Goal: Feedback & Contribution: Contribute content

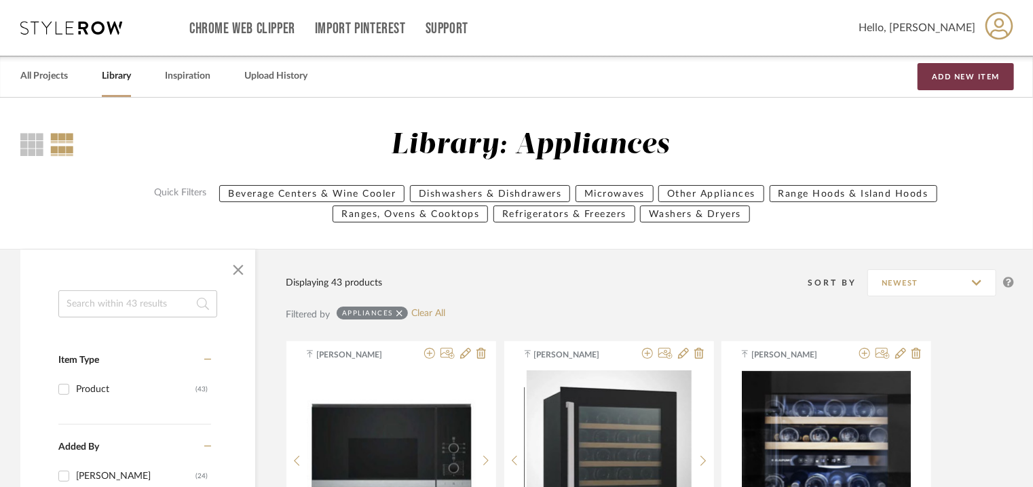
click at [948, 77] on button "Add New Item" at bounding box center [966, 76] width 96 height 27
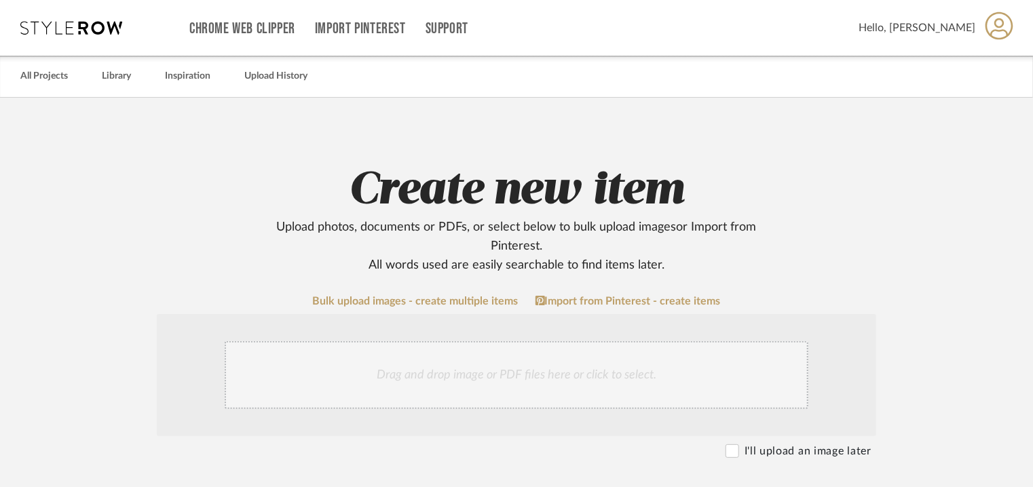
scroll to position [407, 0]
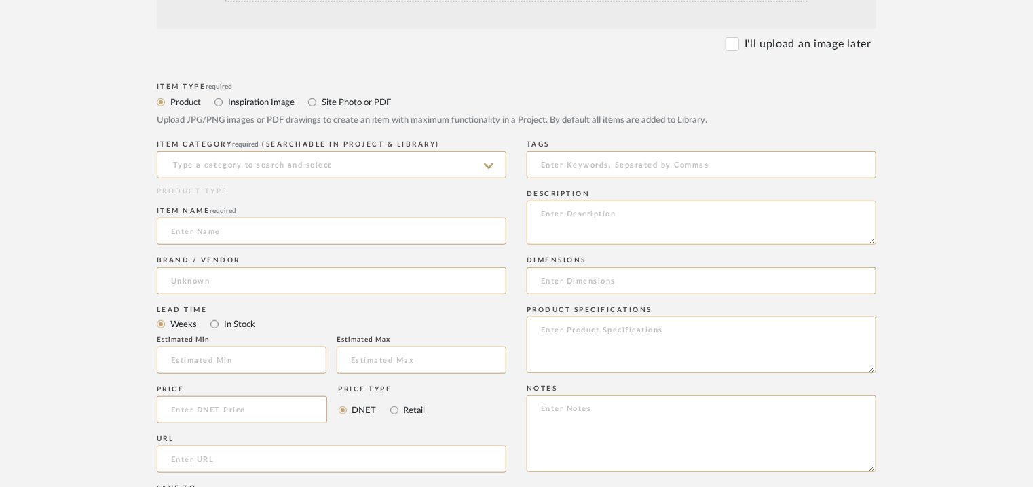
paste textarea "Lore : Ipsumdolorsi Ametcon: adi Elitseddo(e): ( t i u l e): 505.8 do m 70.1 al…"
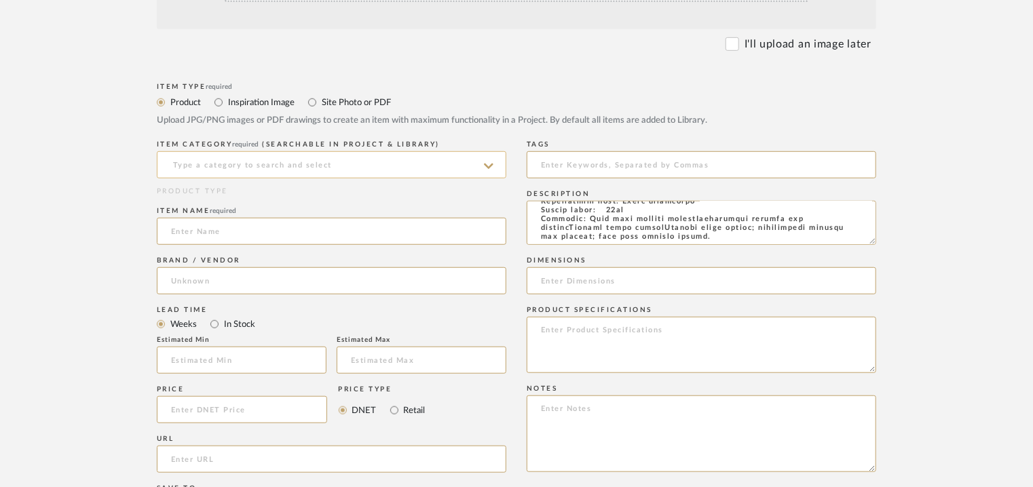
type textarea "Lore : Ipsumdolorsi Ametcon: adi Elitseddo(e): ( t i u l e): 505.8 do m 70.1 al…"
click at [270, 159] on input at bounding box center [332, 164] width 350 height 27
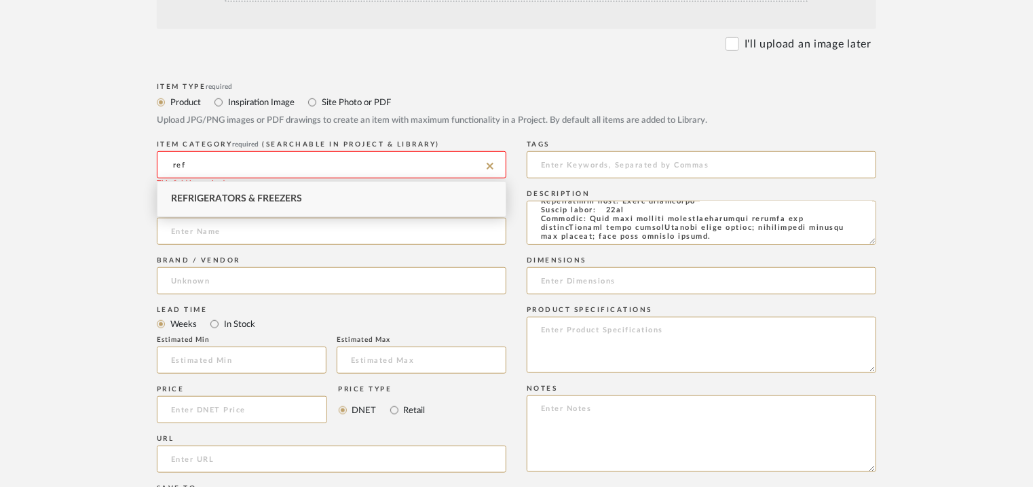
click at [277, 197] on span "Refrigerators & Freezers" at bounding box center [236, 199] width 131 height 10
type input "Refrigerators & Freezers"
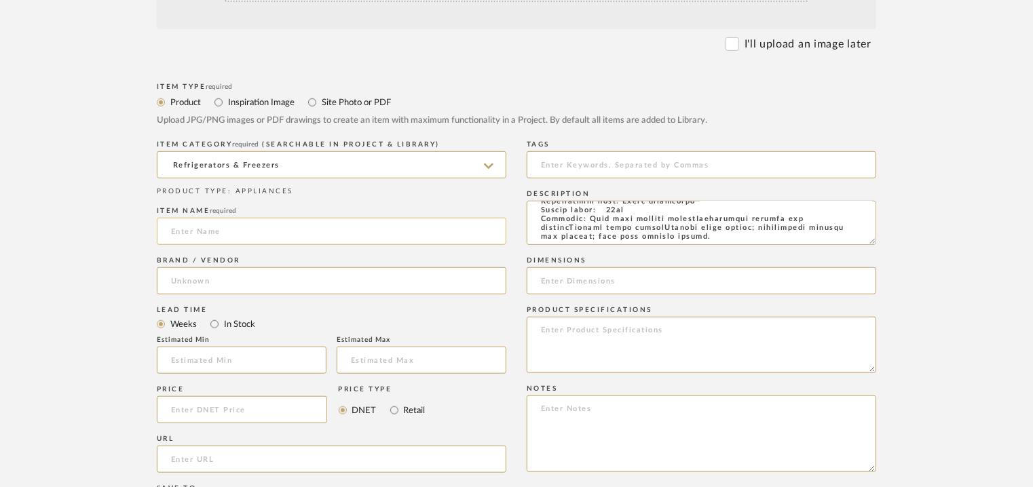
paste input "Q700, built-in refrigerator, 177.5 x 56 cm"
click at [170, 228] on input "Q700, built-in refrigerator, 177.5 x 56 cm" at bounding box center [332, 231] width 350 height 27
click at [205, 232] on input "IQ700, built-in refrigerator, 177.5 x 56 cm" at bounding box center [332, 231] width 350 height 27
click at [206, 232] on input "IQ700, built-in refrigerator, 177.5 x 56 cm" at bounding box center [332, 231] width 350 height 27
click at [209, 234] on input "IQ700, built-in refrigerator, 177.5 x 56 cm" at bounding box center [332, 231] width 350 height 27
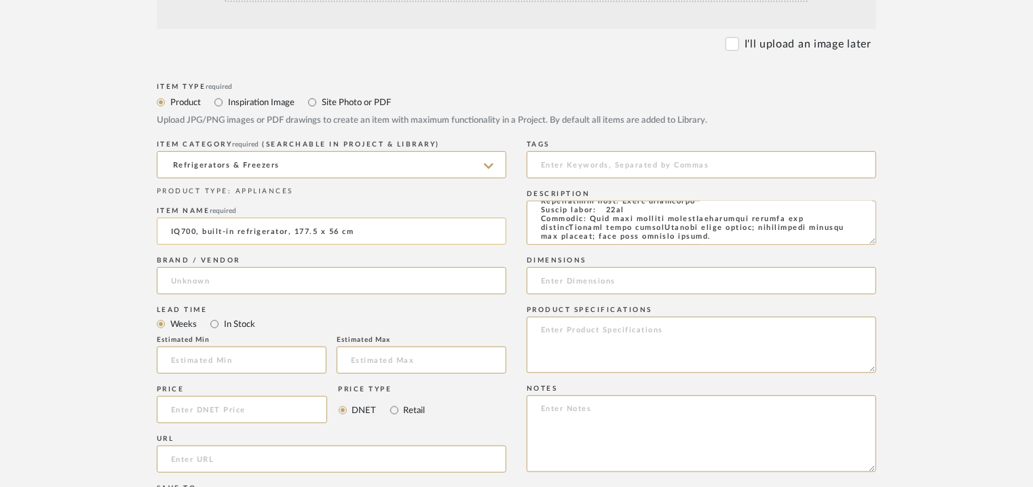
click at [209, 234] on input "IQ700, built-in refrigerator, 177.5 x 56 cm" at bounding box center [332, 231] width 350 height 27
type input "IQ700, BUILT-IN REFRIGERATOR, 177.5 x 56cm"
click at [183, 284] on input at bounding box center [332, 280] width 350 height 27
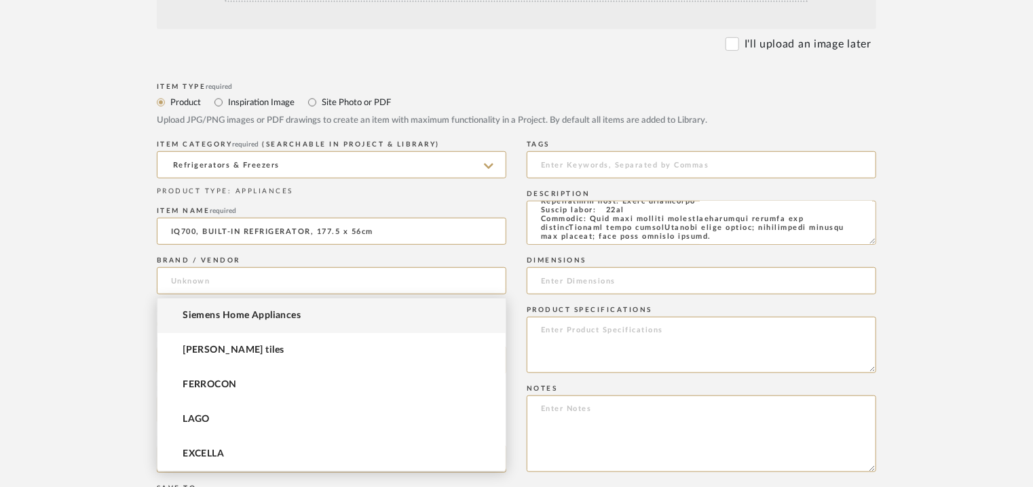
click at [203, 315] on span "Siemens Home Appliances" at bounding box center [242, 316] width 118 height 12
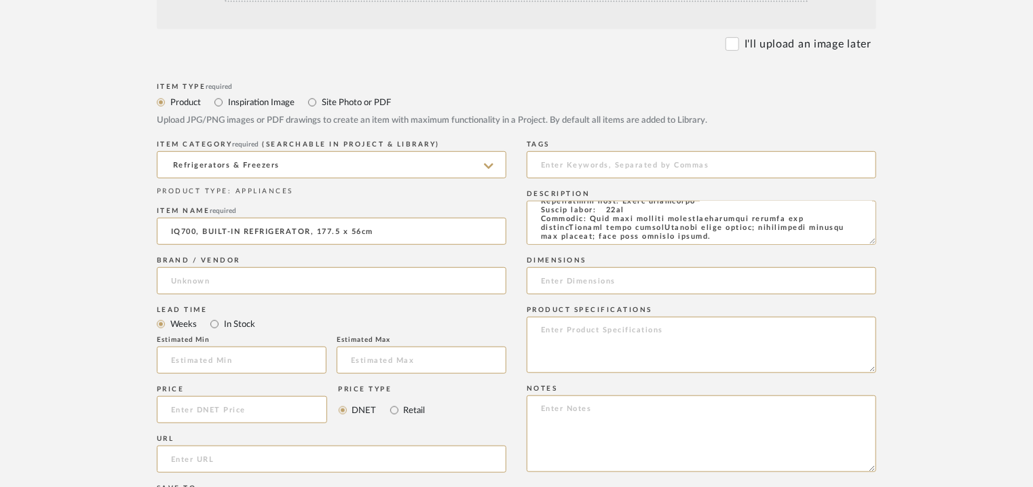
type input "Siemens Home Appliances"
click at [192, 459] on input "url" at bounding box center [332, 459] width 350 height 27
paste input "[URL][DOMAIN_NAME]"
type input "[URL][DOMAIN_NAME]"
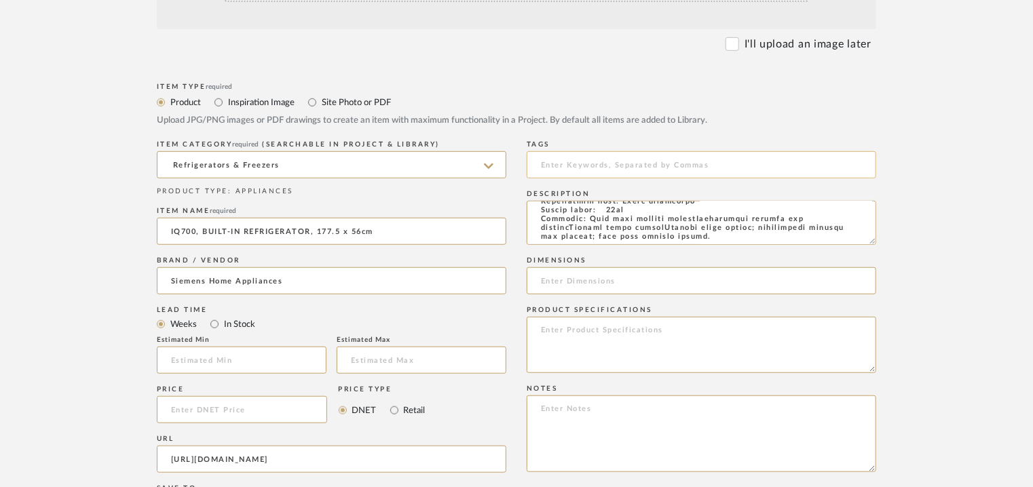
scroll to position [0, 0]
click at [610, 159] on input at bounding box center [702, 164] width 350 height 27
type input "f"
type input "r"
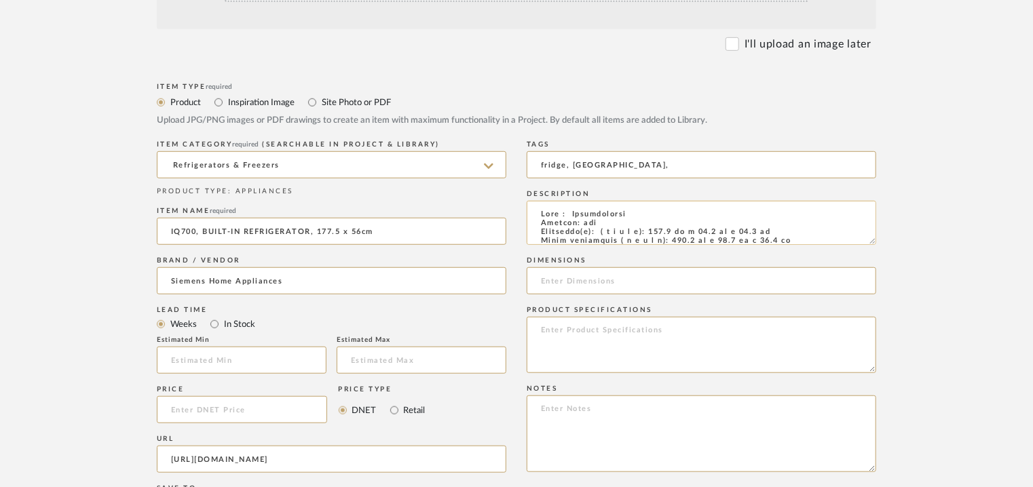
type input "fridge, [GEOGRAPHIC_DATA],"
drag, startPoint x: 788, startPoint y: 231, endPoint x: 657, endPoint y: 232, distance: 131.0
click at [657, 232] on textarea at bounding box center [702, 223] width 350 height 44
click at [569, 287] on input at bounding box center [702, 280] width 350 height 27
paste input "177.2 cm x 55.8 cm x 54.5 cm"
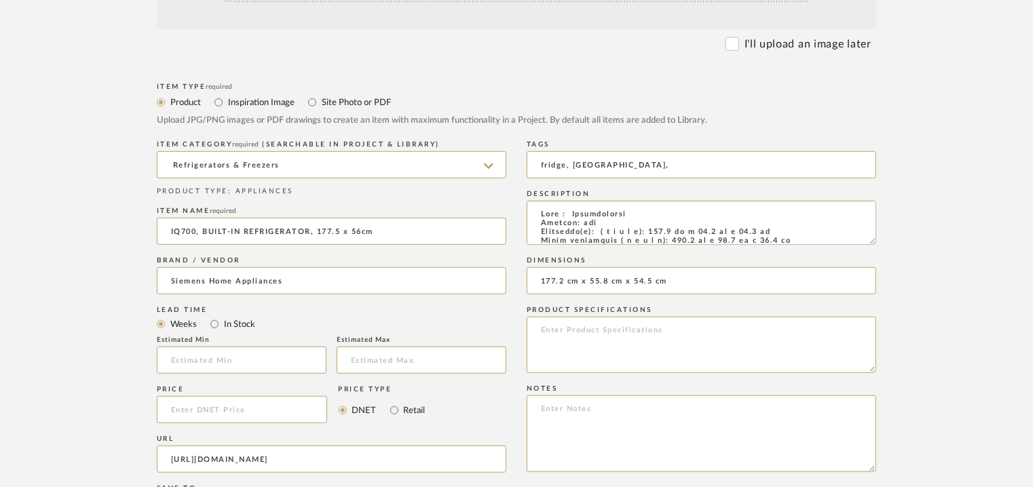
type input "177.2 cm x 55.8 cm x 54.5 cm"
paste textarea "Price: na Lead time: on request Customizable: Na 3D available : No BIM availabl…"
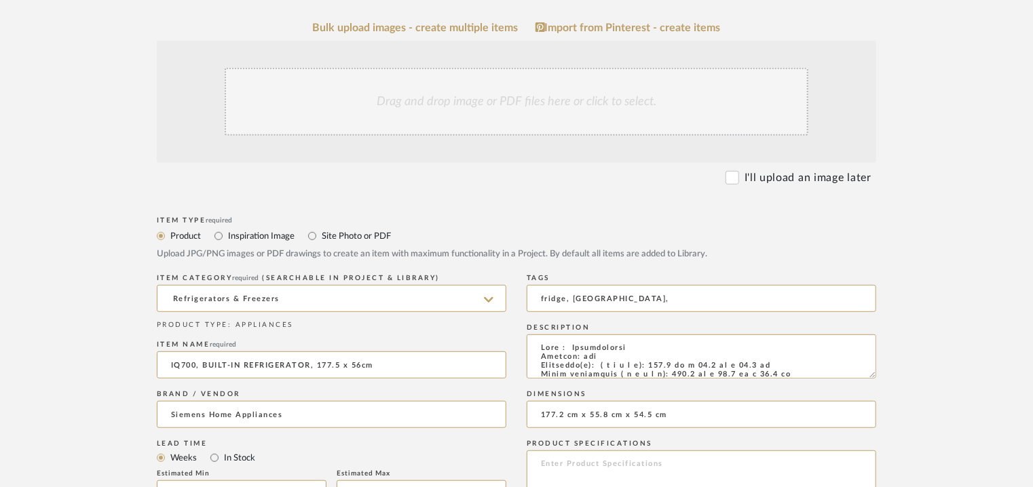
scroll to position [272, 0]
type textarea "Price: na Lead time: on request Customizable: Na 3D available : No BIM availabl…"
click at [430, 112] on div "Drag and drop image or PDF files here or click to select." at bounding box center [517, 104] width 584 height 68
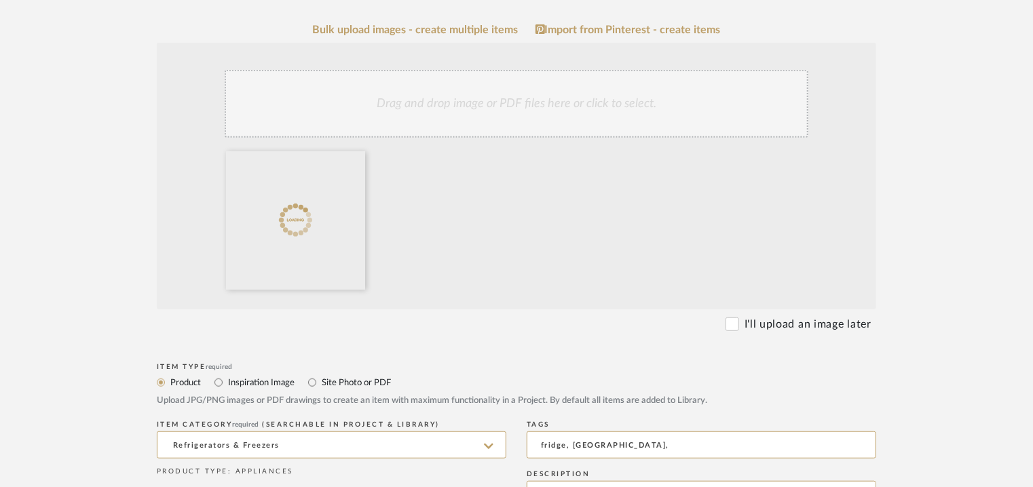
click at [521, 117] on div "Drag and drop image or PDF files here or click to select." at bounding box center [517, 104] width 584 height 68
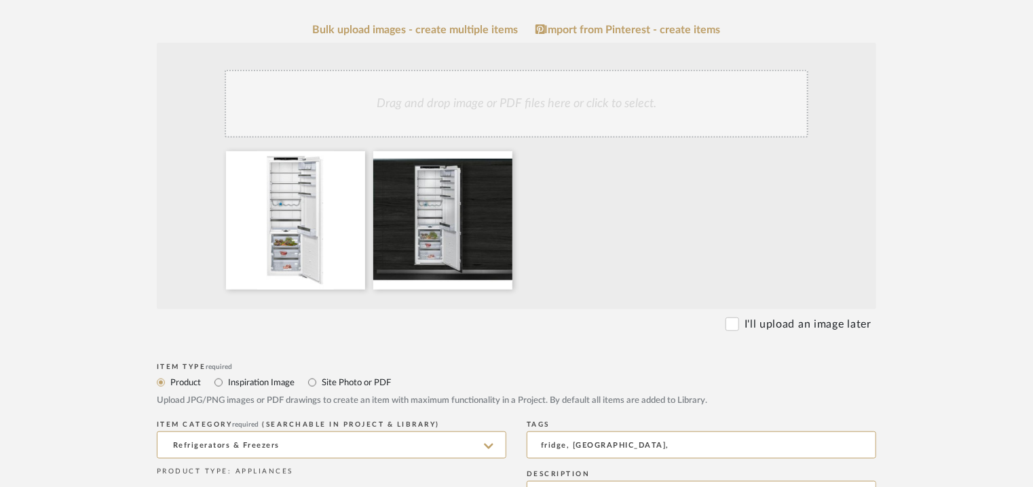
click at [481, 115] on div "Drag and drop image or PDF files here or click to select." at bounding box center [517, 104] width 584 height 68
click at [530, 102] on div "Drag and drop image or PDF files here or click to select." at bounding box center [517, 104] width 584 height 68
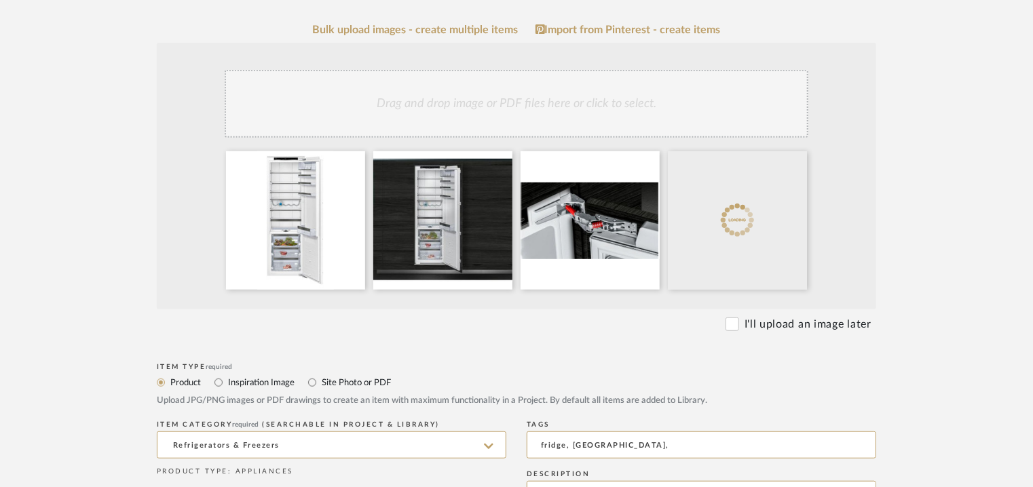
click at [534, 122] on div "Drag and drop image or PDF files here or click to select." at bounding box center [517, 104] width 584 height 68
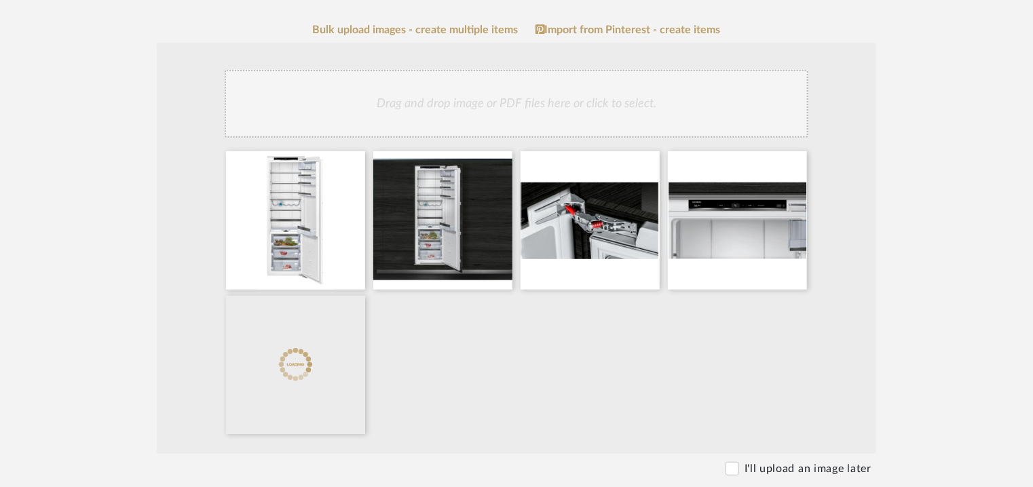
click at [540, 107] on div "Drag and drop image or PDF files here or click to select." at bounding box center [517, 104] width 584 height 68
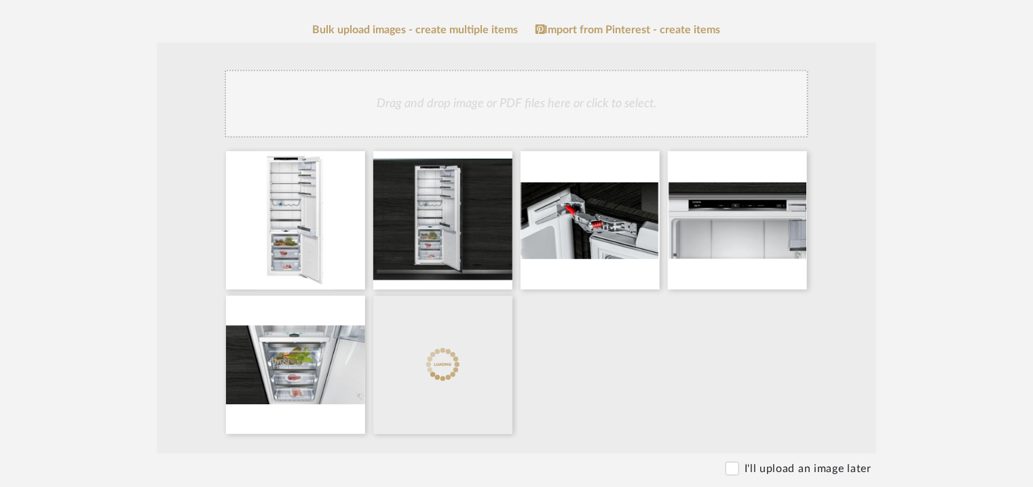
click at [539, 108] on div "Drag and drop image or PDF files here or click to select." at bounding box center [517, 104] width 584 height 68
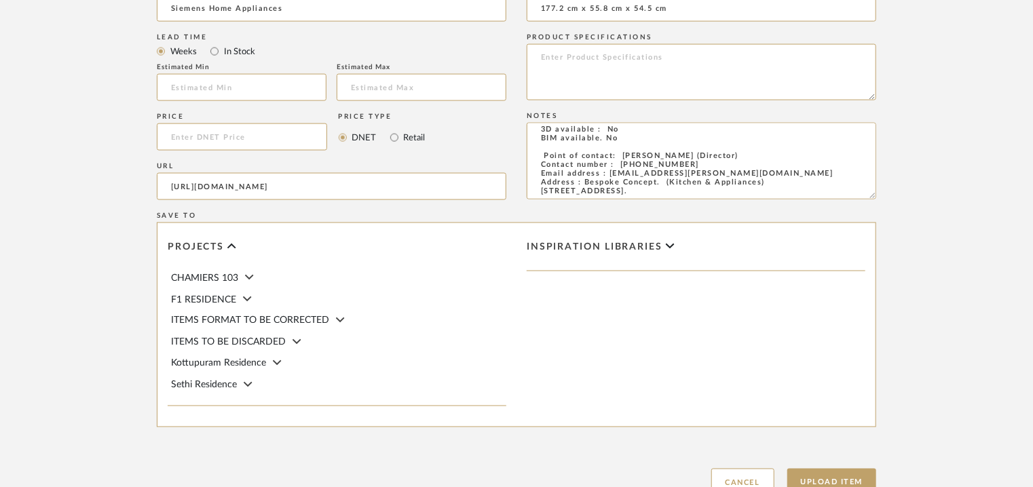
scroll to position [1076, 0]
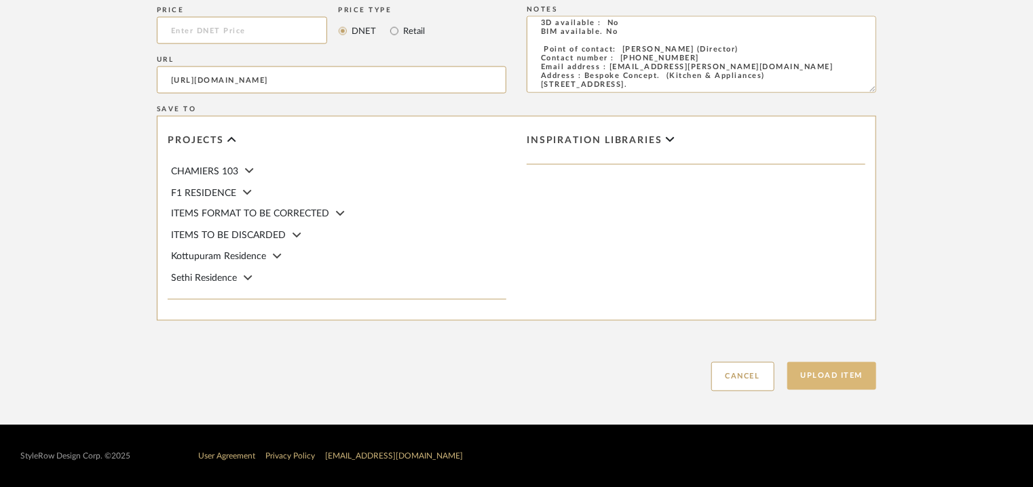
click at [853, 373] on button "Upload Item" at bounding box center [833, 377] width 90 height 28
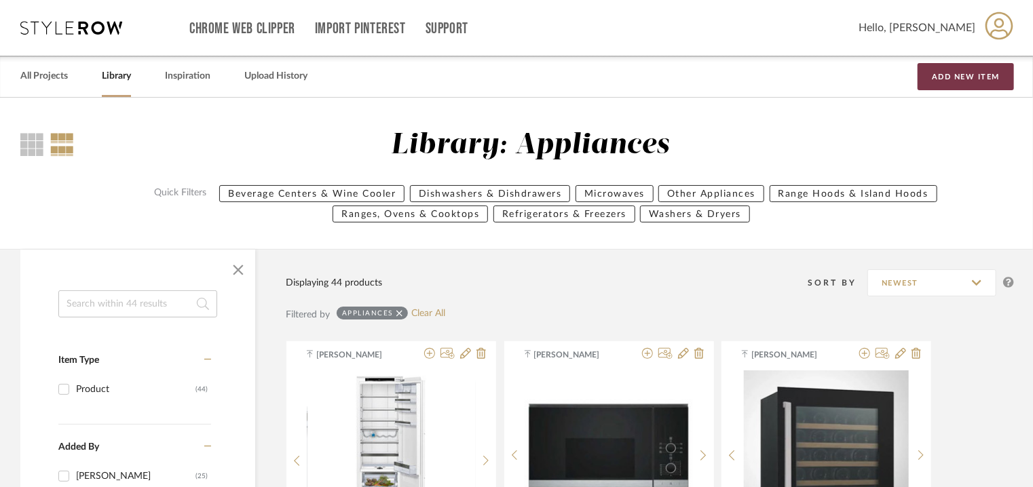
click at [989, 71] on button "Add New Item" at bounding box center [966, 76] width 96 height 27
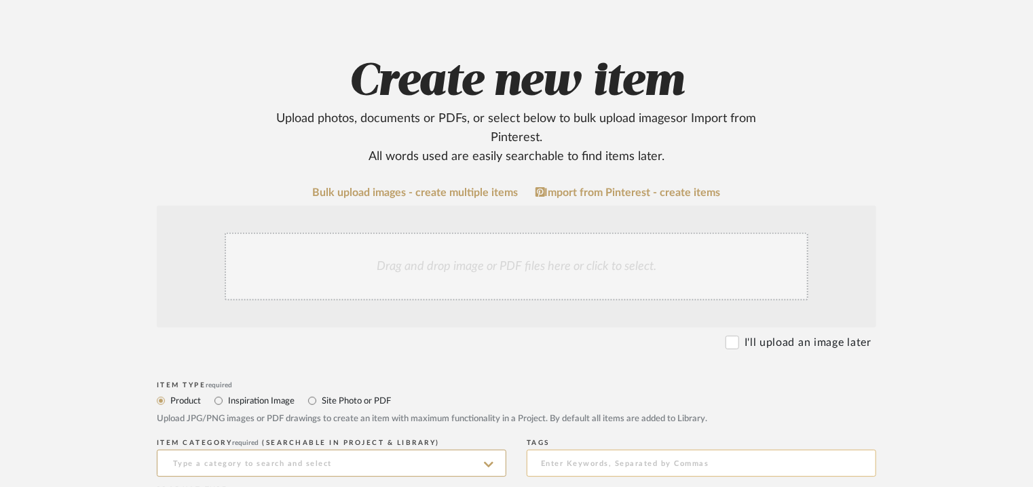
scroll to position [339, 0]
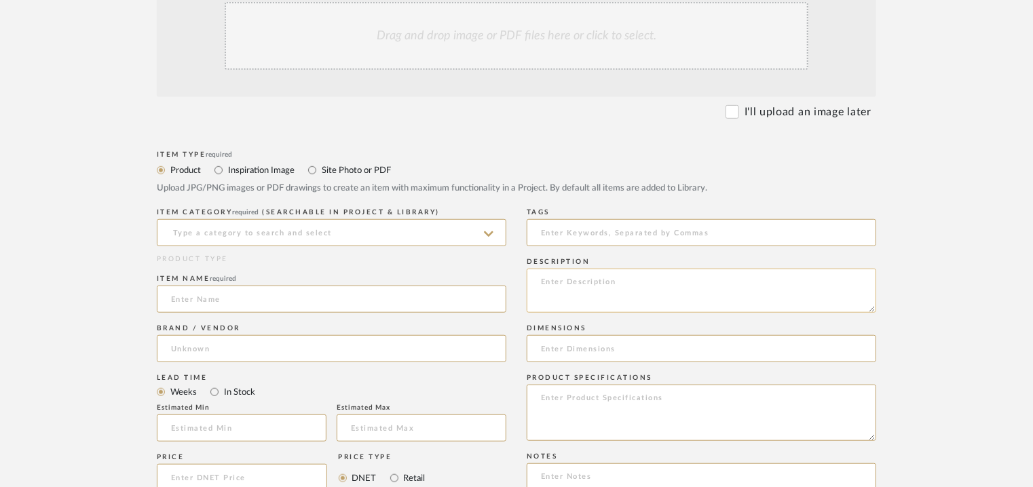
paste textarea "Lore : ipsumdolo sita Consect: adi Elitseddo(e): T 446 i U 293 l E 813do Magnaa…"
type textarea "Lore : ipsumdolo sita Consect: adi Elitseddo(e): T 446 i U 293 l E 813do Magnaa…"
click at [304, 236] on input at bounding box center [332, 232] width 350 height 27
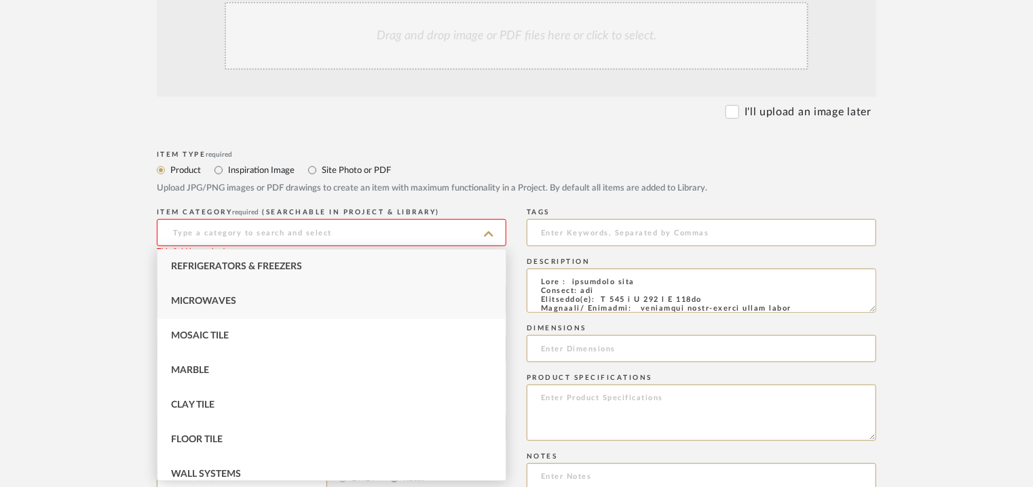
click at [208, 299] on span "Microwaves" at bounding box center [203, 302] width 65 height 10
type input "Microwaves"
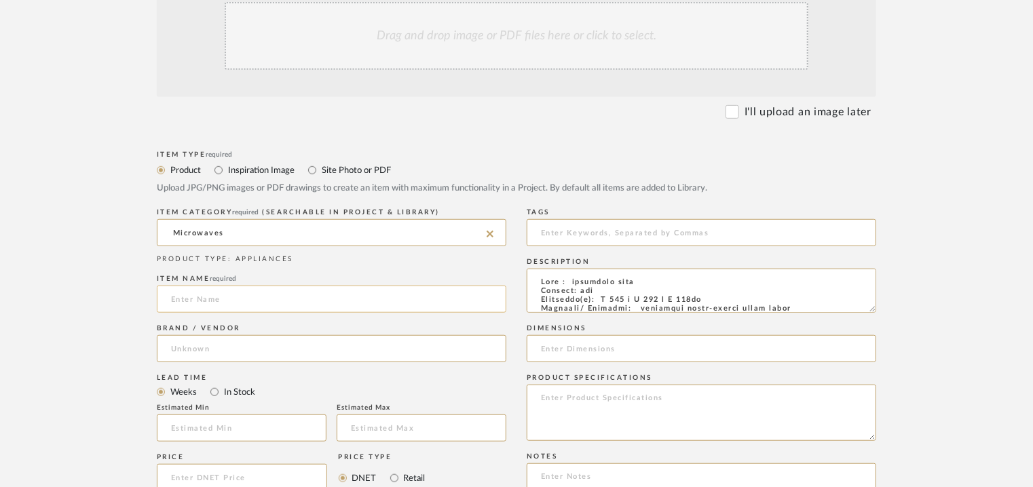
click at [184, 297] on input at bounding box center [332, 299] width 350 height 27
paste input "400 series combi-microwave oven 60 x 45 cm door hinge: right, stainless steel-b…"
type input "400 series combi-microwave oven 60 x 45 cm door hinge: right, stainless steel-b…"
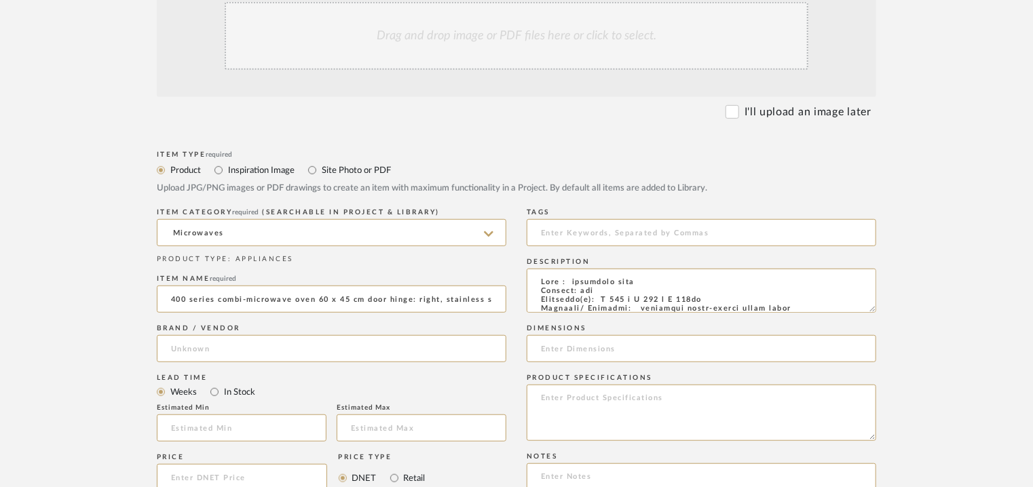
click at [216, 335] on div "Brand / Vendor" at bounding box center [332, 346] width 350 height 50
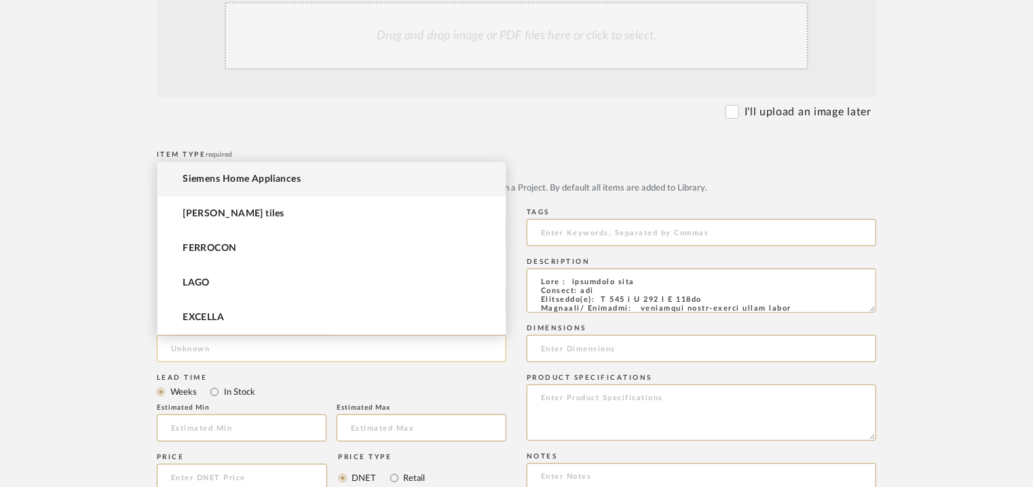
click at [207, 348] on input at bounding box center [332, 348] width 350 height 27
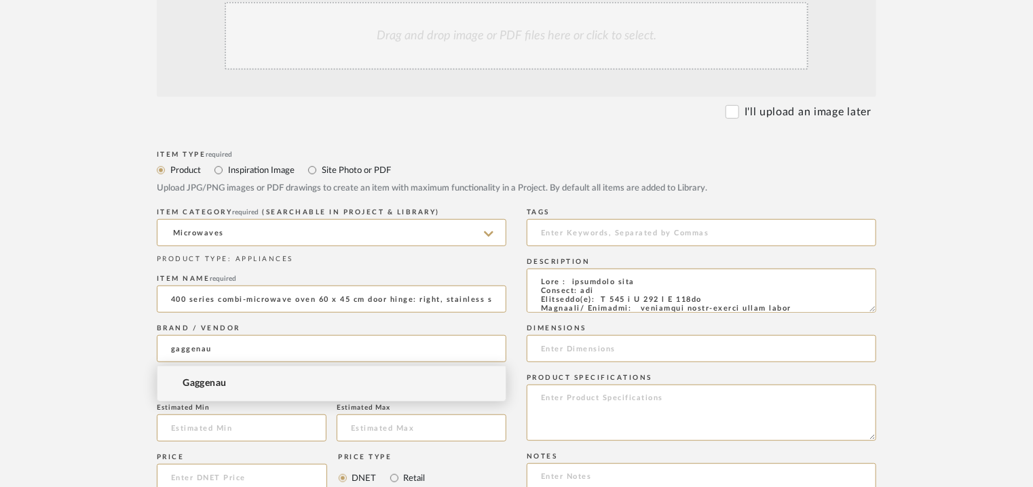
click at [204, 382] on span "Gaggenau" at bounding box center [205, 384] width 44 height 12
type input "Gaggenau"
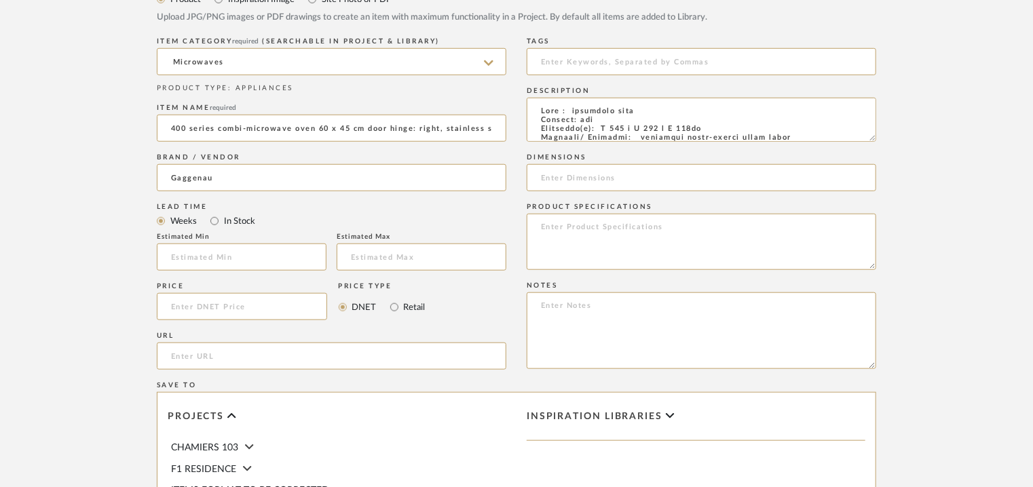
scroll to position [543, 0]
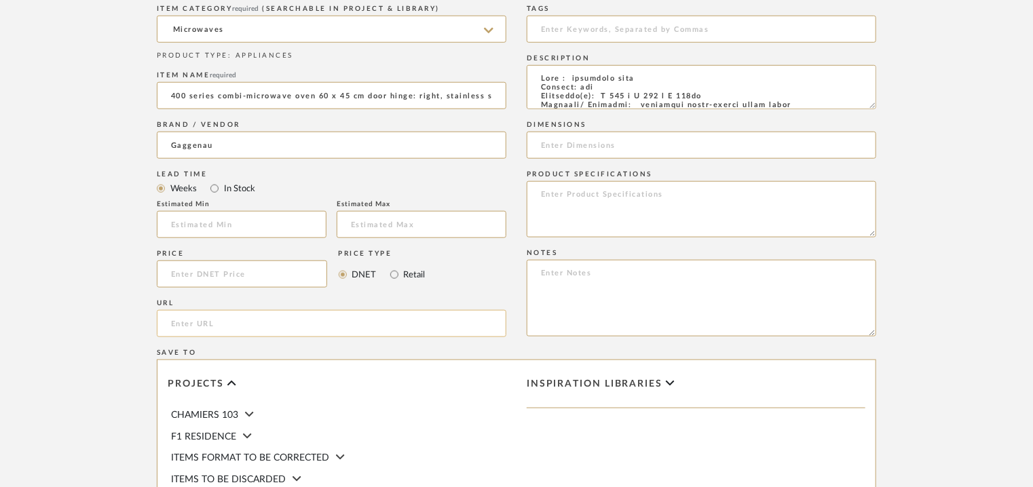
paste input "[URL][DOMAIN_NAME]"
type input "[URL][DOMAIN_NAME]"
click at [608, 31] on input at bounding box center [702, 29] width 350 height 27
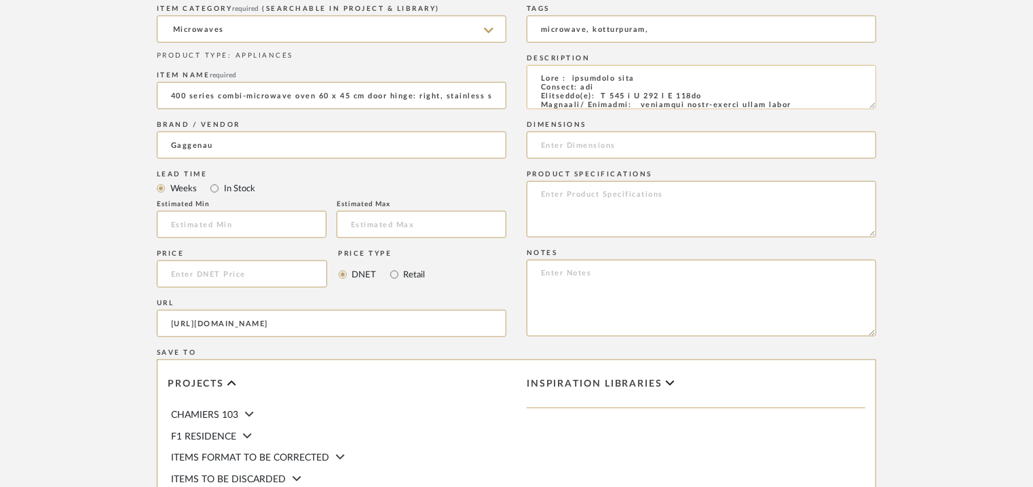
type input "microwave, kotturpuram,"
drag, startPoint x: 607, startPoint y: 94, endPoint x: 725, endPoint y: 98, distance: 118.2
click at [725, 98] on textarea at bounding box center [702, 87] width 350 height 44
click at [570, 145] on input at bounding box center [702, 145] width 350 height 27
paste input "W 590 x D 535 x H 455mm"
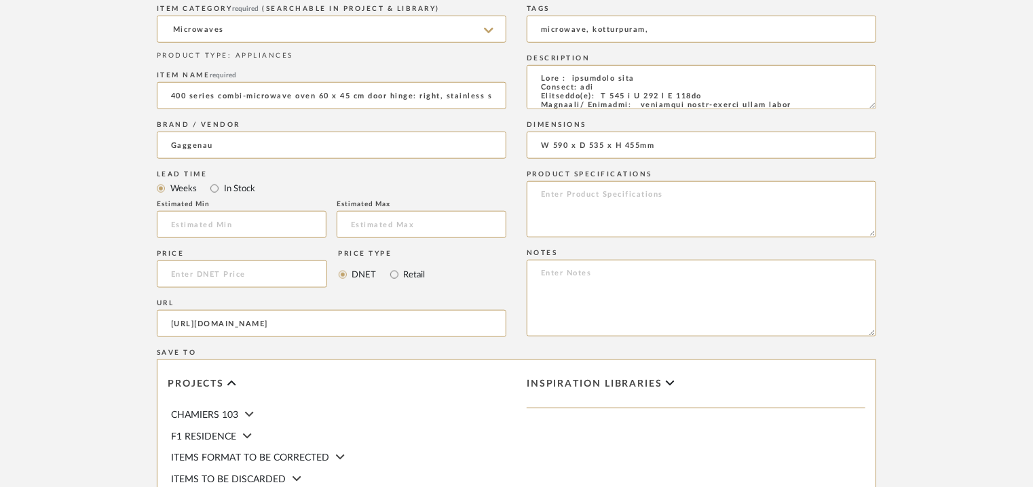
type input "W 590 x D 535 x H 455mm"
click at [541, 274] on textarea at bounding box center [702, 298] width 350 height 77
paste textarea "Price: na Lead time: on request Customizable: Na 3D available : No BIM availabl…"
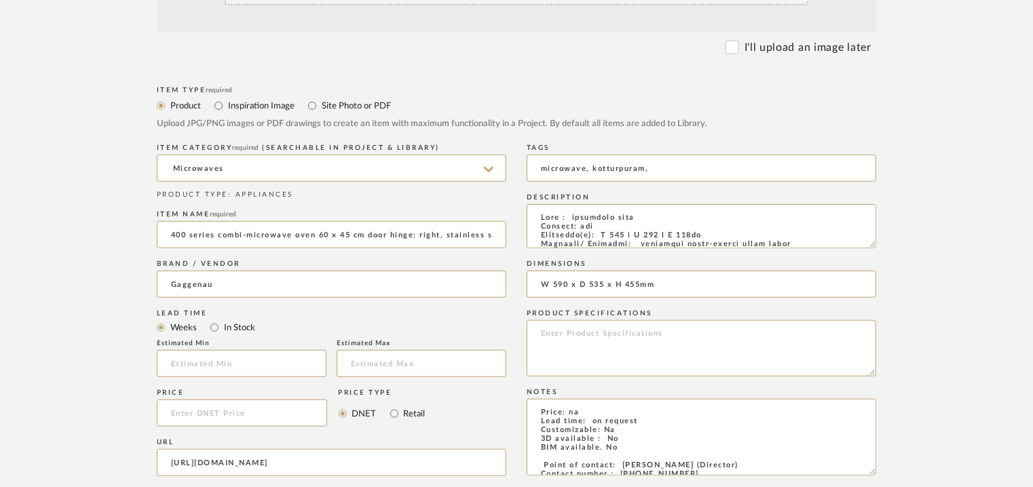
scroll to position [272, 0]
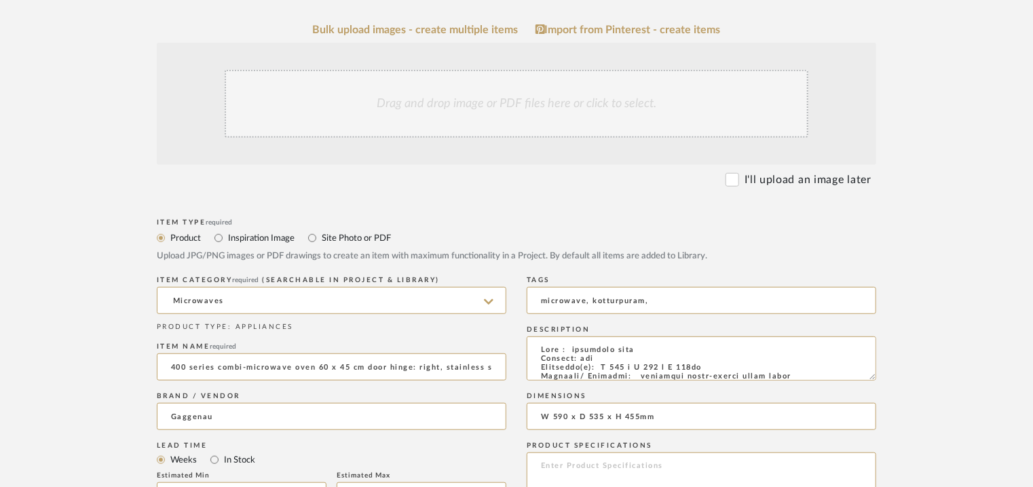
type textarea "Price: na Lead time: on request Customizable: Na 3D available : No BIM availabl…"
click at [473, 106] on div "Drag and drop image or PDF files here or click to select." at bounding box center [517, 104] width 584 height 68
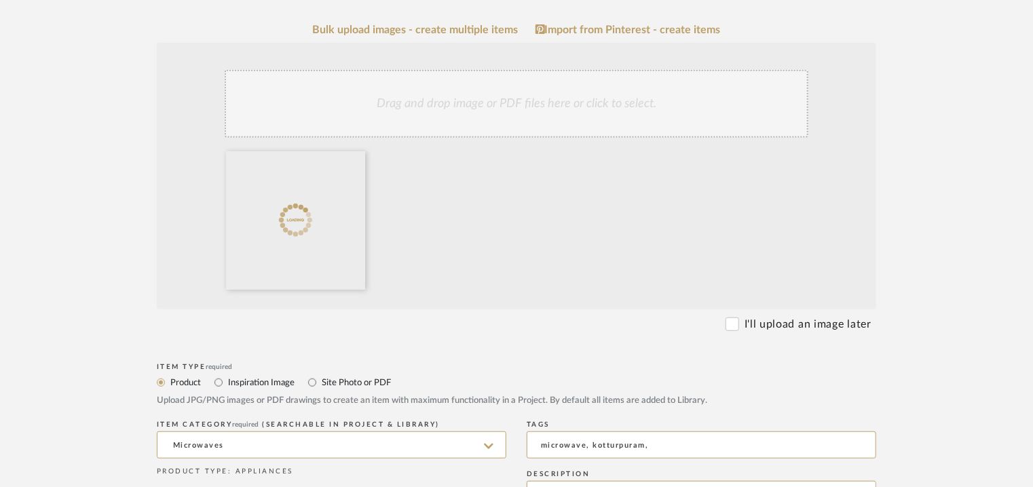
click at [494, 101] on div "Drag and drop image or PDF files here or click to select." at bounding box center [517, 104] width 584 height 68
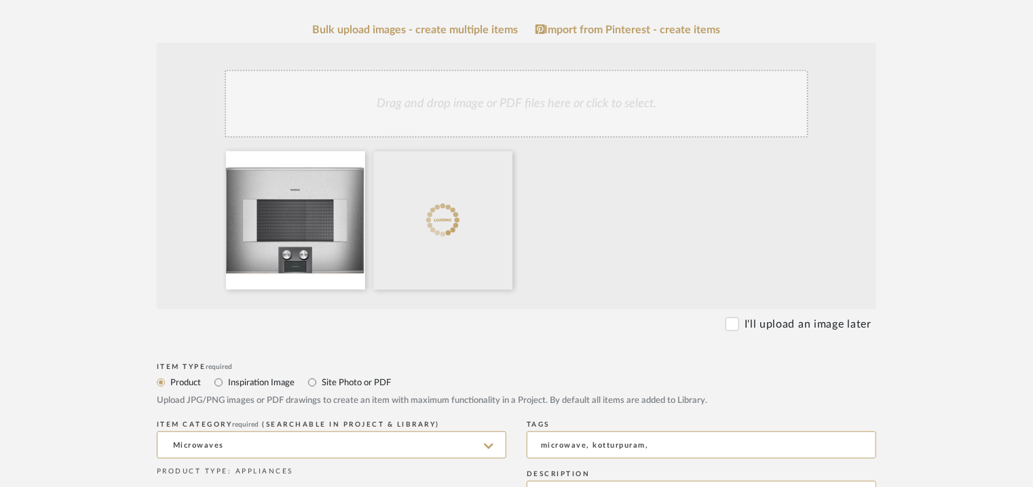
click at [517, 110] on div "Drag and drop image or PDF files here or click to select." at bounding box center [517, 104] width 584 height 68
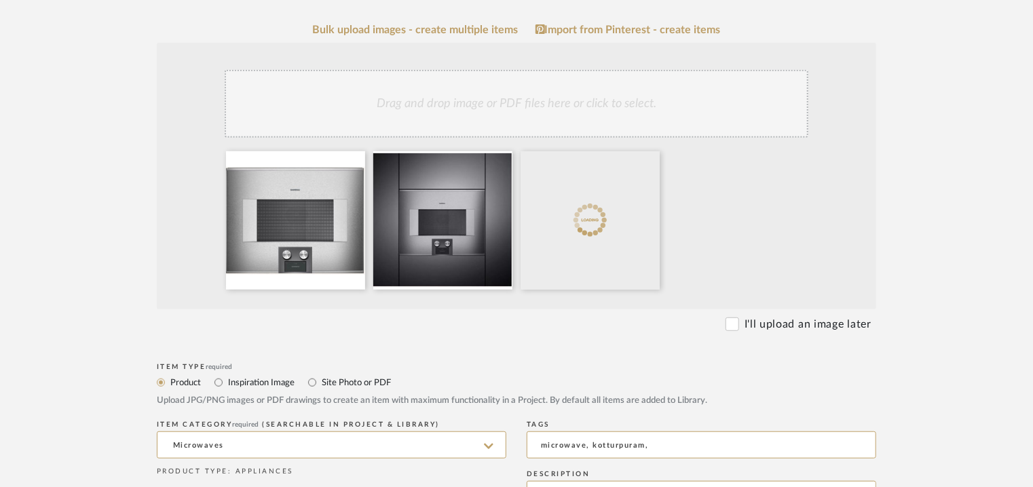
click at [563, 109] on div "Drag and drop image or PDF files here or click to select." at bounding box center [517, 104] width 584 height 68
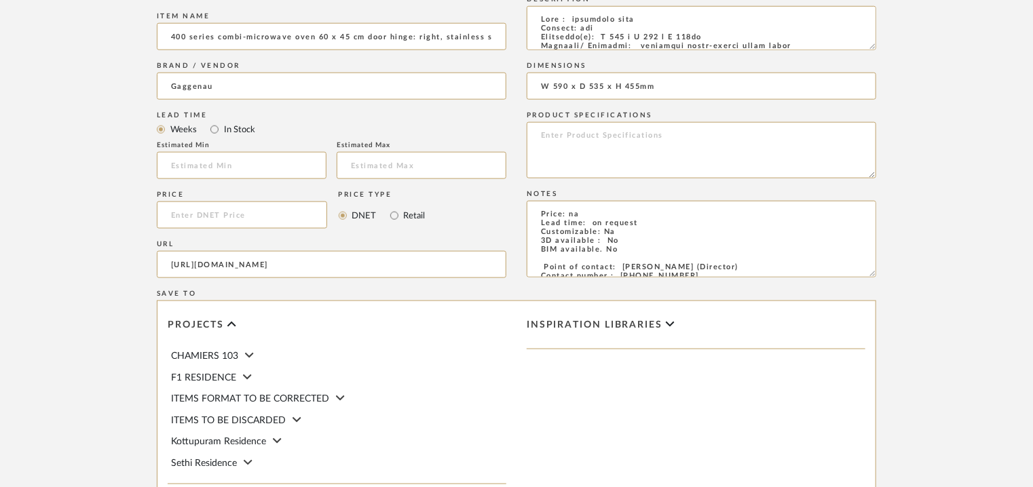
scroll to position [931, 0]
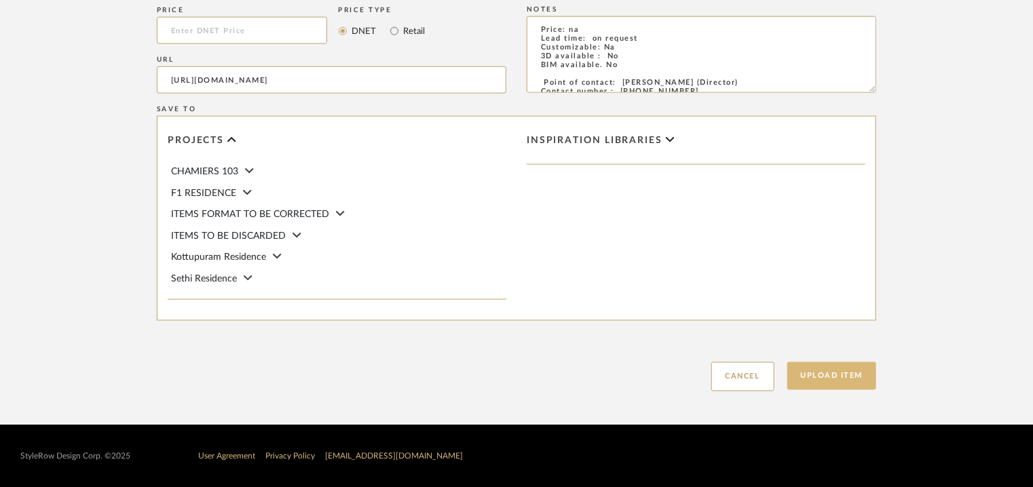
click at [842, 374] on button "Upload Item" at bounding box center [833, 377] width 90 height 28
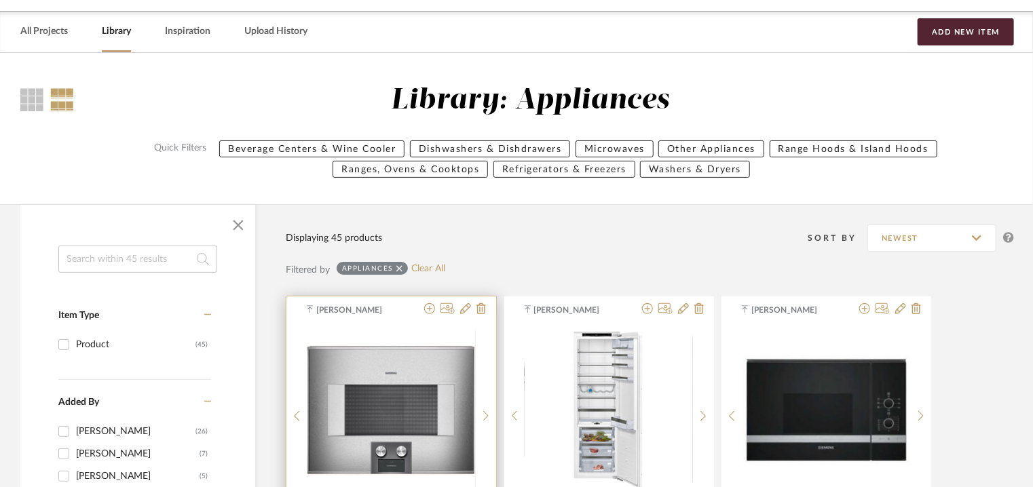
scroll to position [68, 0]
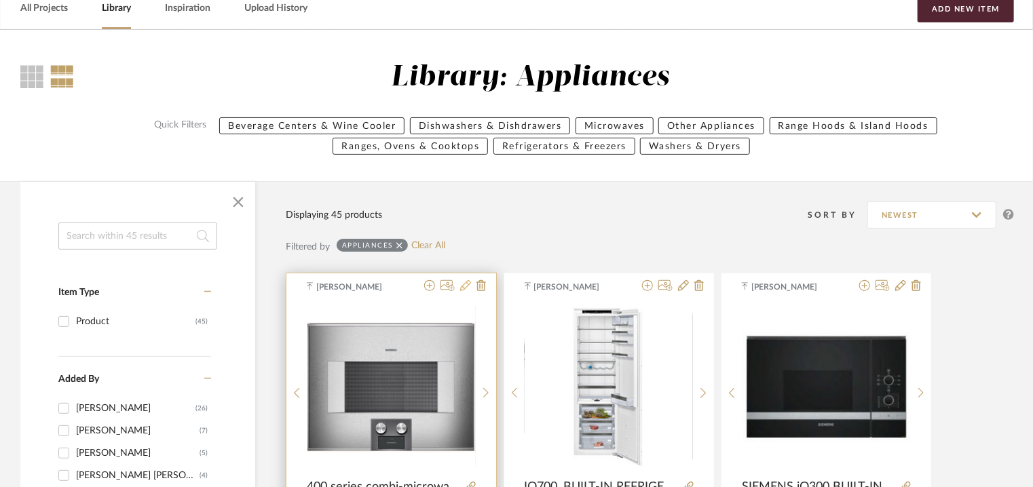
click at [462, 284] on icon at bounding box center [465, 285] width 11 height 11
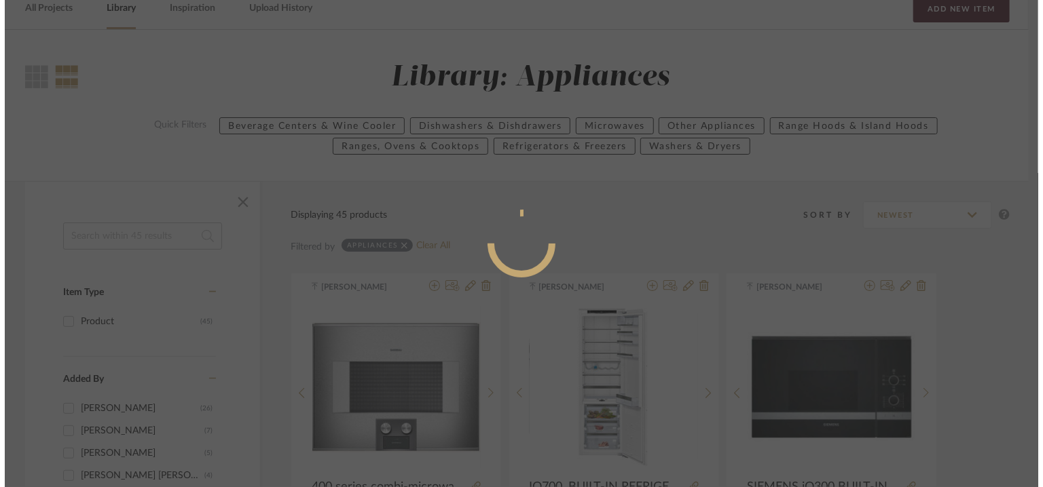
scroll to position [0, 0]
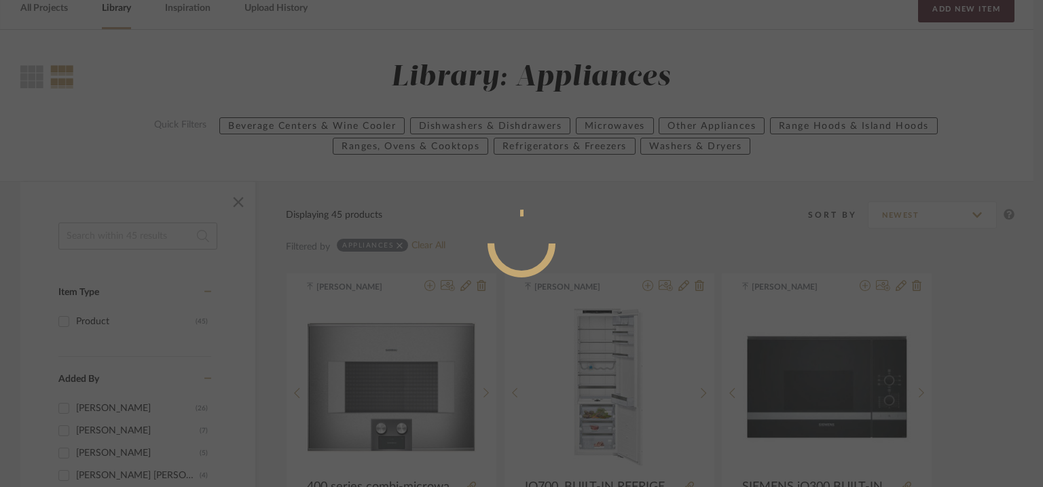
radio input "true"
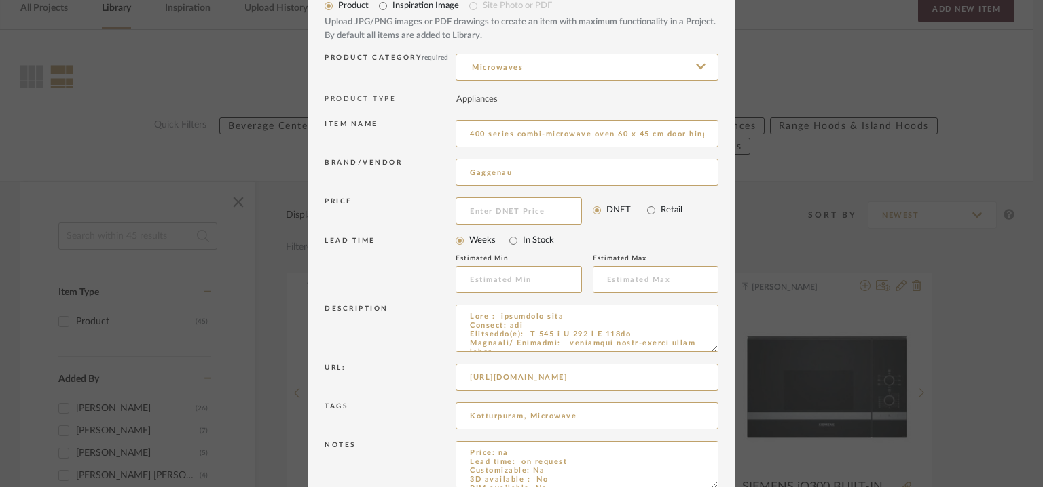
scroll to position [130, 0]
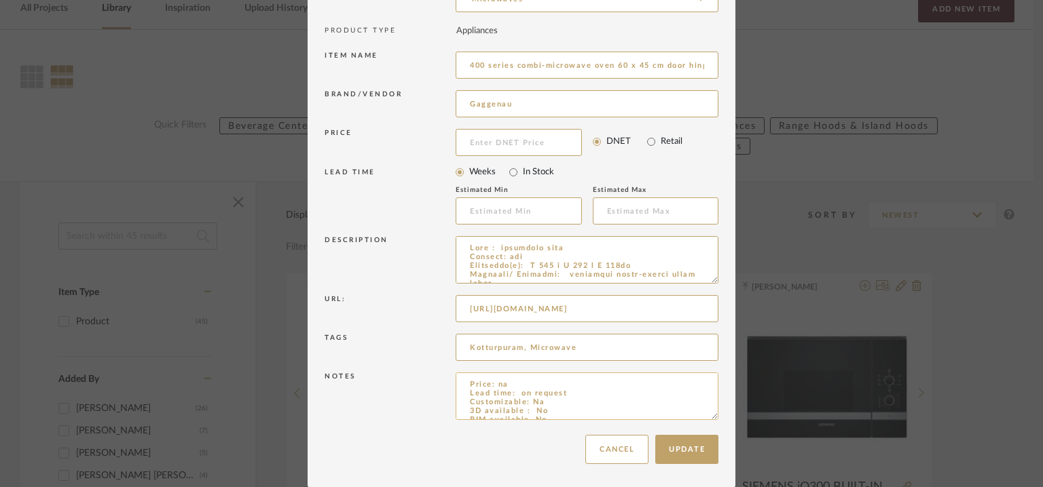
click at [500, 380] on textarea "Price: na Lead time: on request Customizable: Na 3D available : No BIM availabl…" at bounding box center [587, 397] width 263 height 48
click at [497, 382] on textarea "Price: na Lead time: on request Customizable: Na 3D available : No BIM availabl…" at bounding box center [587, 397] width 263 height 48
type textarea "Price: INR6,45,000/- Lead time: on request Customizable: Na 3D available : No B…"
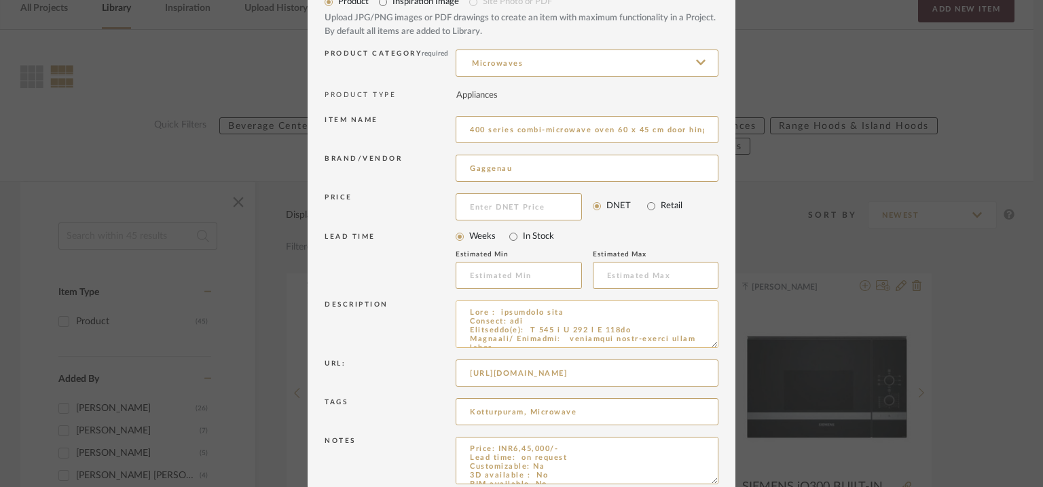
scroll to position [0, 0]
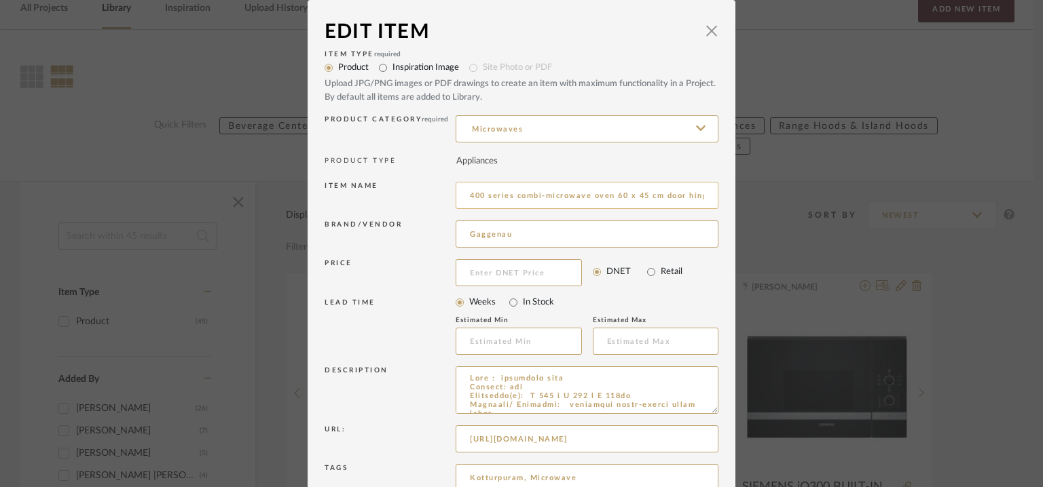
click at [479, 195] on input "400 series combi-microwave oven 60 x 45 cm door hinge: right, stainless steel-b…" at bounding box center [587, 195] width 263 height 27
type input "400SERIES COMBI-MICROWAVE OVEN 60x45cm DOOR HINGE : RIGHT, STAINLESS STEEL, BAC…"
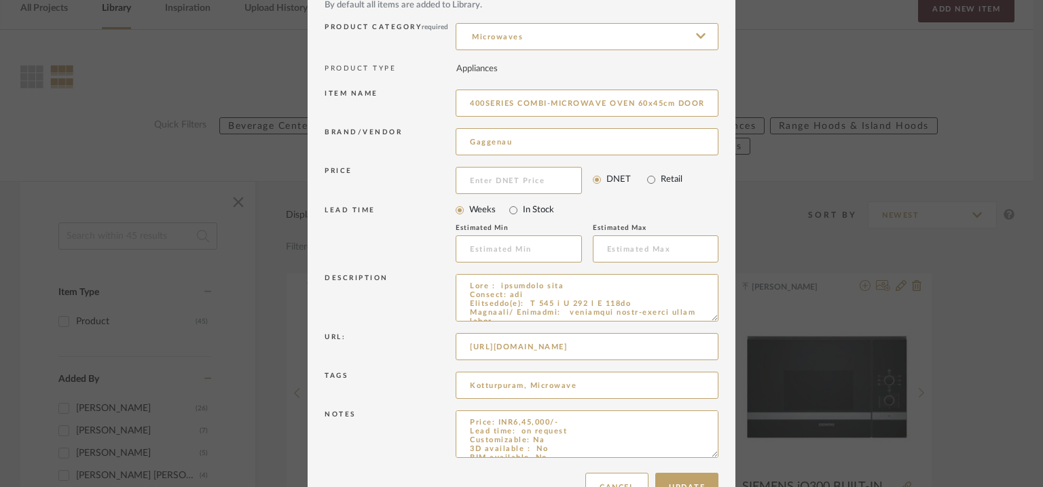
scroll to position [130, 0]
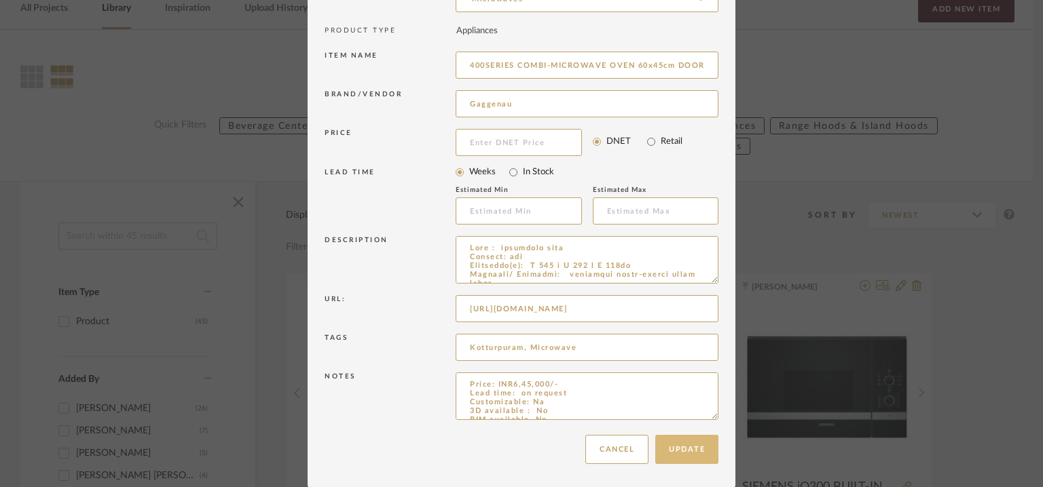
click at [684, 451] on button "Update" at bounding box center [686, 449] width 63 height 29
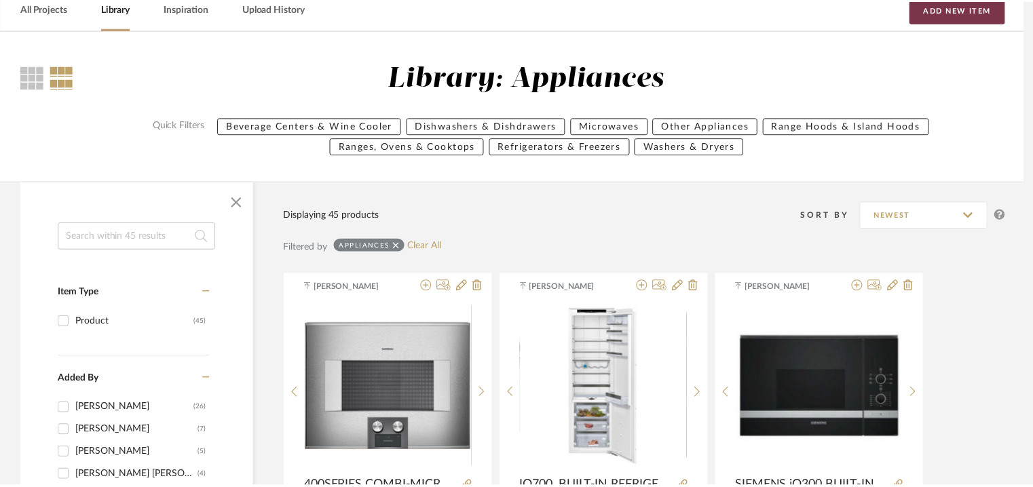
scroll to position [68, 0]
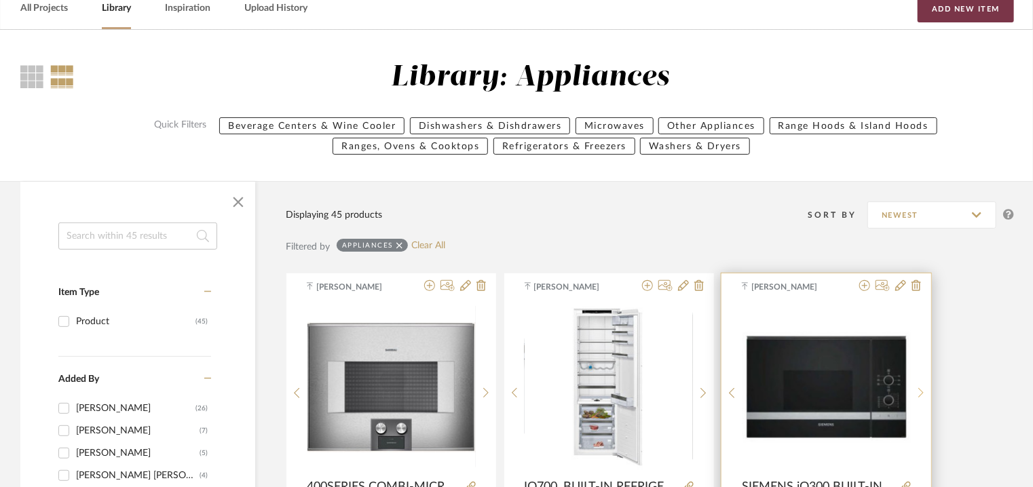
drag, startPoint x: 984, startPoint y: 14, endPoint x: 913, endPoint y: 373, distance: 365.5
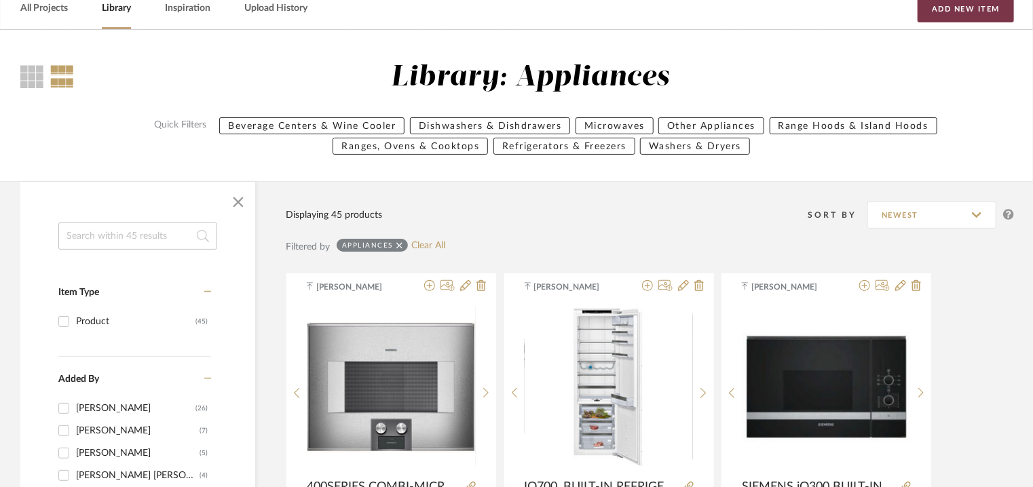
click at [963, 14] on button "Add New Item" at bounding box center [966, 8] width 96 height 27
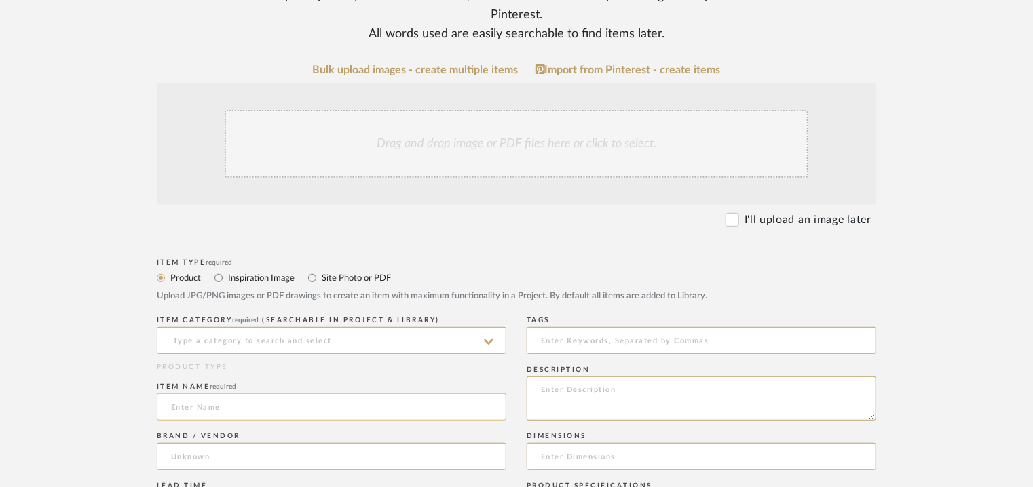
scroll to position [475, 0]
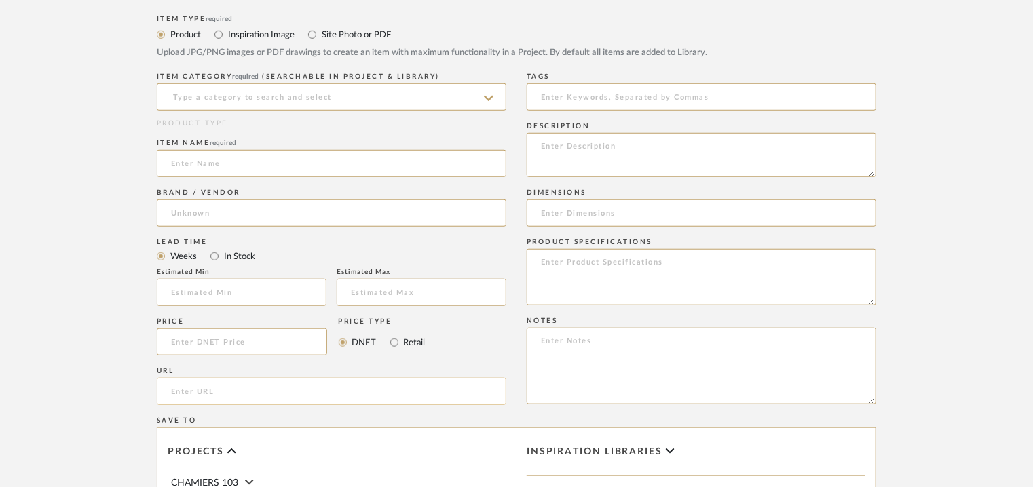
paste input "[URL][DOMAIN_NAME]"
type input "[URL][DOMAIN_NAME]"
click at [261, 100] on input at bounding box center [332, 97] width 350 height 27
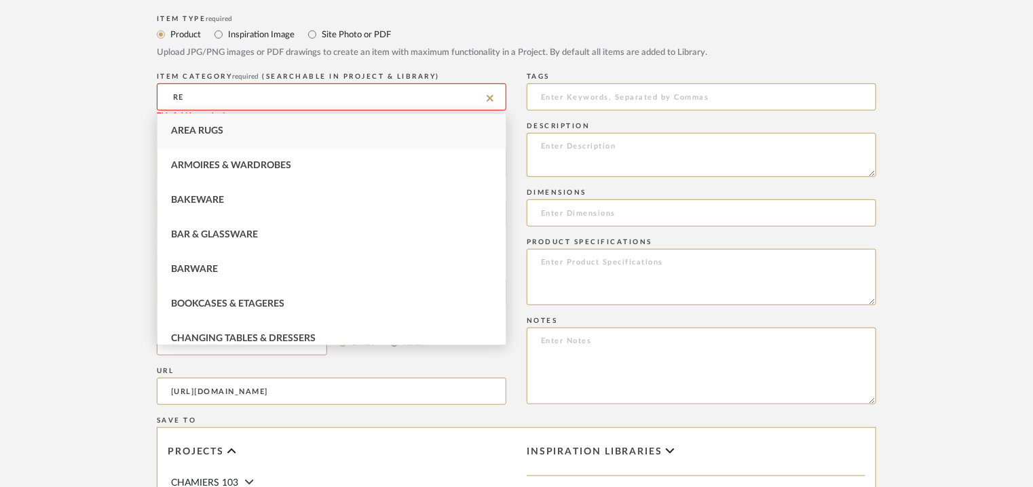
drag, startPoint x: 312, startPoint y: 98, endPoint x: 144, endPoint y: 93, distance: 168.5
click at [146, 93] on form "Bulk upload images - create multiple items Import from Pinterest - create items…" at bounding box center [516, 261] width 865 height 883
click at [494, 92] on input "RE" at bounding box center [332, 97] width 350 height 27
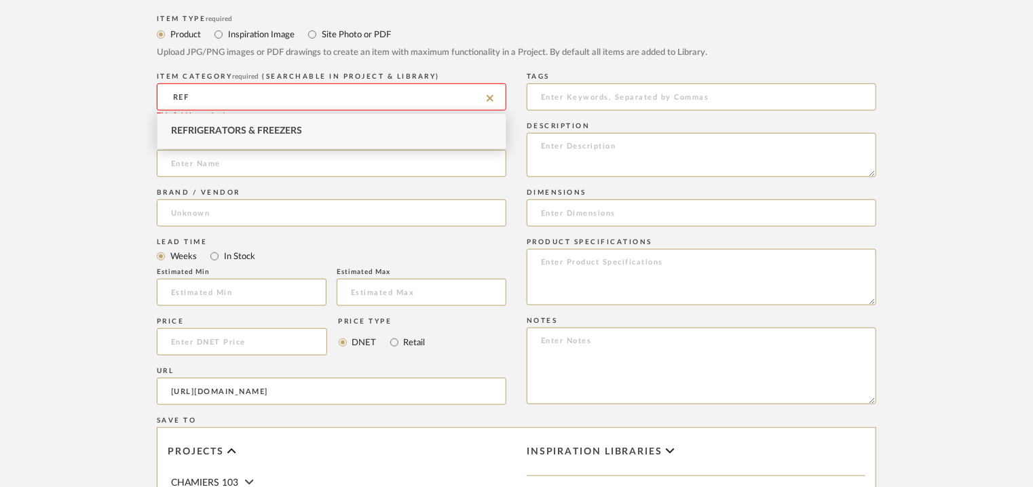
click at [221, 123] on div "Refrigerators & Freezers" at bounding box center [332, 131] width 348 height 35
type input "Refrigerators & Freezers"
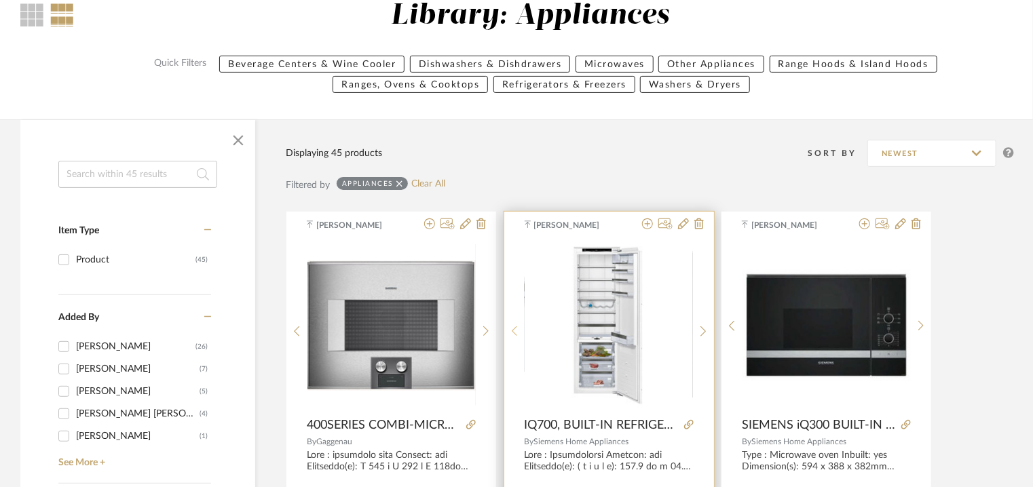
scroll to position [272, 0]
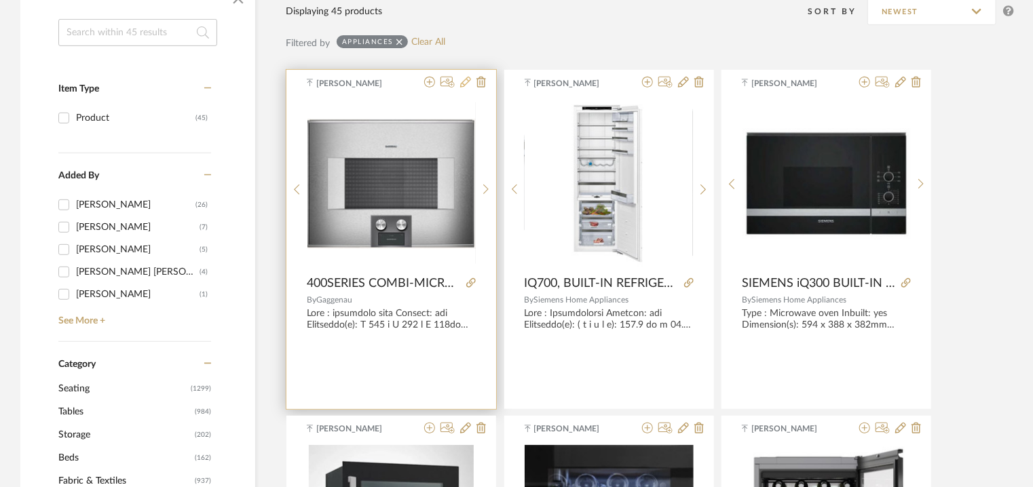
click at [467, 80] on icon at bounding box center [465, 82] width 11 height 11
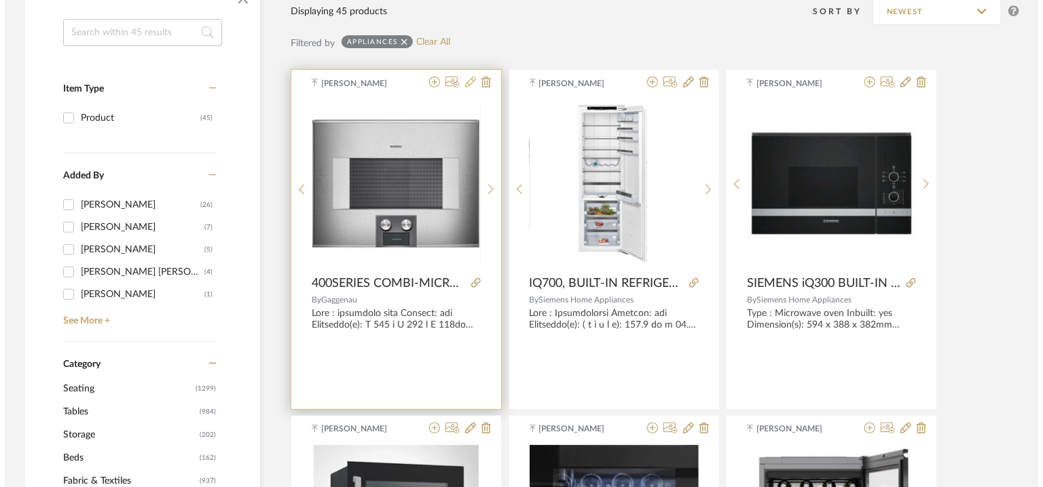
scroll to position [0, 0]
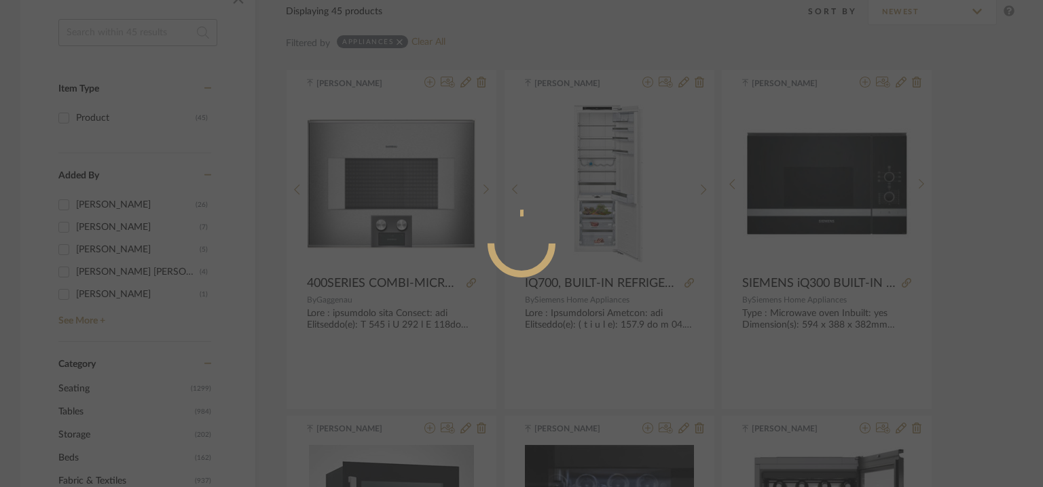
radio input "true"
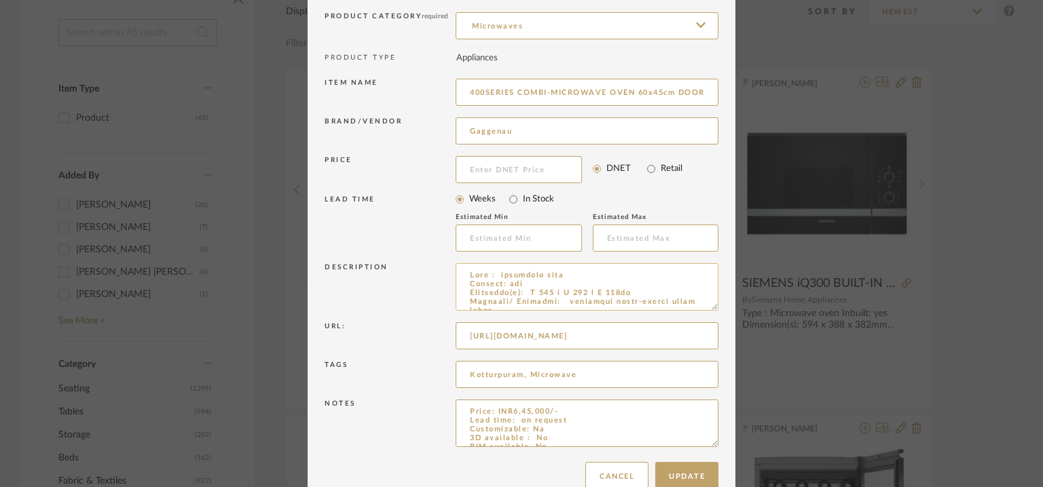
scroll to position [130, 0]
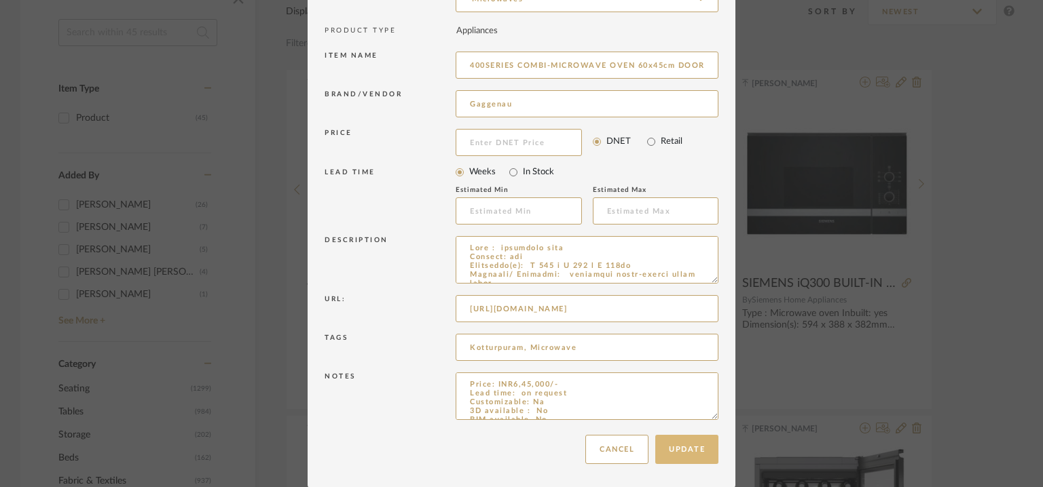
click at [686, 450] on button "Update" at bounding box center [686, 449] width 63 height 29
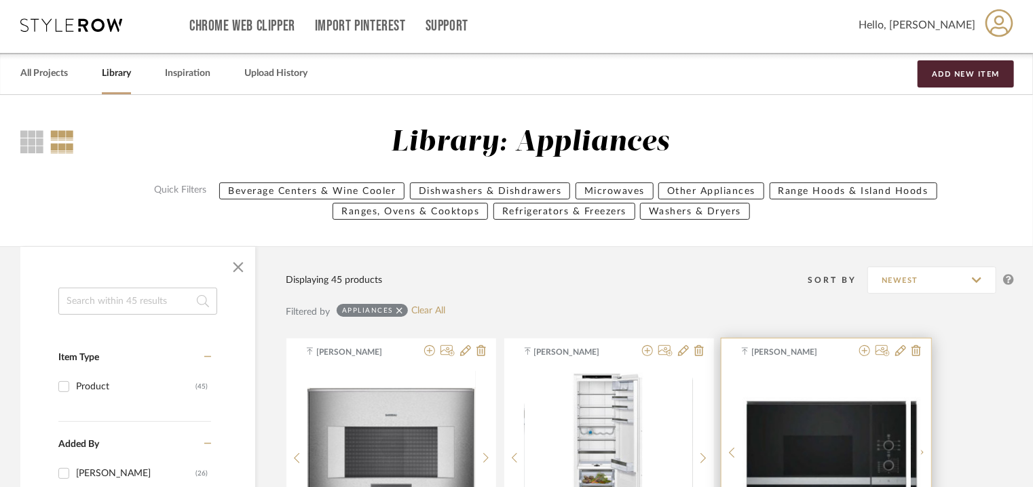
scroll to position [0, 0]
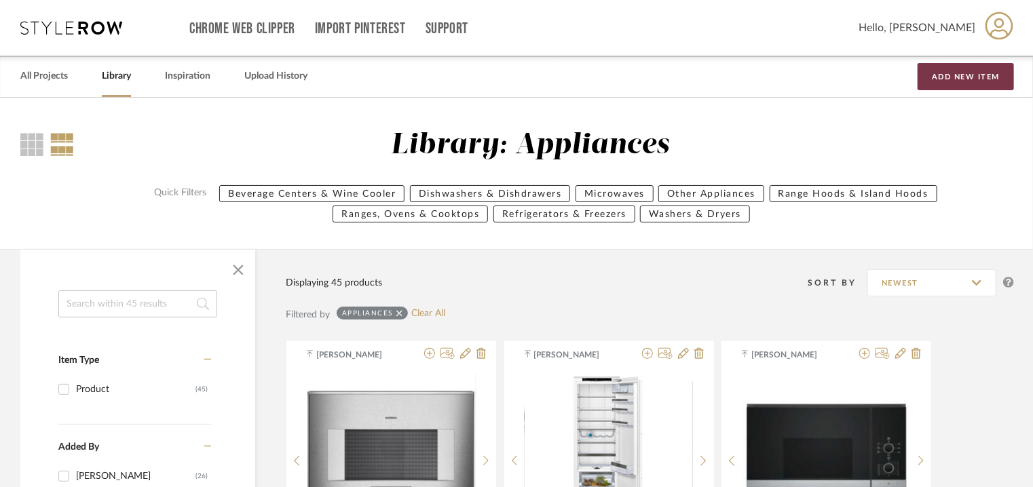
click at [986, 81] on button "Add New Item" at bounding box center [966, 76] width 96 height 27
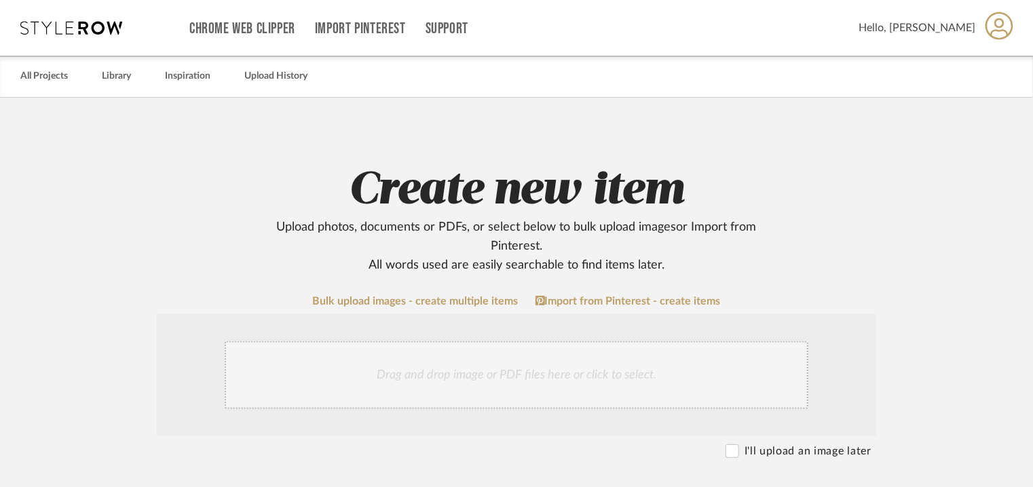
scroll to position [272, 0]
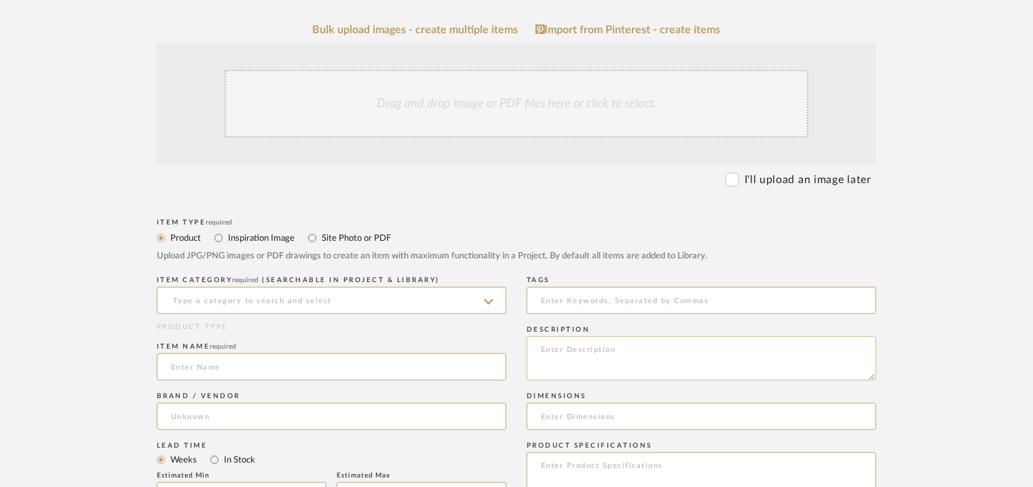
click at [652, 359] on textarea at bounding box center [702, 359] width 350 height 44
paste textarea "Lore : Ipsumdolorsi Ametcon: adi Elitseddo(e): T 73.8 i U 315.1la Etdolore/ Mag…"
type textarea "Lore : Ipsumdolorsi Ametcon: adi Elitseddo(e): T 73.8 i U 315.1la Etdolore/ Mag…"
click at [210, 301] on input at bounding box center [332, 300] width 350 height 27
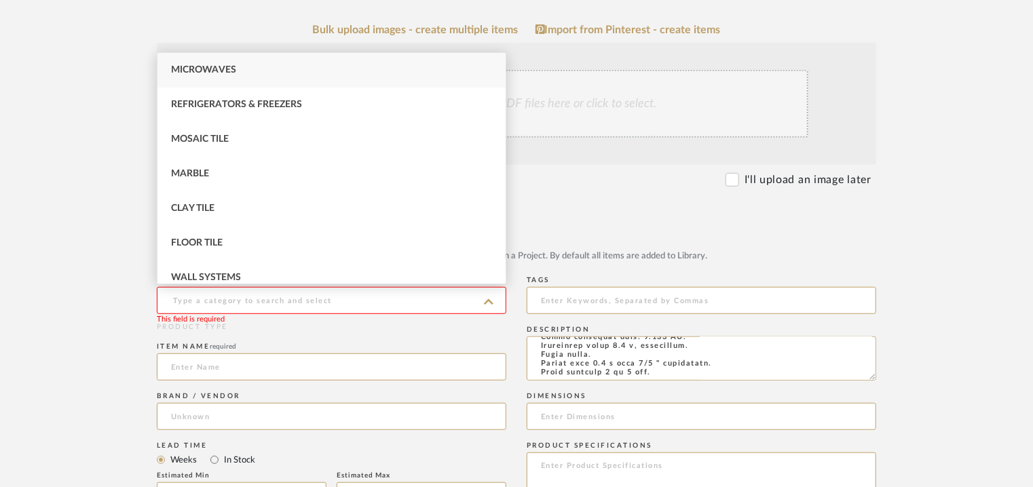
scroll to position [698, 0]
click at [237, 103] on span "Refrigerators & Freezers" at bounding box center [236, 105] width 131 height 10
type input "Refrigerators & Freezers"
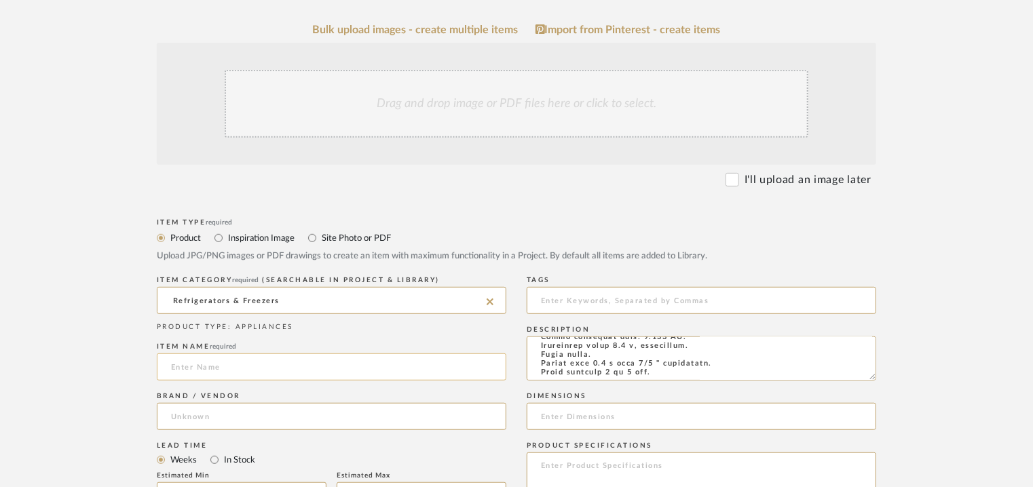
click at [250, 373] on input at bounding box center [332, 367] width 350 height 27
click at [174, 370] on input at bounding box center [332, 367] width 350 height 27
paste input "Vario built-in fridge-freezer with freezer at bottom 212.5 x 75.6 cm soft close…"
type input "Vario built-in fridge-freezer with freezer at bottom 212.5 x 75.6 cm soft close…"
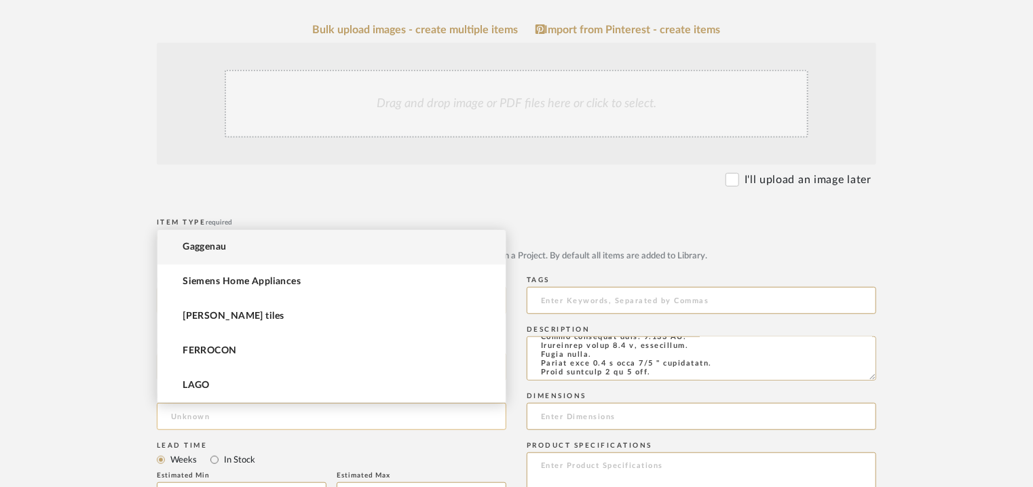
click at [189, 422] on input at bounding box center [332, 416] width 350 height 27
click at [215, 245] on span "Gaggenau" at bounding box center [205, 248] width 44 height 12
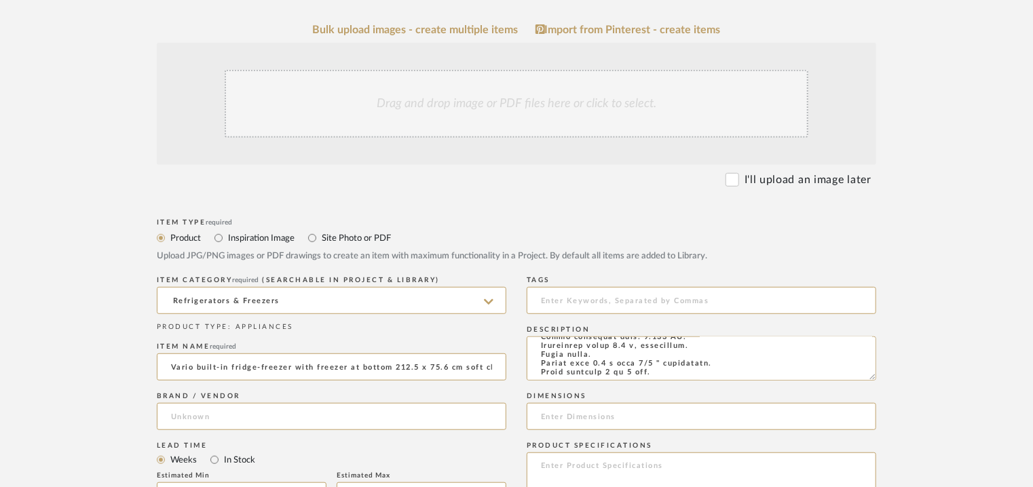
type input "Gaggenau"
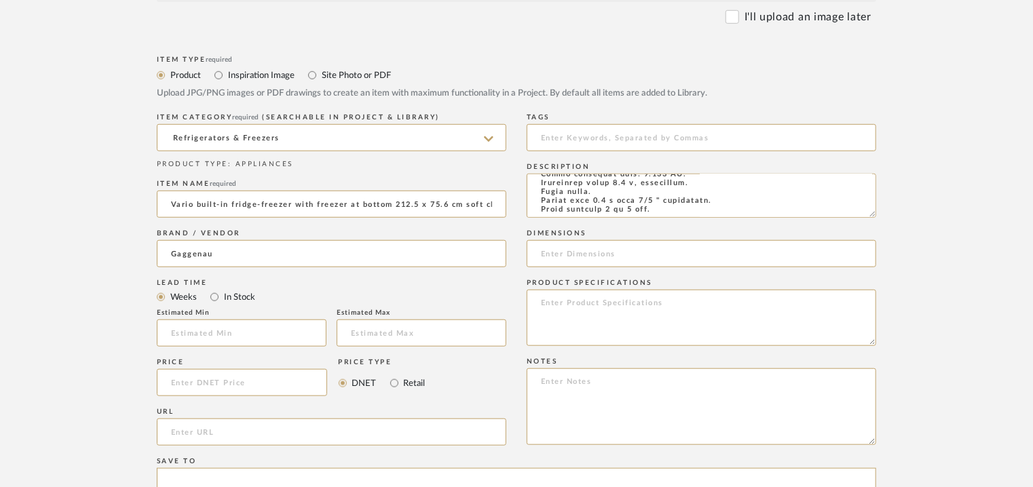
scroll to position [475, 0]
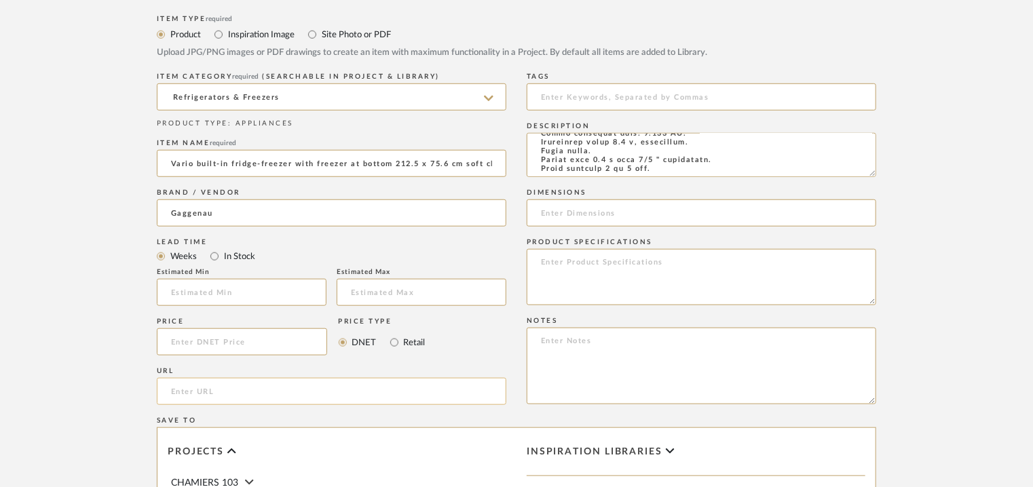
click at [218, 392] on input "url" at bounding box center [332, 391] width 350 height 27
paste input "[URL][DOMAIN_NAME]"
type input "[URL][DOMAIN_NAME]"
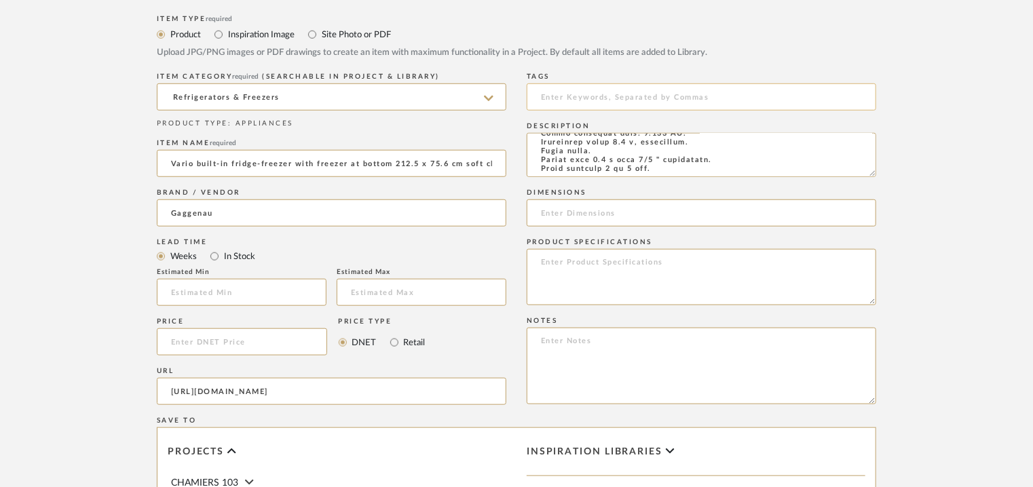
click at [587, 98] on input at bounding box center [702, 97] width 350 height 27
type input "F"
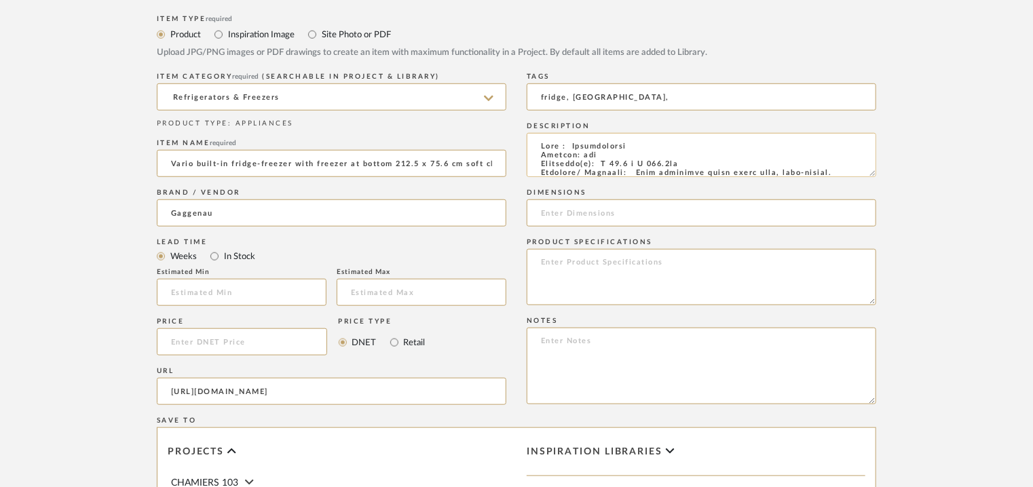
type input "fridge, [GEOGRAPHIC_DATA],"
drag, startPoint x: 604, startPoint y: 164, endPoint x: 695, endPoint y: 162, distance: 91.0
click at [695, 162] on textarea at bounding box center [702, 155] width 350 height 44
paste input "W 76.2 x H 213.4cm"
type input "W 76.2 x H 213.4cm"
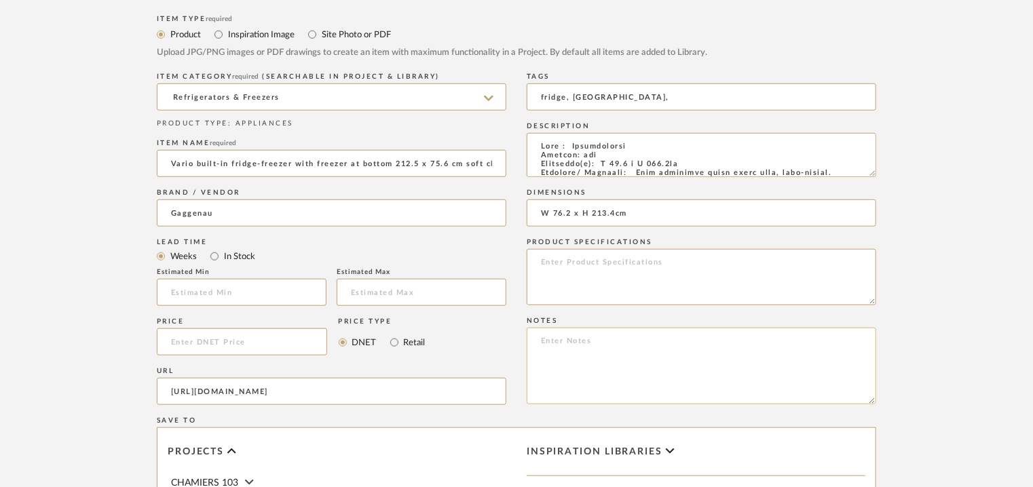
paste textarea "Price: INR14,25,000/- Lead time: on request Customizable: Na 3D available : No …"
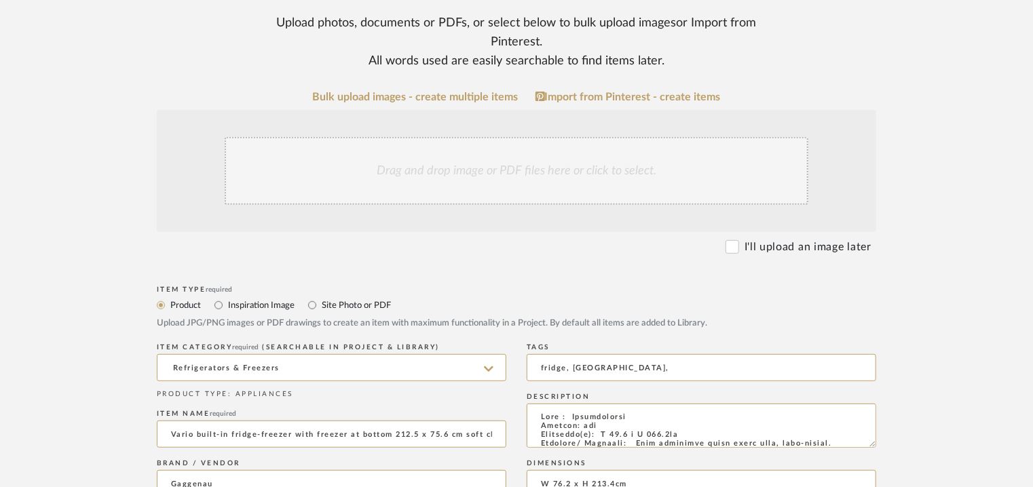
scroll to position [204, 0]
type textarea "Price: INR14,25,000/- Lead time: on request Customizable: Na 3D available : No …"
click at [488, 174] on div "Drag and drop image or PDF files here or click to select." at bounding box center [517, 172] width 584 height 68
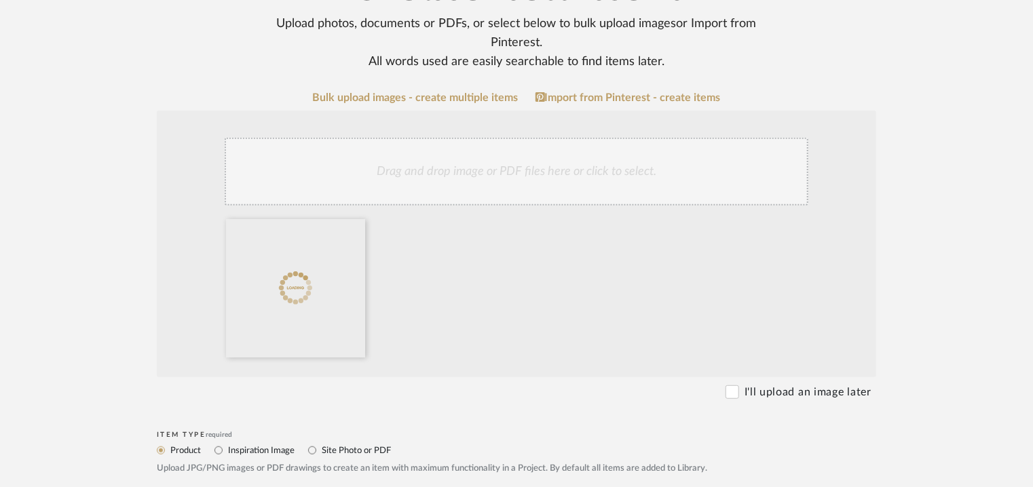
click at [502, 169] on div "Drag and drop image or PDF files here or click to select." at bounding box center [517, 172] width 584 height 68
click at [492, 164] on div "Drag and drop image or PDF files here or click to select." at bounding box center [517, 172] width 584 height 68
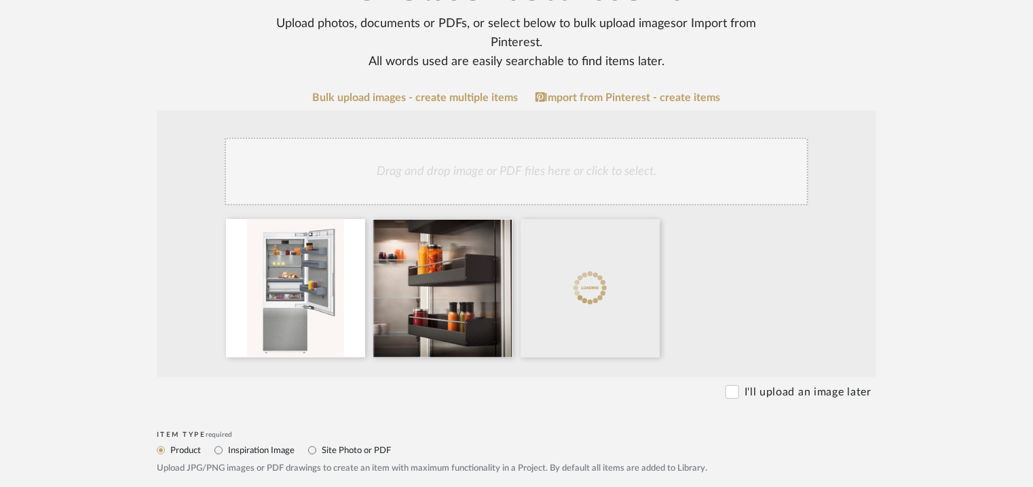
click at [484, 164] on div "Drag and drop image or PDF files here or click to select." at bounding box center [517, 172] width 584 height 68
click at [572, 178] on div "Drag and drop image or PDF files here or click to select." at bounding box center [517, 172] width 584 height 68
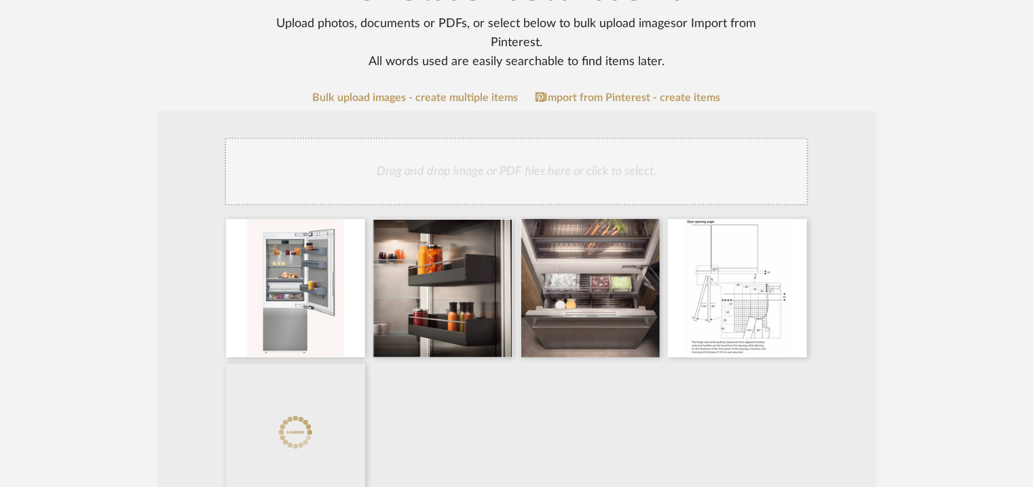
click at [588, 172] on div "Drag and drop image or PDF files here or click to select." at bounding box center [517, 172] width 584 height 68
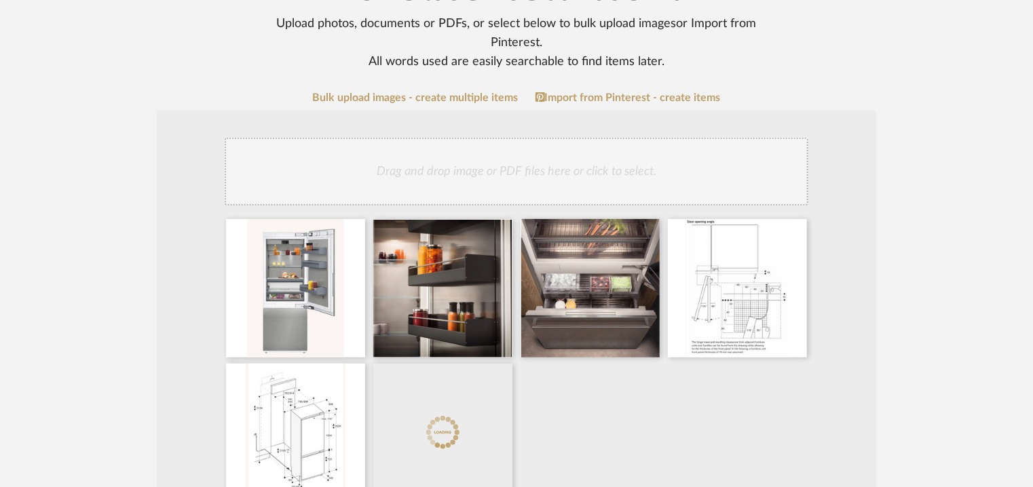
click at [593, 161] on div "Drag and drop image or PDF files here or click to select." at bounding box center [517, 172] width 584 height 68
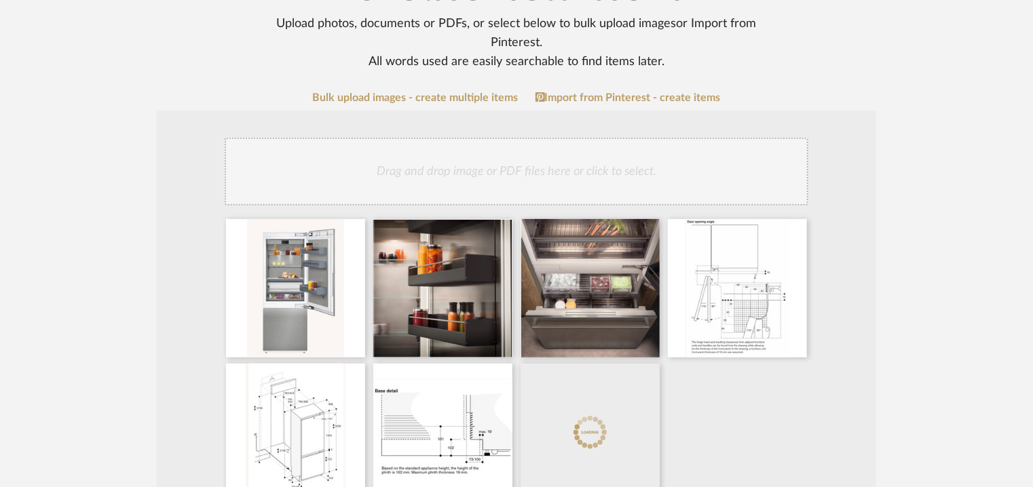
click at [587, 177] on div "Drag and drop image or PDF files here or click to select." at bounding box center [517, 172] width 584 height 68
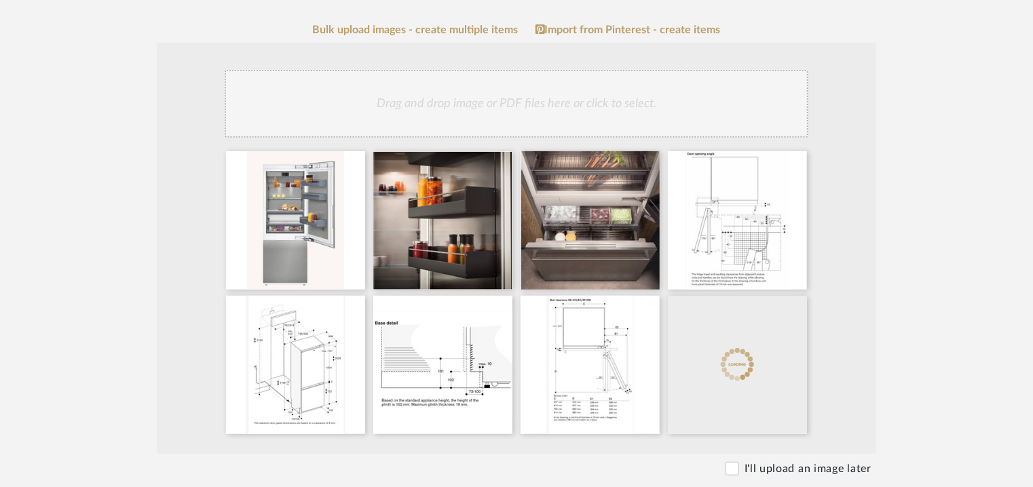
click at [444, 100] on div "Drag and drop image or PDF files here or click to select." at bounding box center [517, 104] width 584 height 68
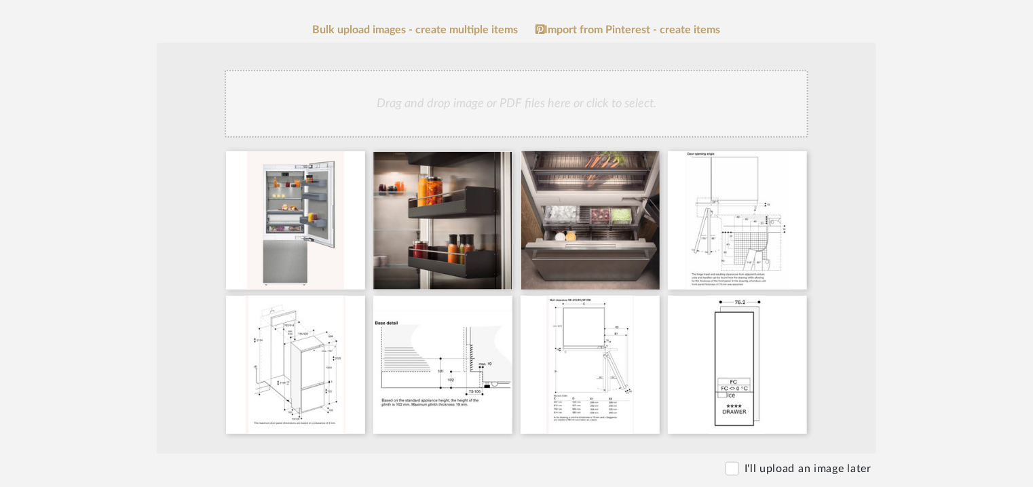
click at [663, 95] on div "Drag and drop image or PDF files here or click to select." at bounding box center [517, 104] width 584 height 68
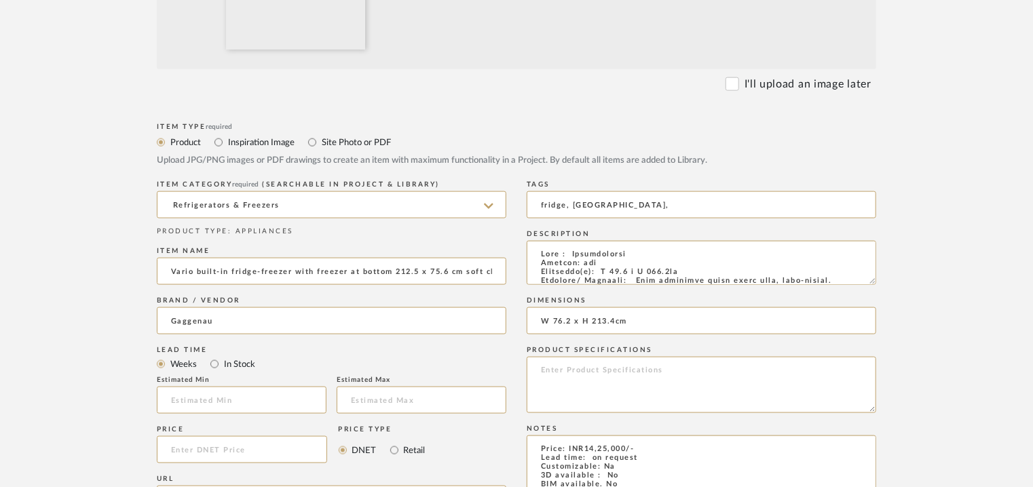
scroll to position [815, 0]
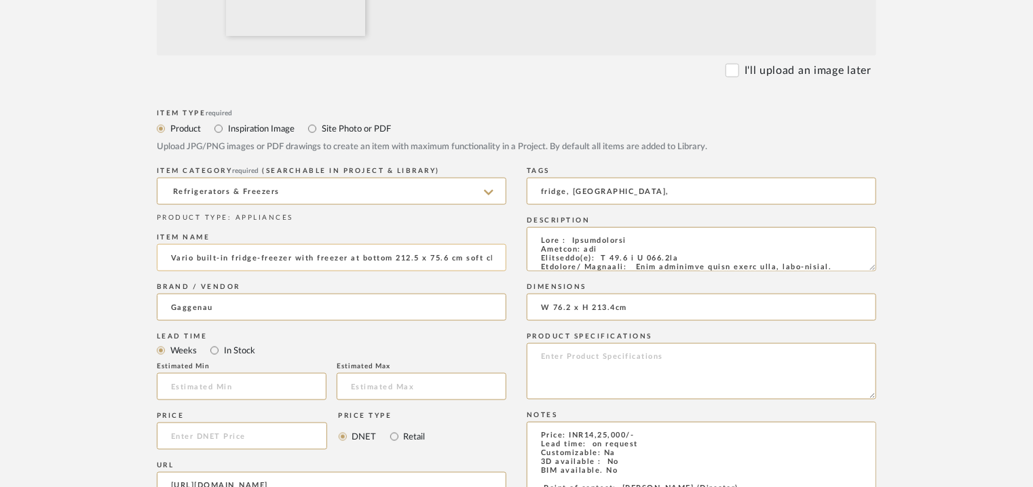
click at [177, 258] on input "Vario built-in fridge-freezer with freezer at bottom 212.5 x 75.6 cm soft close…" at bounding box center [332, 257] width 350 height 27
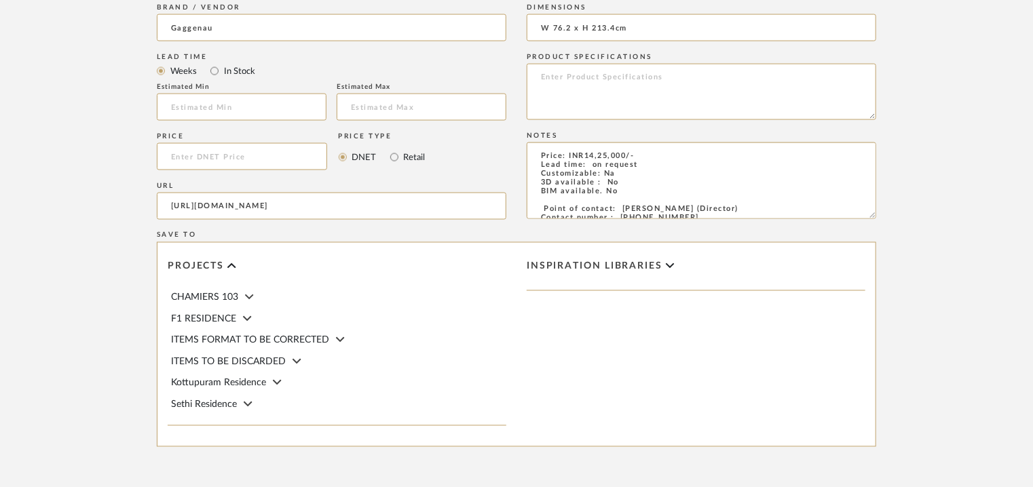
scroll to position [1221, 0]
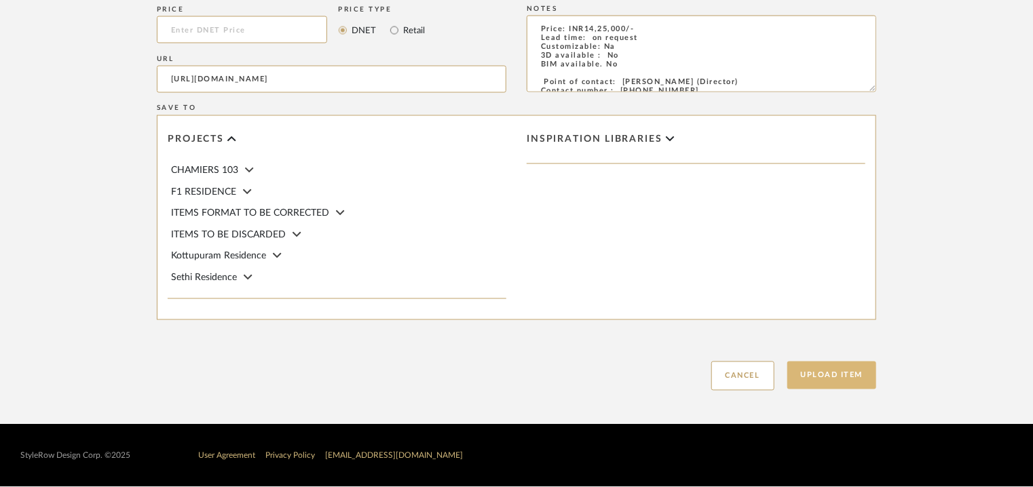
type input "VARIO BUILT-IN FRIDGE-FREEZER WITH FREEZER AT BOTTOM 212.5x75.6cm SOFT CLOSE FL…"
click at [824, 374] on button "Upload Item" at bounding box center [833, 376] width 90 height 28
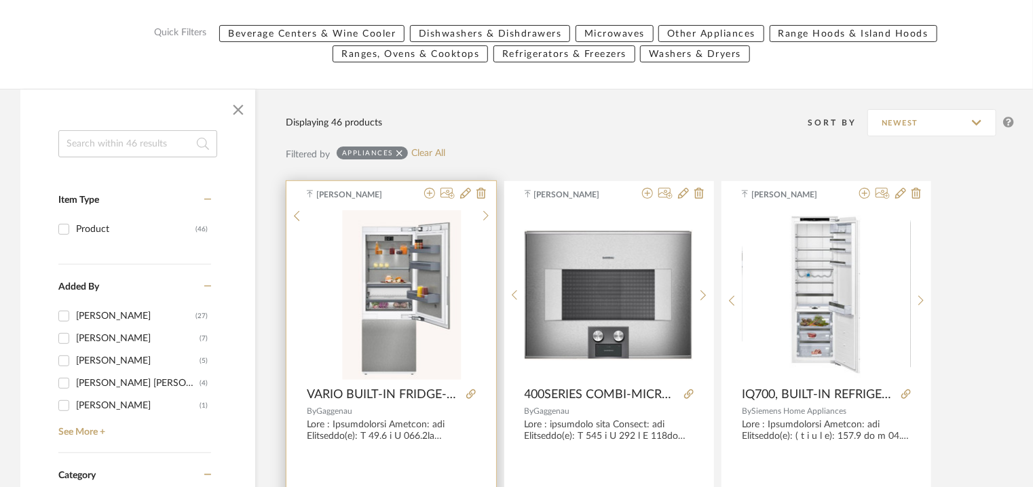
scroll to position [204, 0]
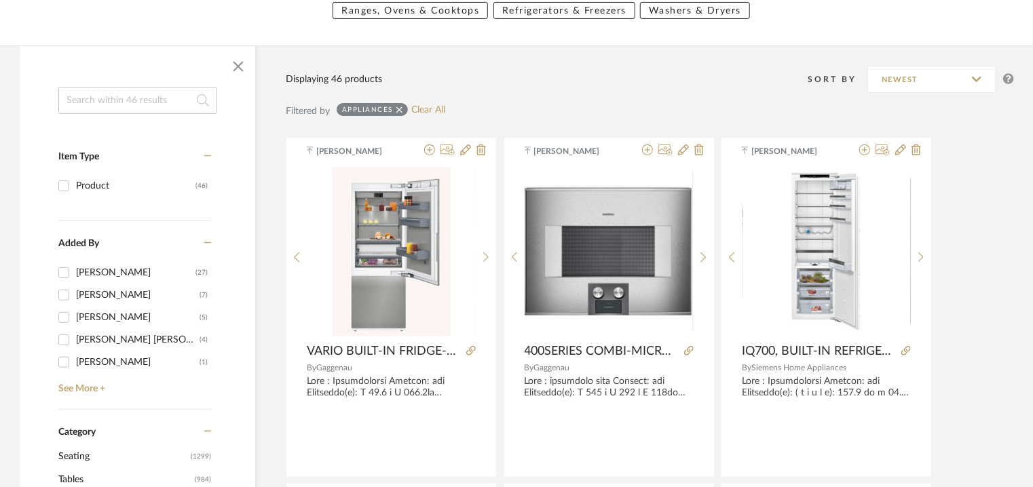
click at [209, 244] on icon at bounding box center [207, 243] width 7 height 10
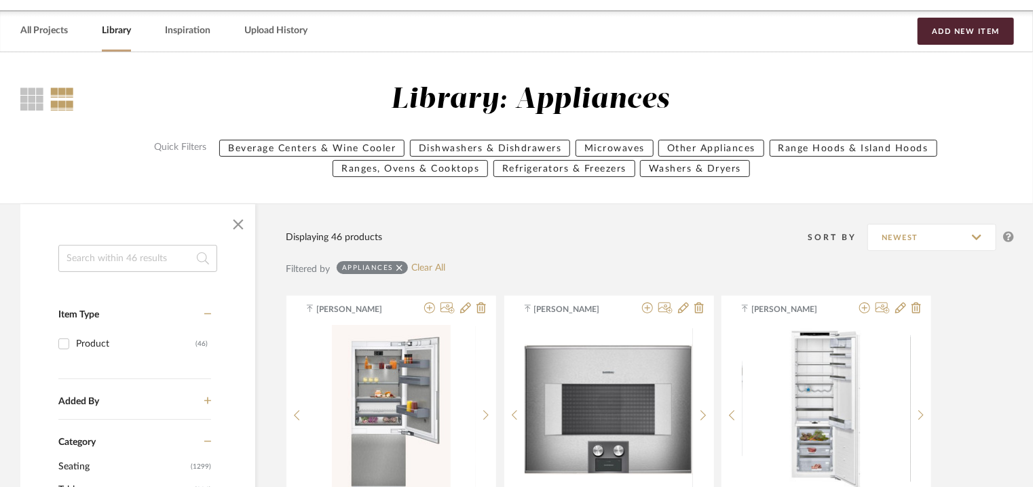
scroll to position [0, 0]
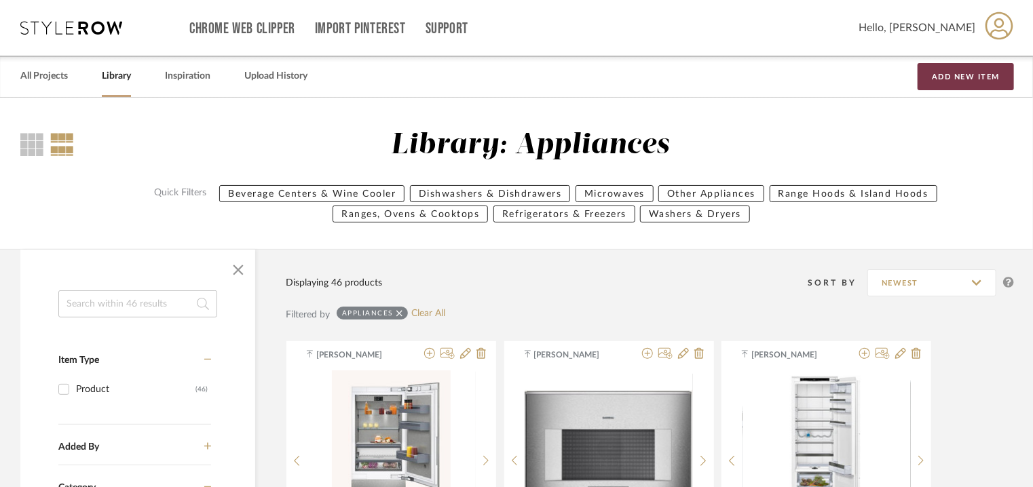
click at [960, 71] on button "Add New Item" at bounding box center [966, 76] width 96 height 27
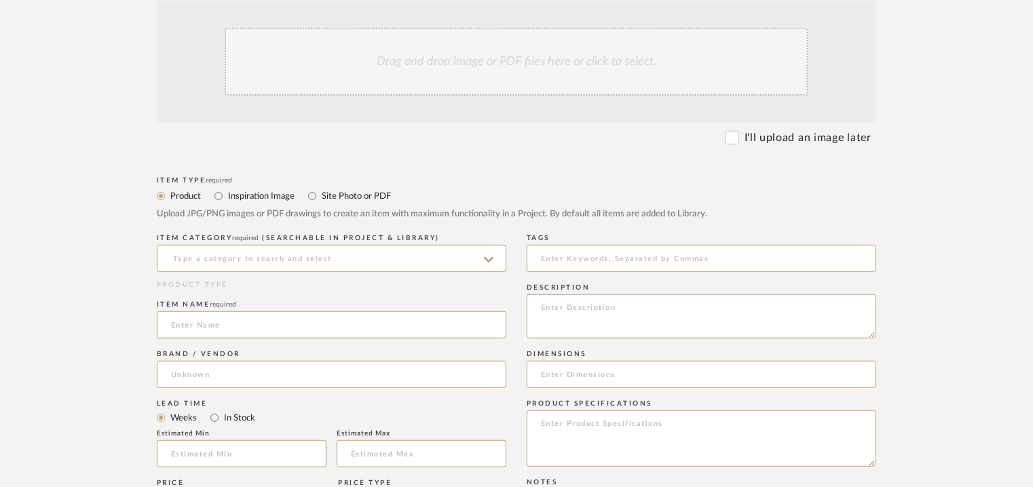
scroll to position [272, 0]
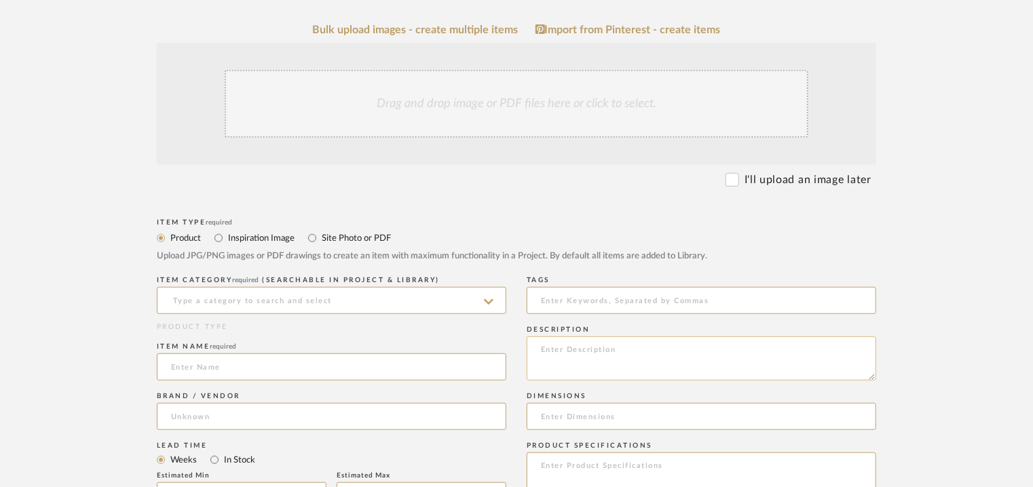
paste textarea "Lore : Ipsumdo Sitamet: con Adipiscin(e): S798 d E 050 t I 363ut Laboreet/ Dolo…"
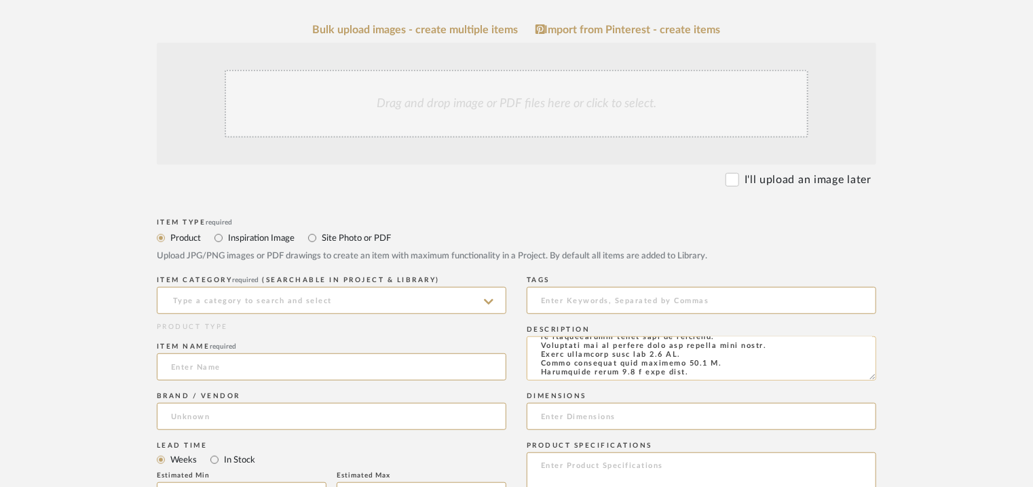
scroll to position [274, 0]
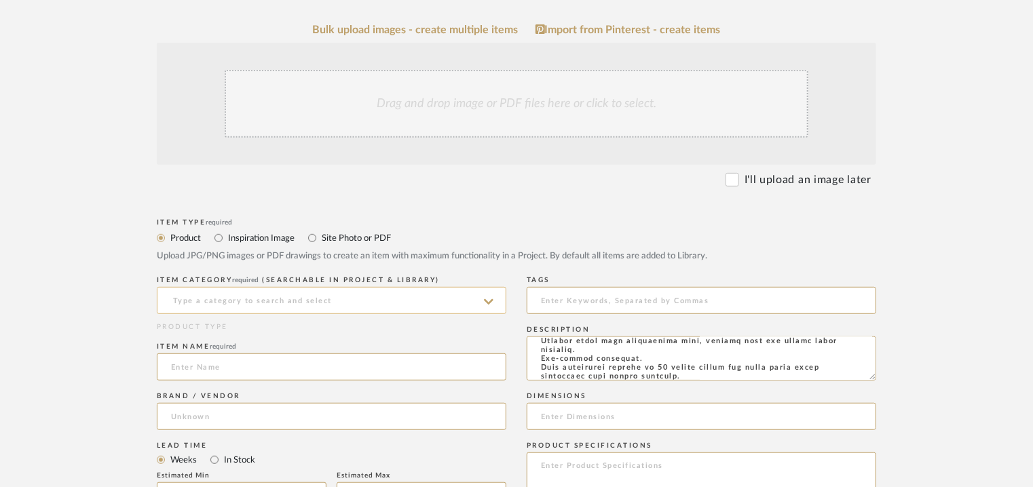
type textarea "Lore : Ipsumdo Sitamet: con Adipiscin(e): S798 d E 050 t I 363ut Laboreet/ Dolo…"
click at [371, 286] on div "ITEM CATEGORY required (Searchable in Project & Library)" at bounding box center [332, 298] width 350 height 50
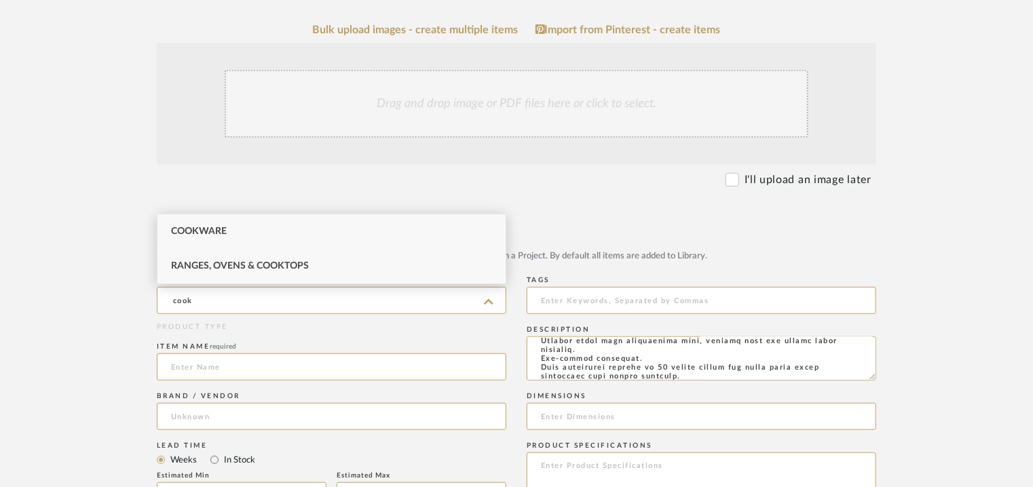
click at [330, 265] on div "Ranges, Ovens & Cooktops" at bounding box center [332, 266] width 348 height 35
type input "Ranges, Ovens & Cooktops"
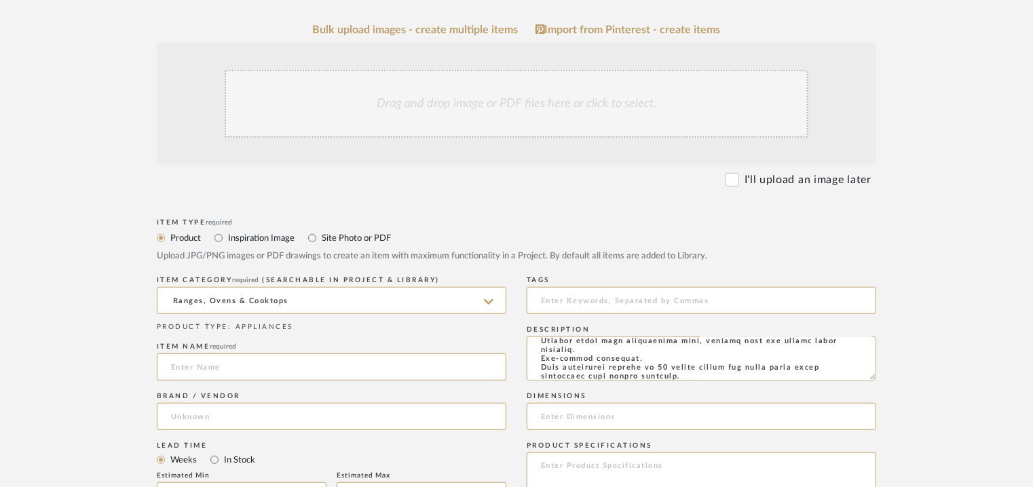
scroll to position [611, 0]
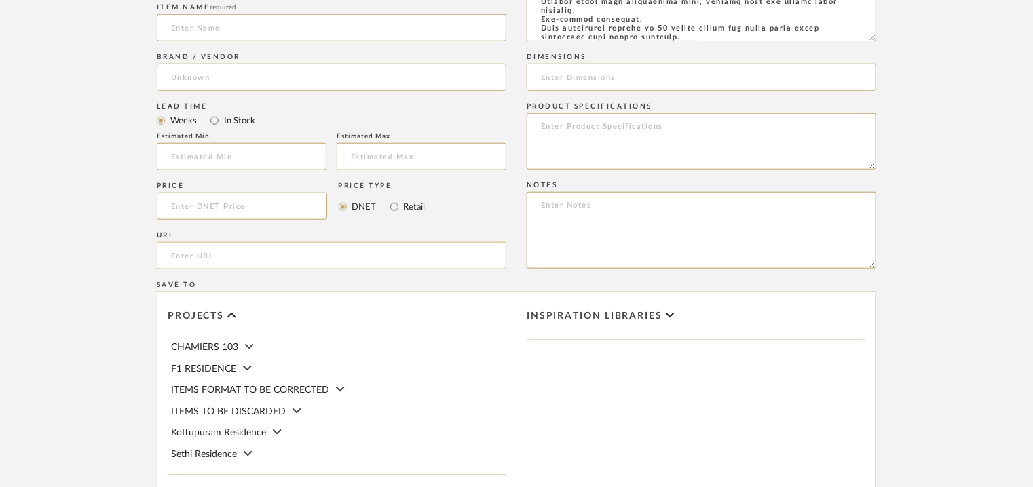
paste input "[URL][DOMAIN_NAME]"
type input "[URL][DOMAIN_NAME]"
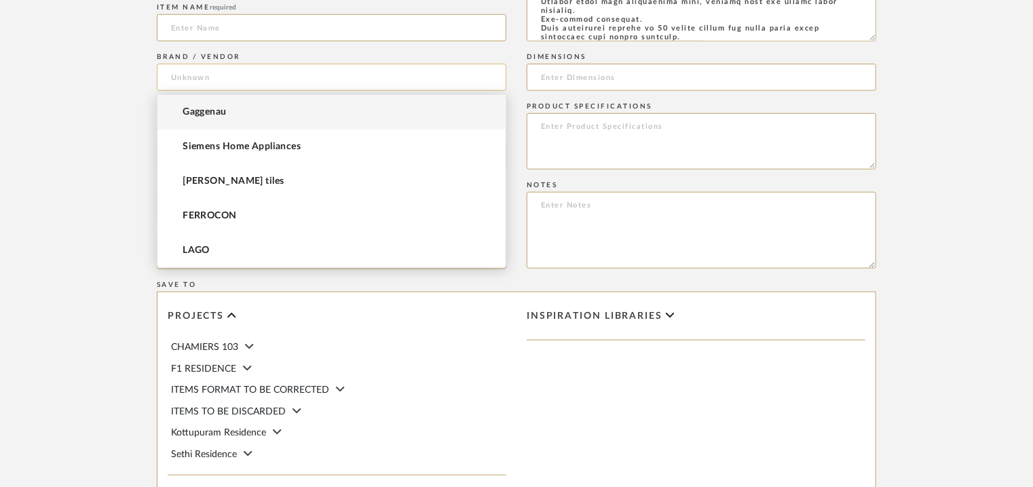
scroll to position [0, 0]
click at [234, 72] on input at bounding box center [332, 77] width 350 height 27
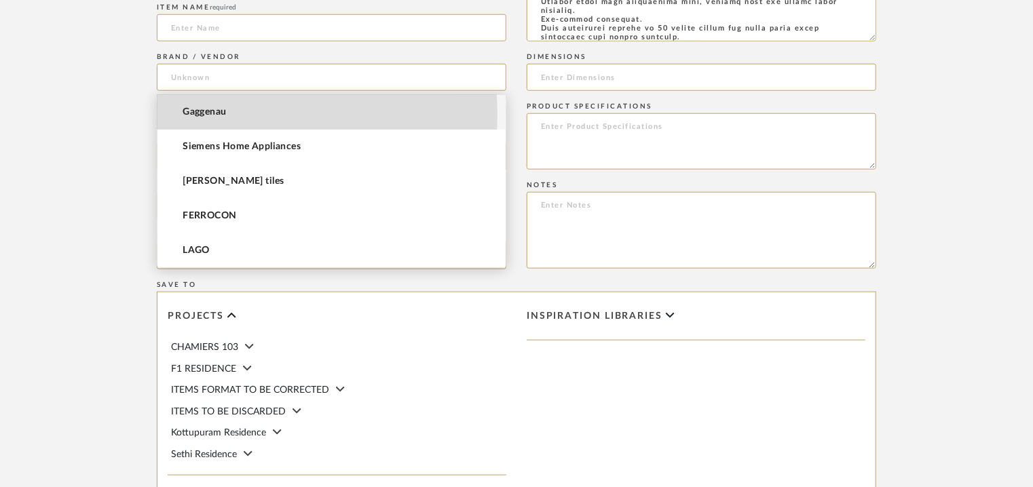
click at [218, 113] on span "Gaggenau" at bounding box center [205, 113] width 44 height 12
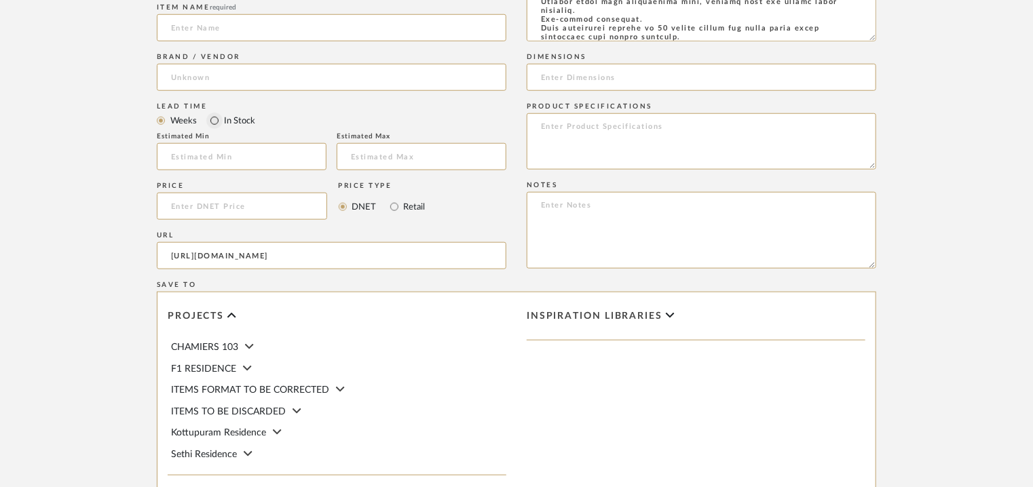
type input "Gaggenau"
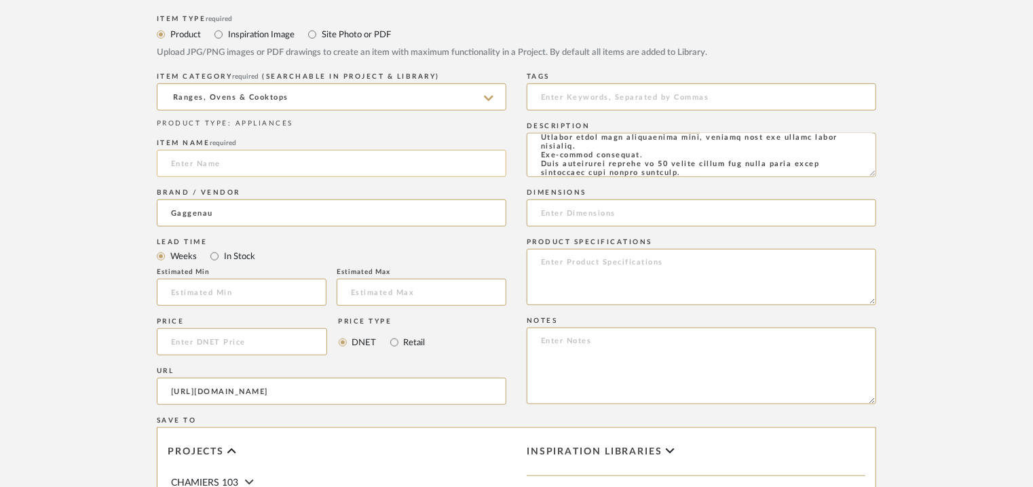
click at [187, 164] on input at bounding box center [332, 163] width 350 height 27
paste input "400 series Vario gas cooktop 38 cm Liquidgas G30,31 28-30/37 mbar"
click at [185, 164] on input "400 series Vario gas cooktop 38 cm Liquidgas G30,31 28-30/37 mbar" at bounding box center [332, 163] width 350 height 27
type input "400SERIES VARIO GAS COOKTOP 38cm LIQUIDGAS G30,31 28-30/37 mbar"
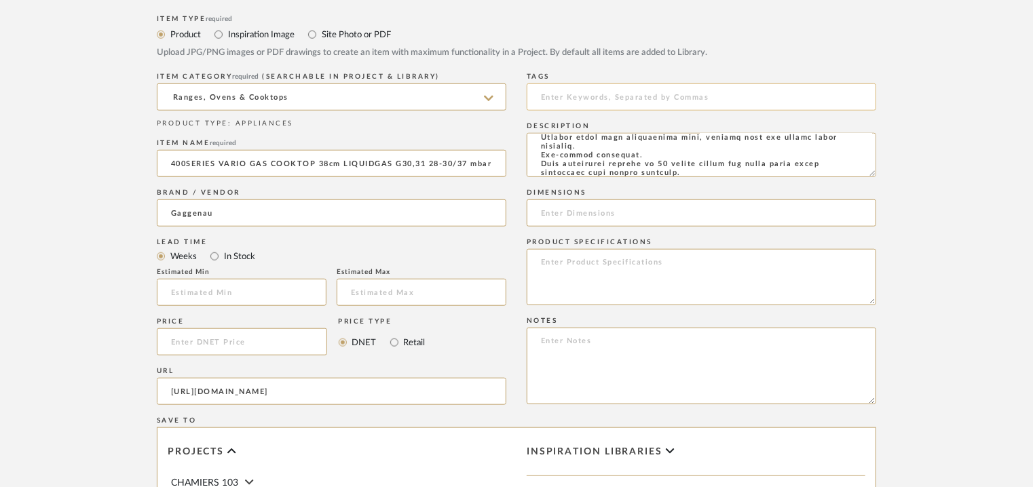
click at [578, 104] on input at bounding box center [702, 97] width 350 height 27
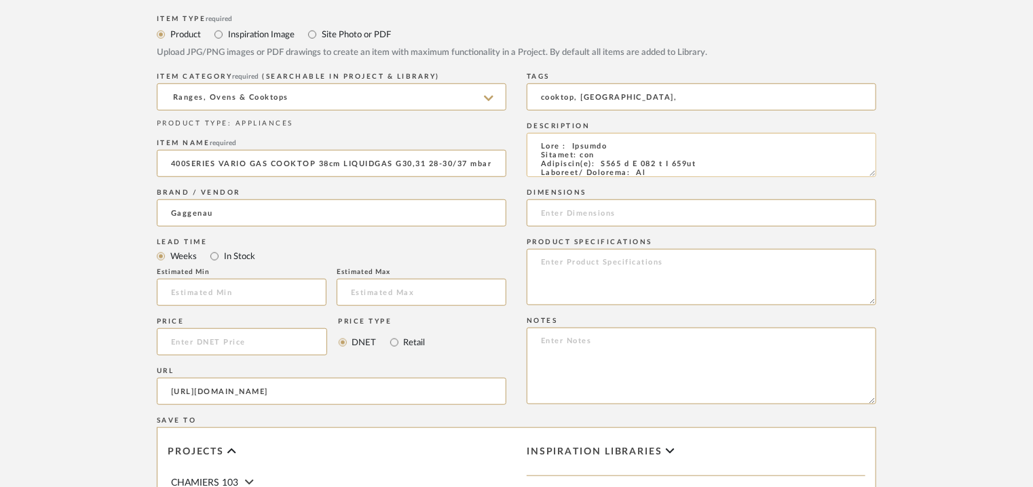
type input "cooktop, [GEOGRAPHIC_DATA],"
drag, startPoint x: 725, startPoint y: 164, endPoint x: 608, endPoint y: 165, distance: 116.8
click at [608, 164] on textarea at bounding box center [702, 155] width 350 height 44
click at [580, 206] on input at bounding box center [702, 213] width 350 height 27
paste input "W520 x D 380 x H 131mm"
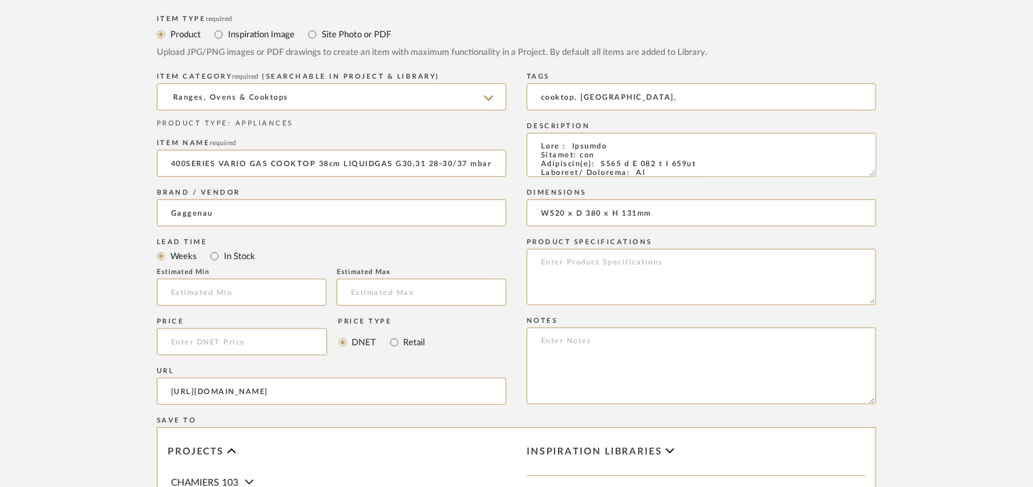
type input "W520 x D 380 x H 131mm"
click at [551, 347] on textarea at bounding box center [702, 366] width 350 height 77
paste textarea "Price: Na Lead time: on request Customizable: Na 3D available : No BIM availabl…"
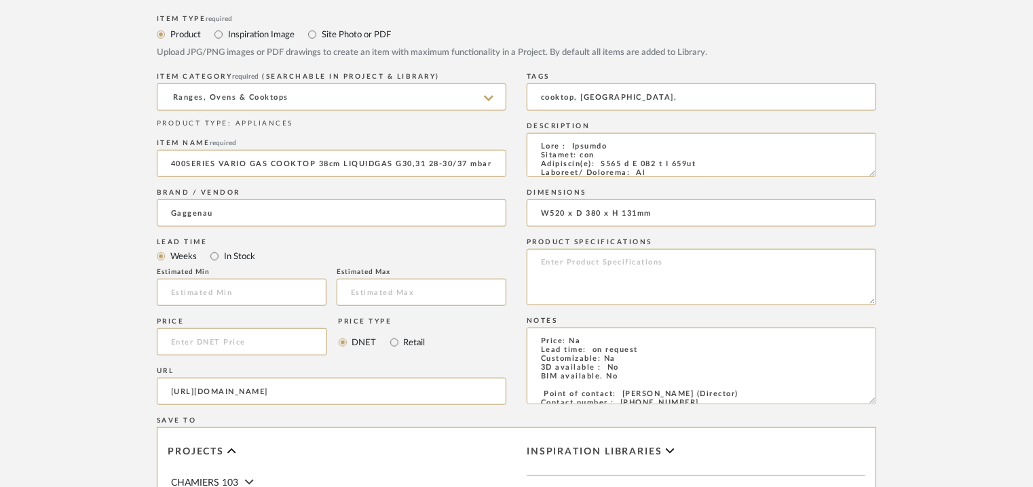
scroll to position [204, 0]
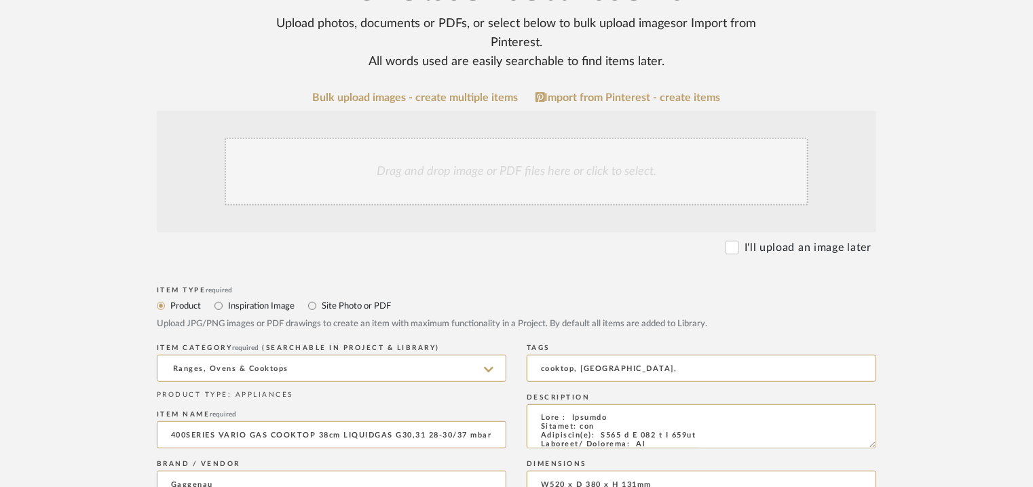
click at [445, 177] on div "Drag and drop image or PDF files here or click to select." at bounding box center [517, 172] width 584 height 68
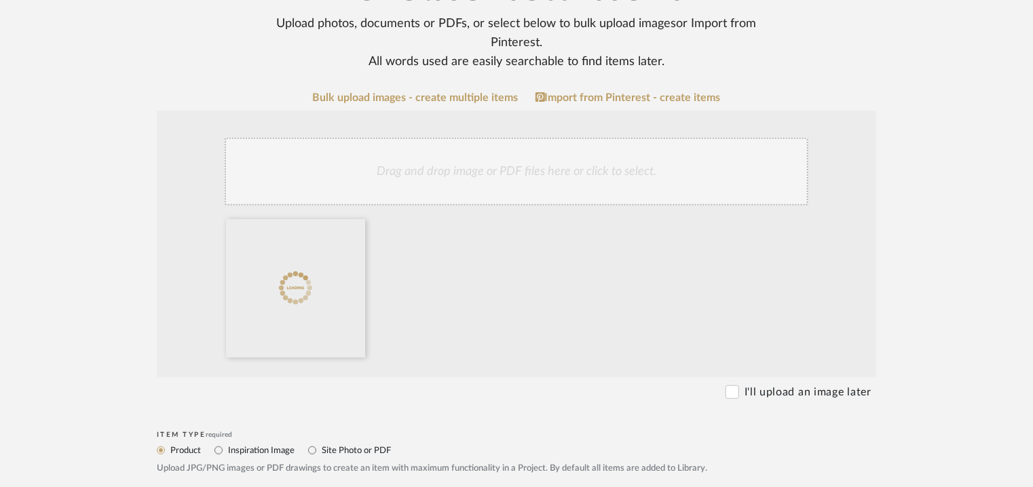
click at [551, 191] on div "Drag and drop image or PDF files here or click to select." at bounding box center [517, 172] width 584 height 68
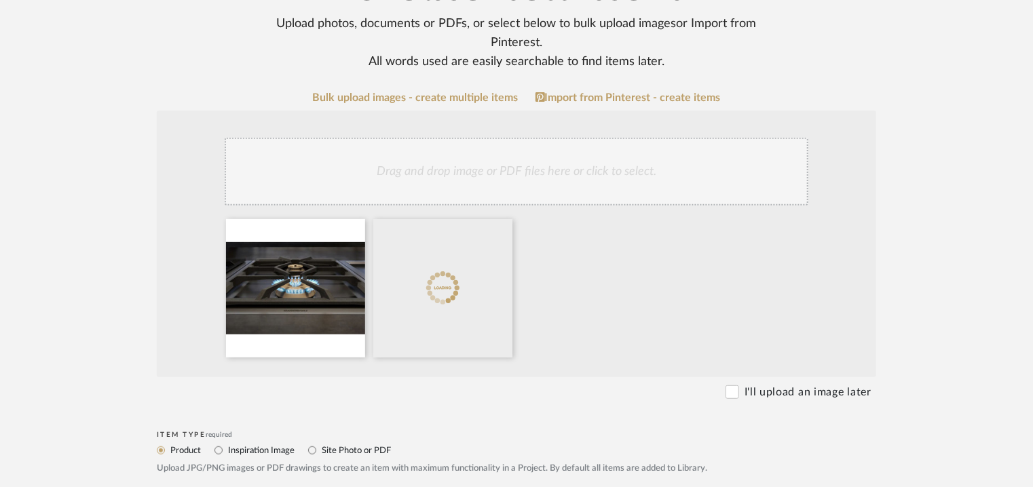
click at [564, 180] on div "Drag and drop image or PDF files here or click to select." at bounding box center [517, 172] width 584 height 68
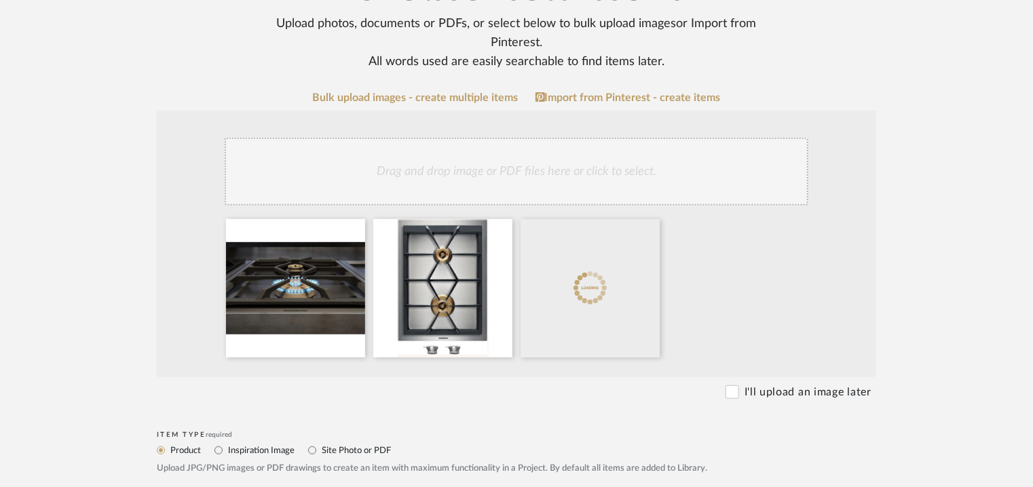
click at [504, 165] on div "Drag and drop image or PDF files here or click to select." at bounding box center [517, 172] width 584 height 68
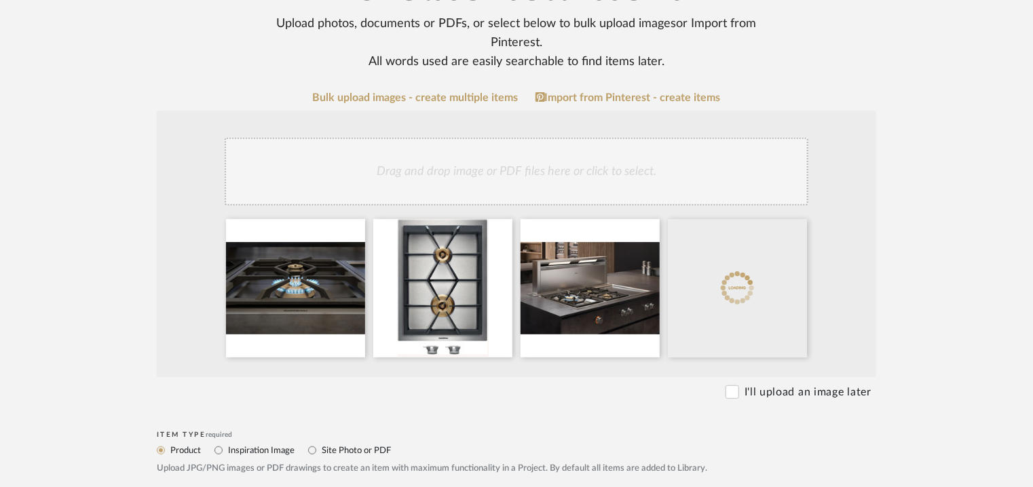
click at [587, 158] on div "Drag and drop image or PDF files here or click to select." at bounding box center [517, 172] width 584 height 68
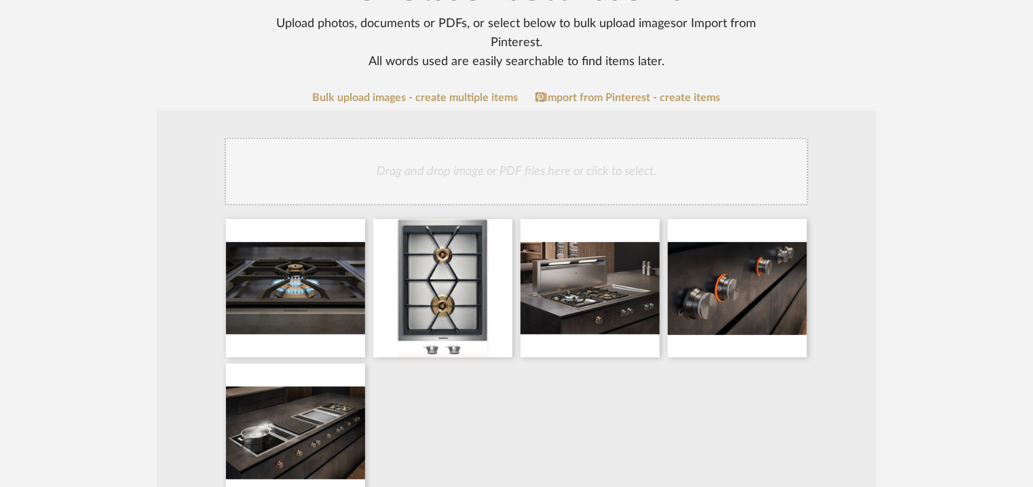
click at [603, 171] on div "Drag and drop image or PDF files here or click to select." at bounding box center [517, 172] width 584 height 68
click at [623, 141] on div "Drag and drop image or PDF files here or click to select." at bounding box center [517, 172] width 584 height 68
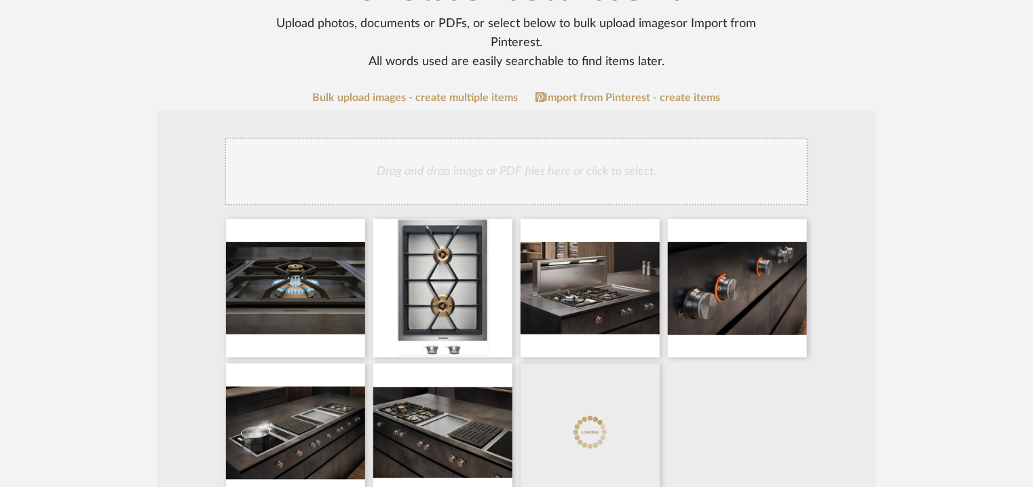
click at [630, 174] on div "Drag and drop image or PDF files here or click to select." at bounding box center [517, 172] width 584 height 68
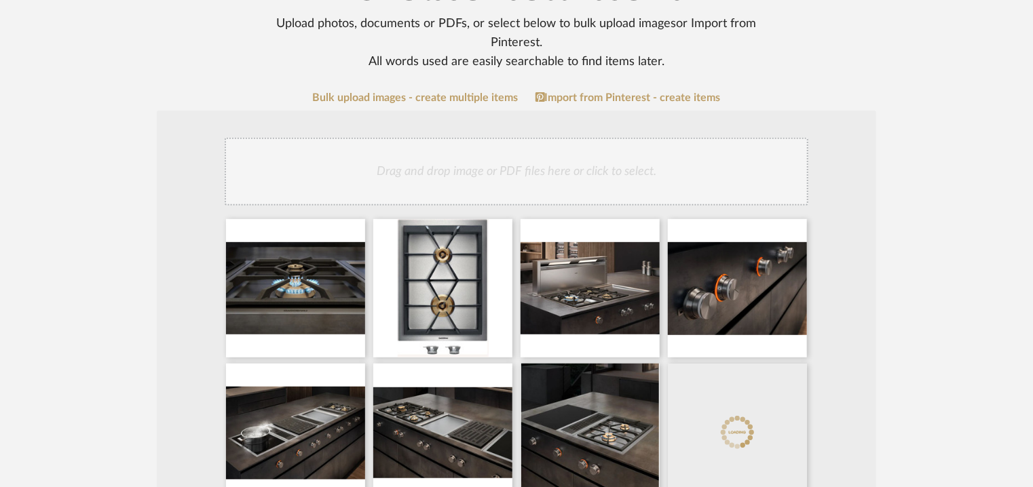
click at [631, 180] on div "Drag and drop image or PDF files here or click to select." at bounding box center [517, 172] width 584 height 68
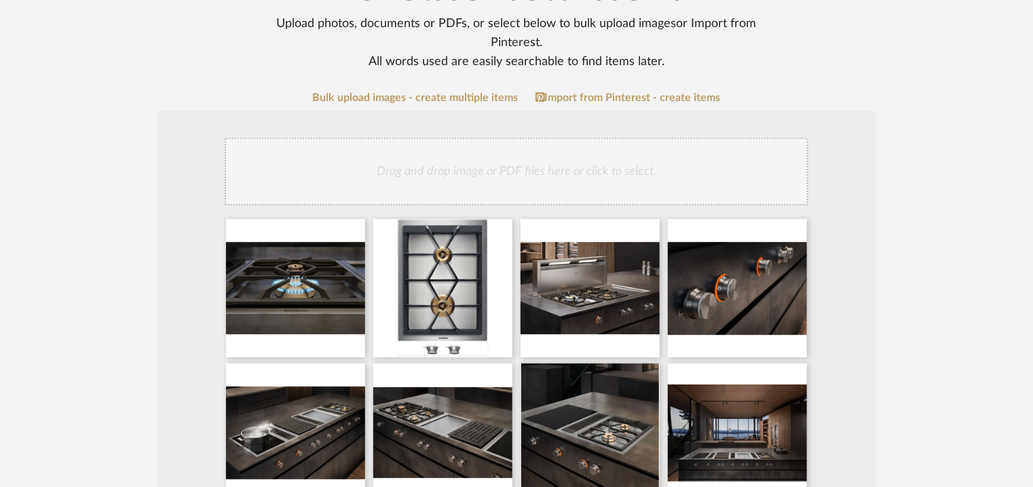
click at [495, 175] on div "Drag and drop image or PDF files here or click to select." at bounding box center [517, 172] width 584 height 68
click at [527, 165] on div "Drag and drop image or PDF files here or click to select." at bounding box center [517, 172] width 584 height 68
click at [499, 172] on div "Drag and drop image or PDF files here or click to select." at bounding box center [517, 172] width 584 height 68
click at [557, 174] on div "Drag and drop image or PDF files here or click to select." at bounding box center [517, 172] width 584 height 68
click at [581, 166] on div "Drag and drop image or PDF files here or click to select." at bounding box center [517, 172] width 584 height 68
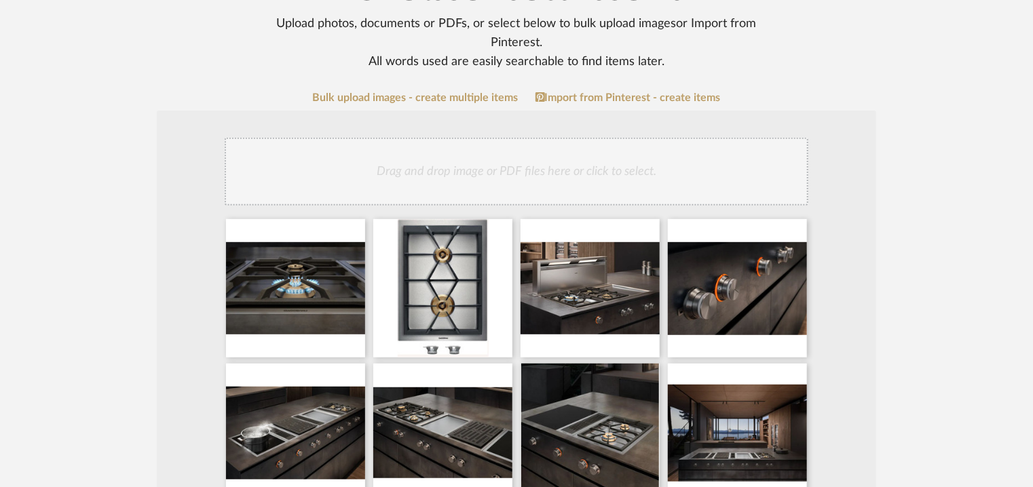
click at [597, 173] on div "Drag and drop image or PDF files here or click to select." at bounding box center [517, 172] width 584 height 68
click at [640, 187] on div "Drag and drop image or PDF files here or click to select." at bounding box center [517, 172] width 584 height 68
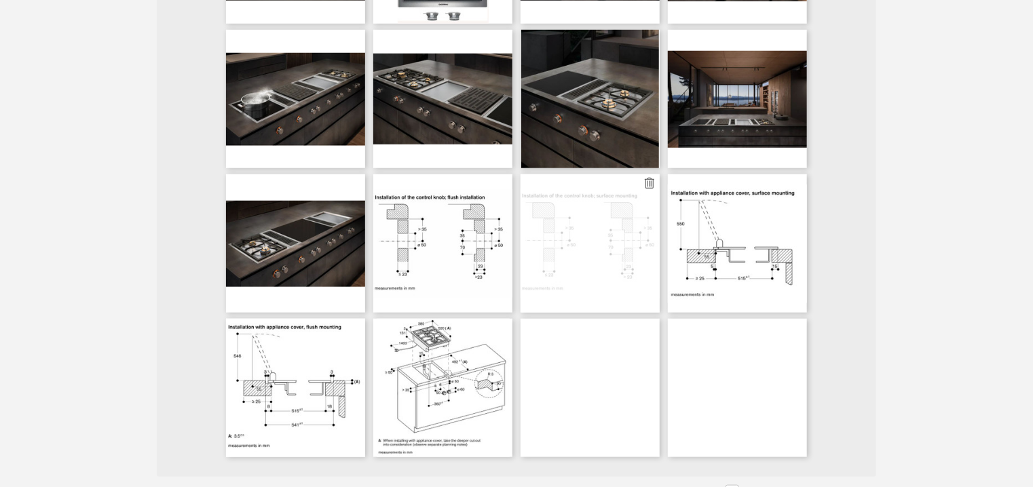
scroll to position [543, 0]
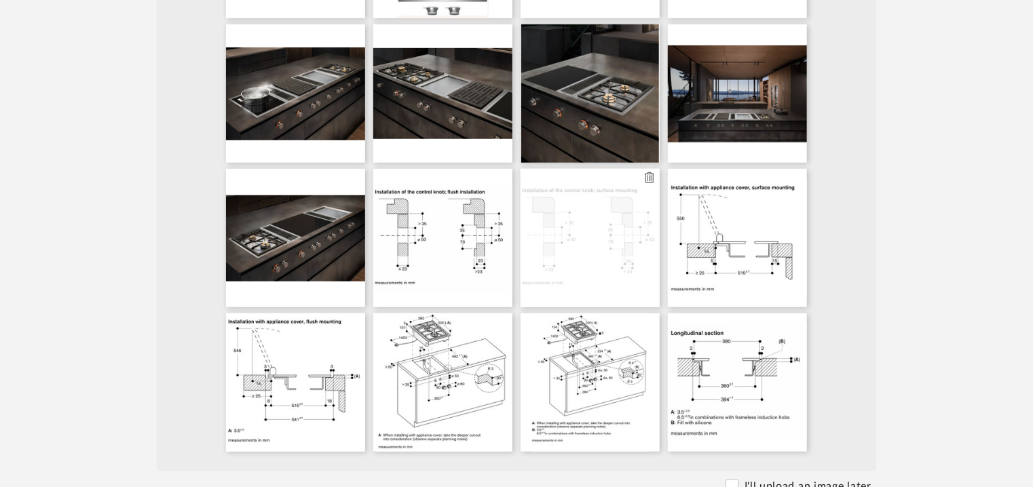
click at [649, 178] on icon at bounding box center [650, 177] width 10 height 11
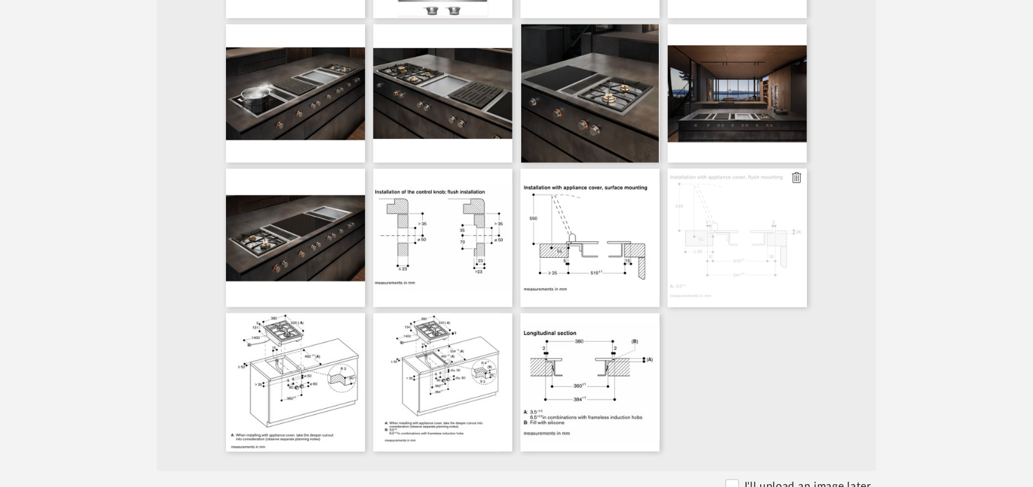
click at [800, 175] on icon at bounding box center [797, 177] width 10 height 11
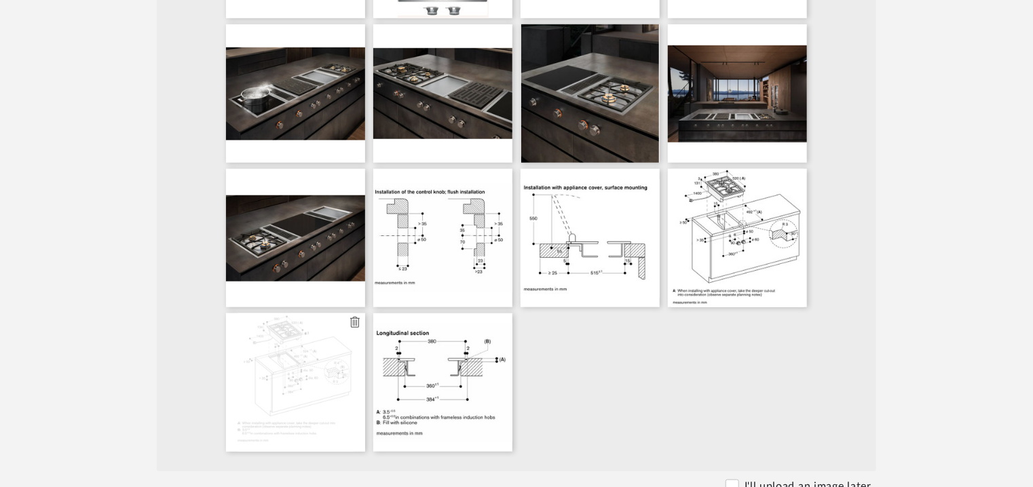
click at [355, 324] on icon at bounding box center [355, 322] width 10 height 11
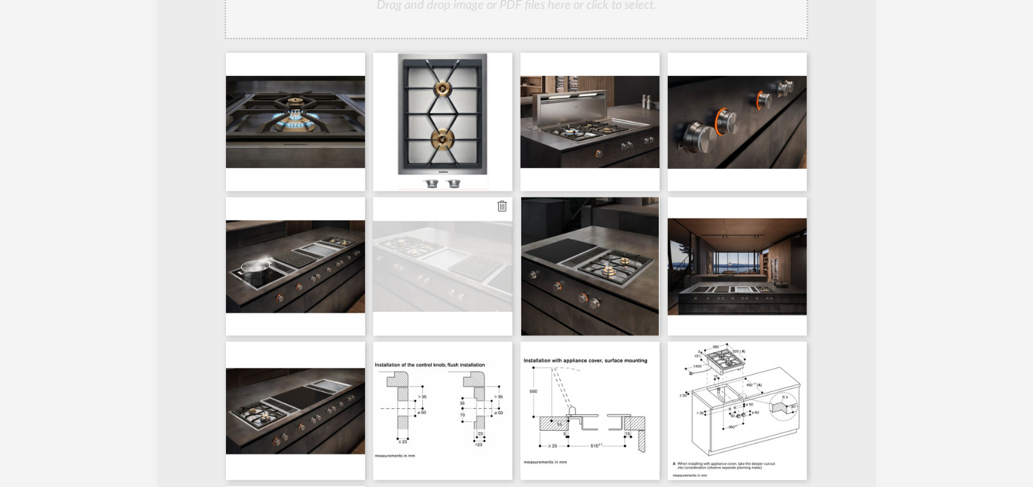
scroll to position [339, 0]
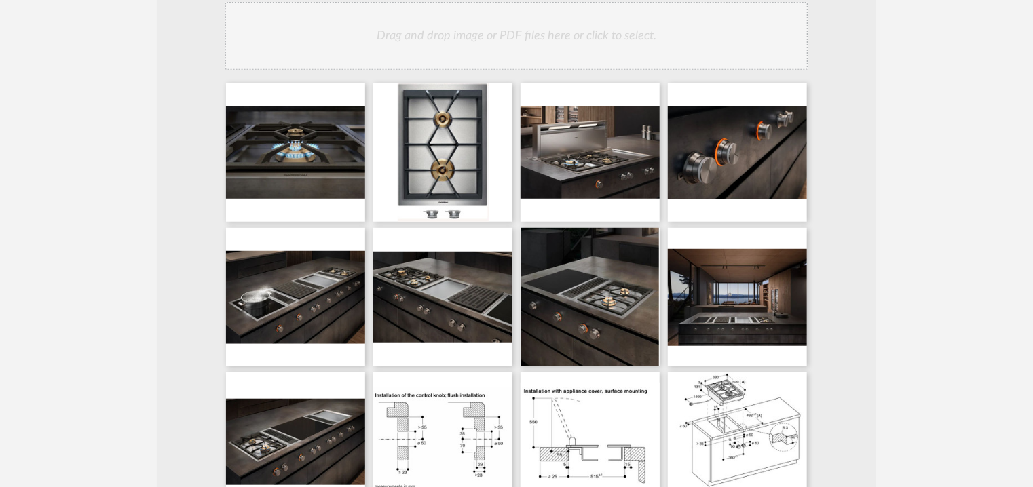
click at [570, 54] on div "Drag and drop image or PDF files here or click to select." at bounding box center [517, 36] width 584 height 68
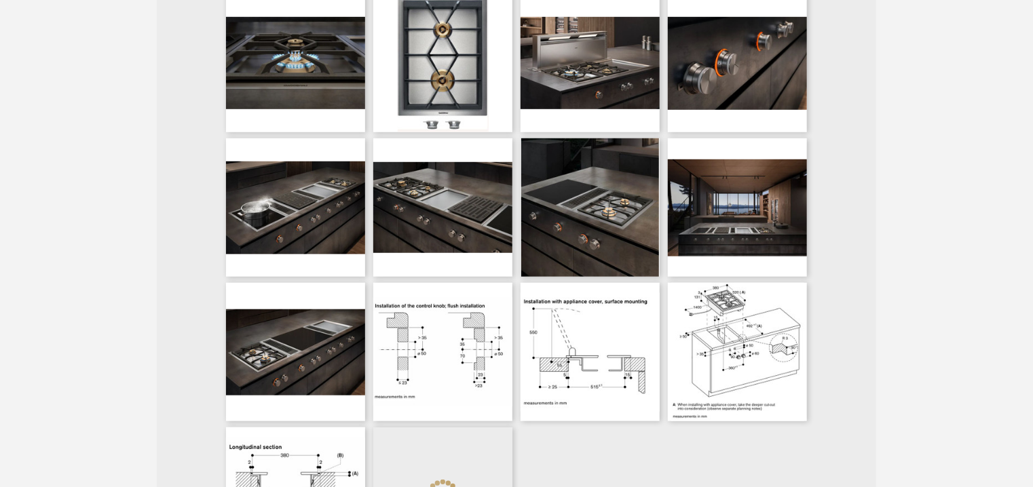
scroll to position [272, 0]
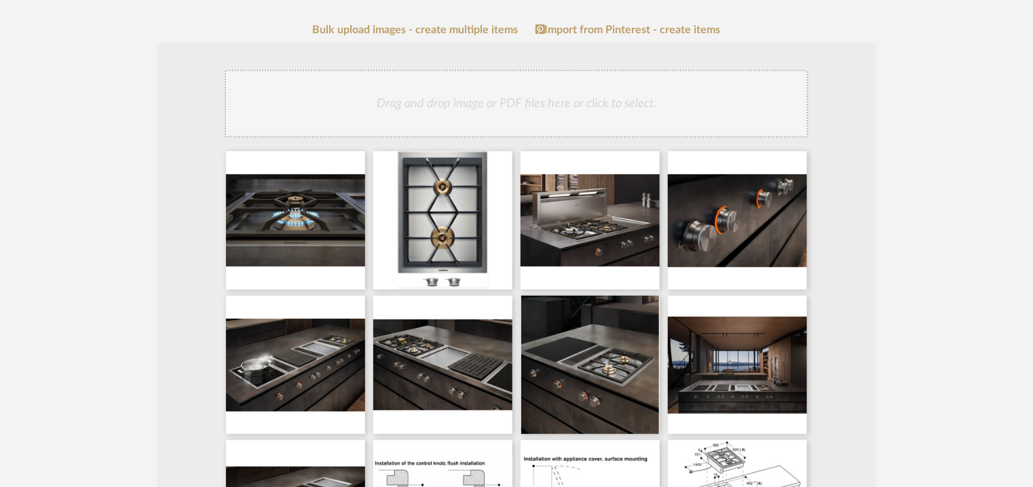
click at [613, 101] on div "Drag and drop image or PDF files here or click to select." at bounding box center [517, 104] width 584 height 68
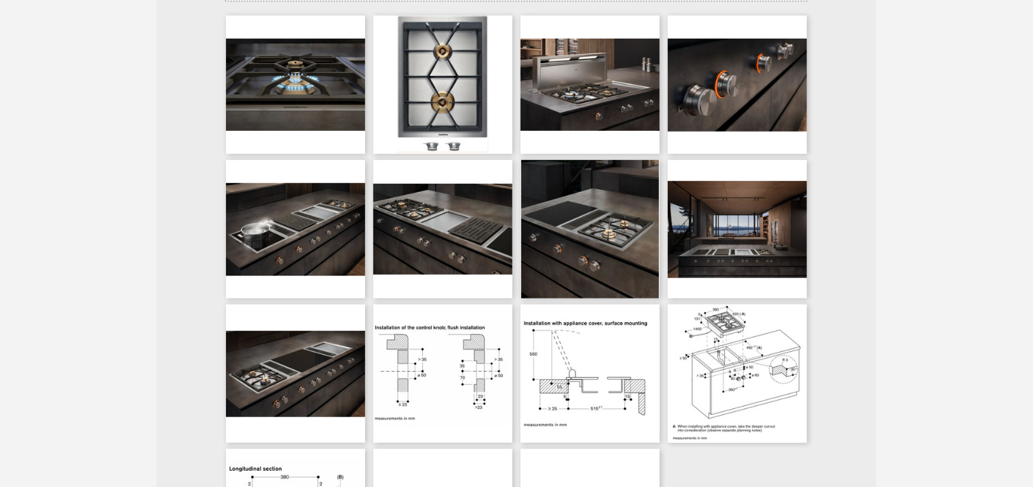
scroll to position [475, 0]
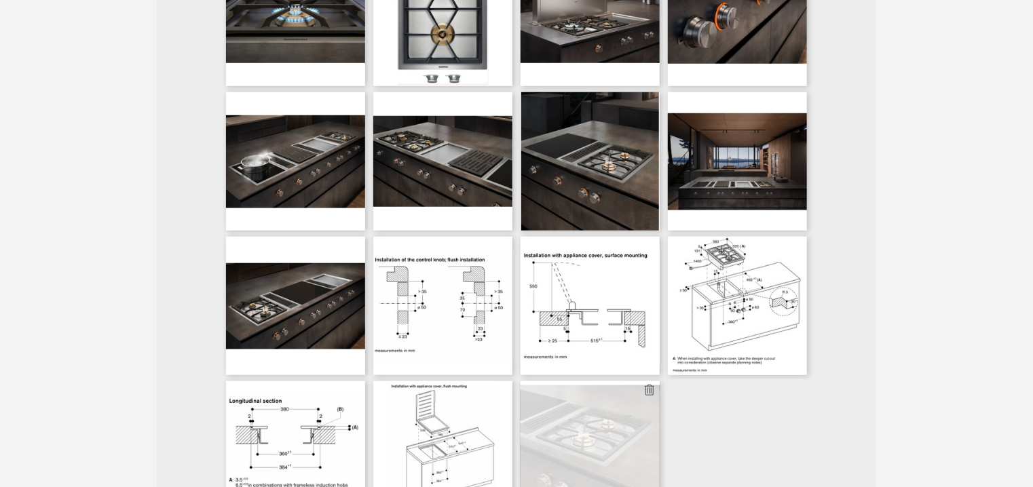
click at [654, 390] on icon at bounding box center [650, 390] width 10 height 11
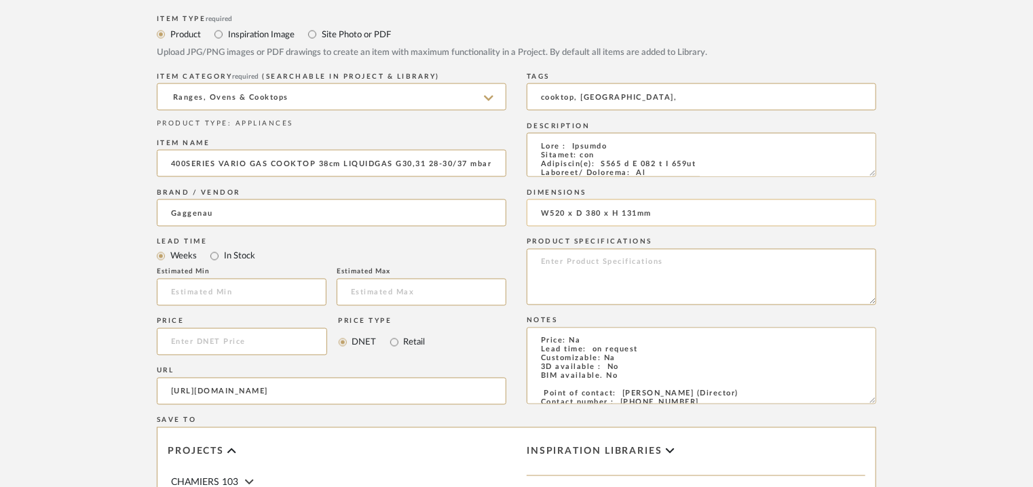
scroll to position [1086, 0]
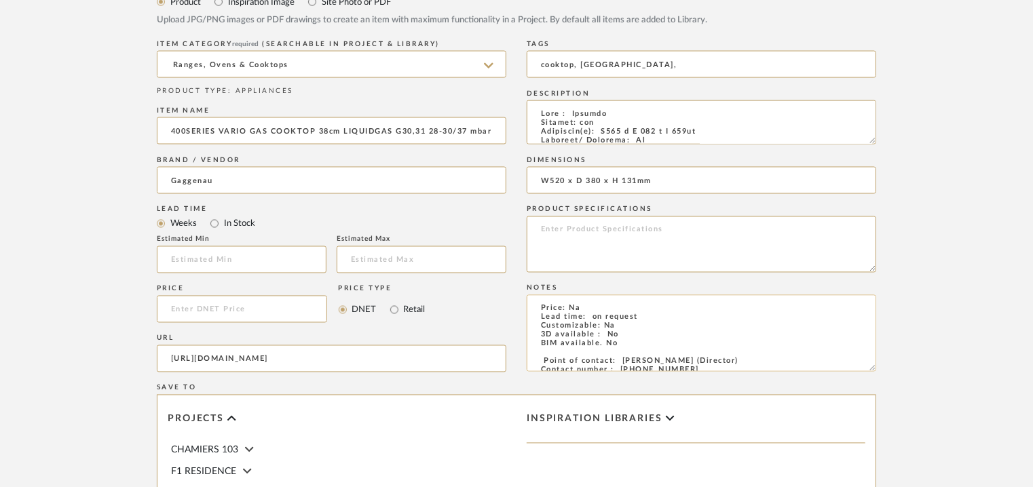
click at [570, 310] on textarea "Price: Na Lead time: on request Customizable: Na 3D available : No BIM availabl…" at bounding box center [702, 333] width 350 height 77
type textarea "Price: INR9,90,000/- Lead time: on request Customizable: Na 3D available : No B…"
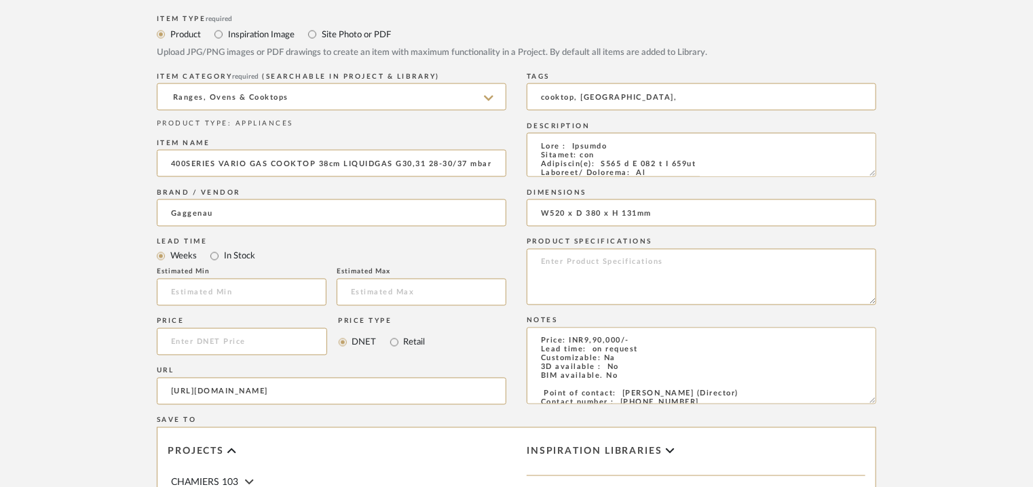
scroll to position [1290, 0]
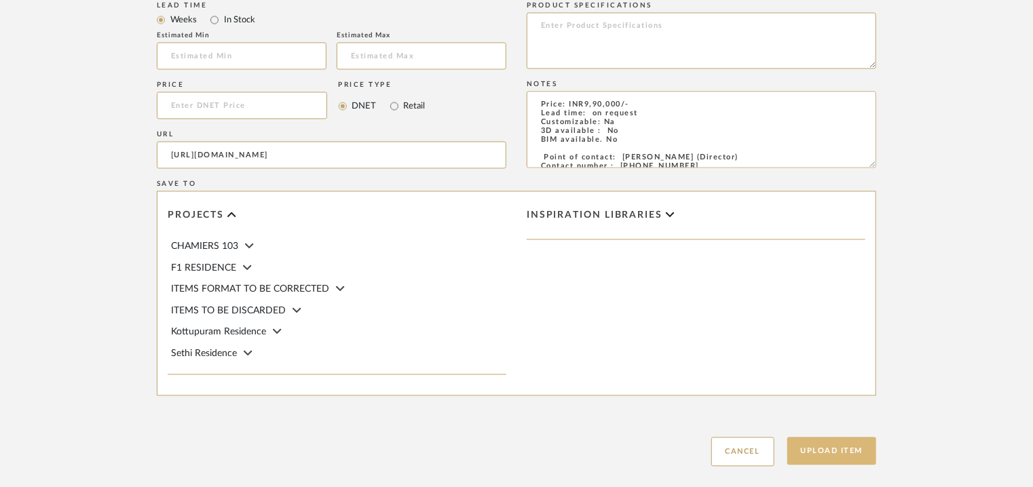
click at [853, 446] on button "Upload Item" at bounding box center [833, 452] width 90 height 28
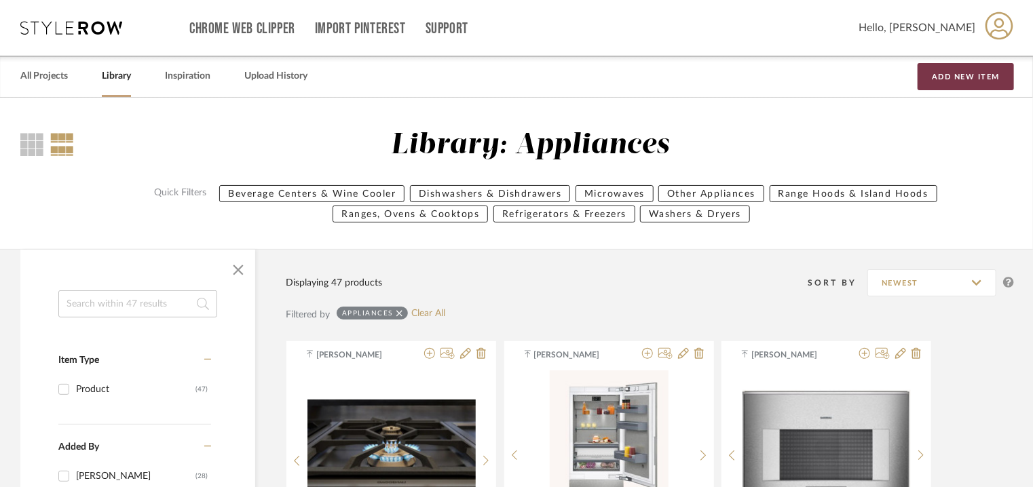
click at [950, 83] on button "Add New Item" at bounding box center [966, 76] width 96 height 27
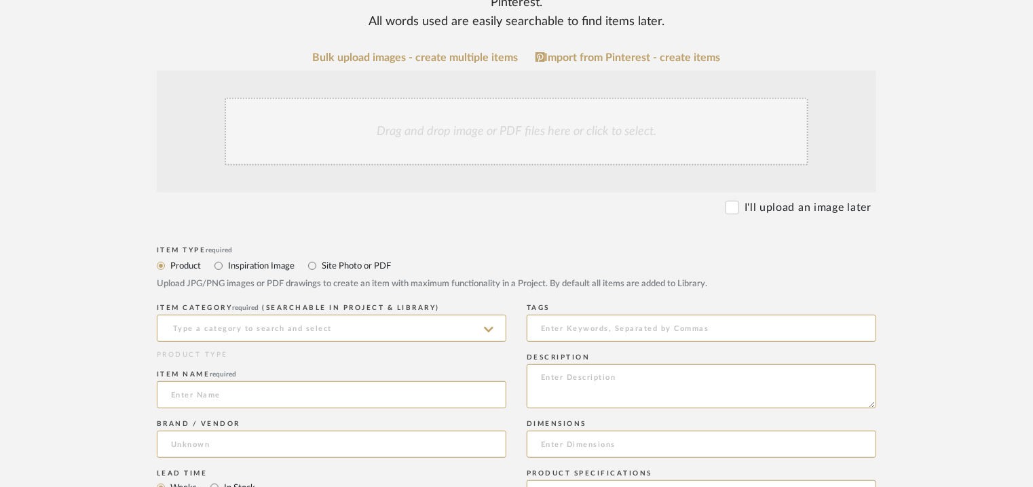
scroll to position [272, 0]
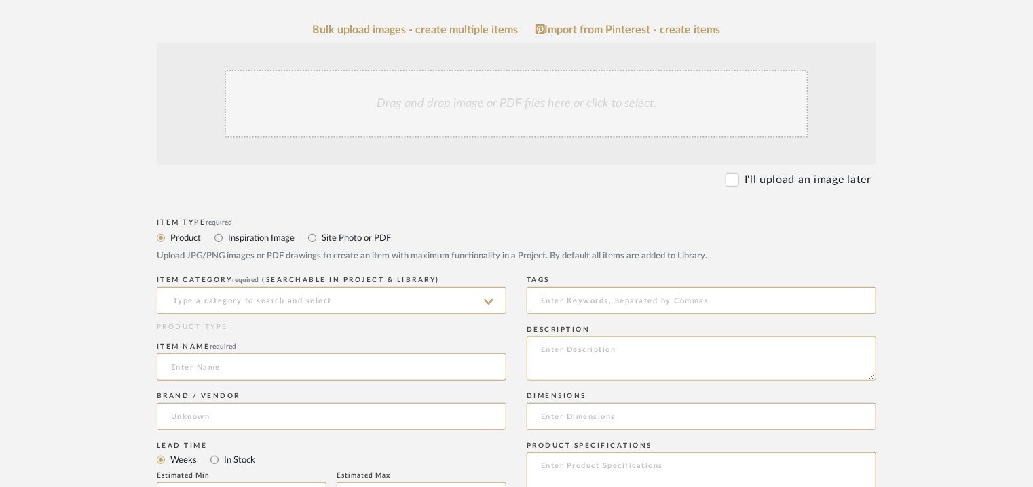
paste textarea "Type : Hoods Inbuilt: No Dimension(s): 120cm x 60cm Material/ Finishes: Na Moun…"
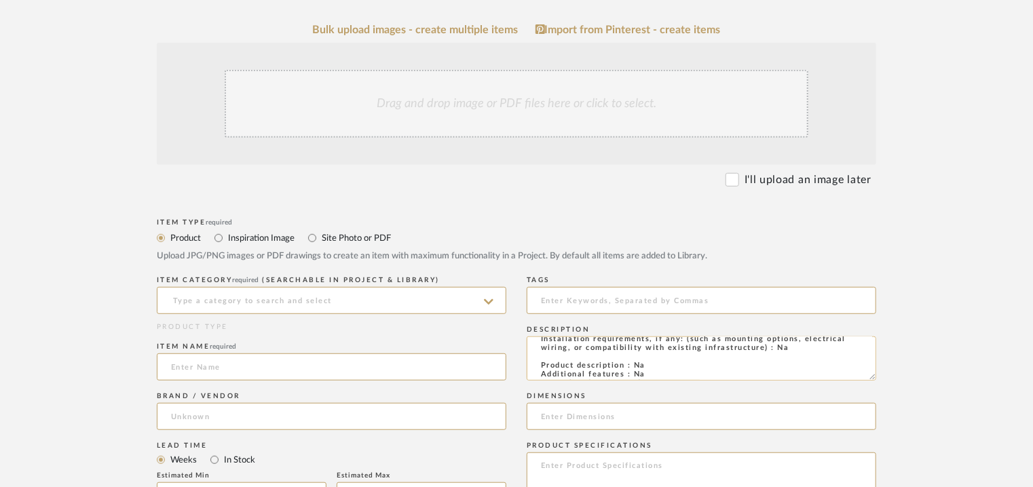
scroll to position [0, 0]
type textarea "Type : Hoods Inbuilt: No Dimension(s): 120cm x 60cm Material/ Finishes: Na Moun…"
click at [267, 305] on input at bounding box center [332, 300] width 350 height 27
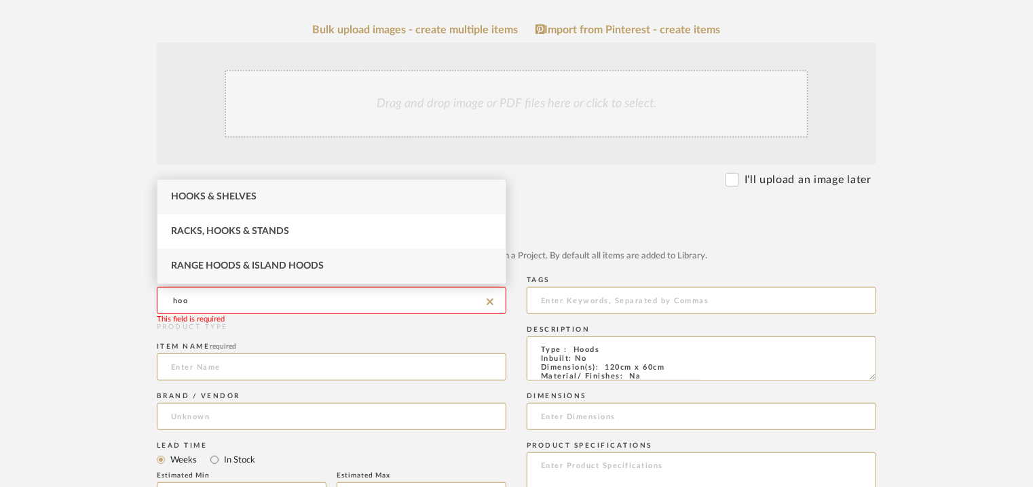
click at [242, 263] on span "Range Hoods & Island Hoods" at bounding box center [247, 266] width 153 height 10
type input "Range Hoods & Island Hoods"
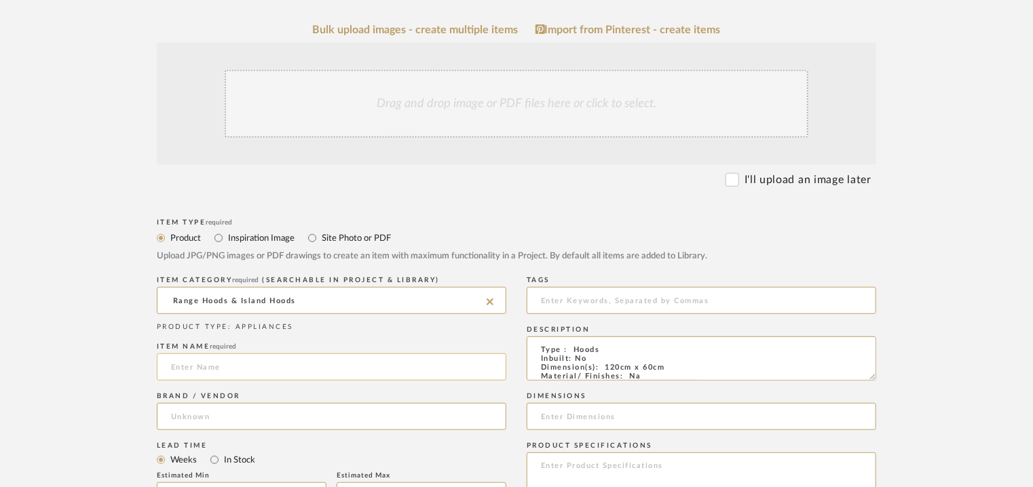
click at [199, 375] on input at bounding box center [332, 367] width 350 height 27
type input "LIGHT HOOD"
click at [186, 417] on input at bounding box center [332, 416] width 350 height 27
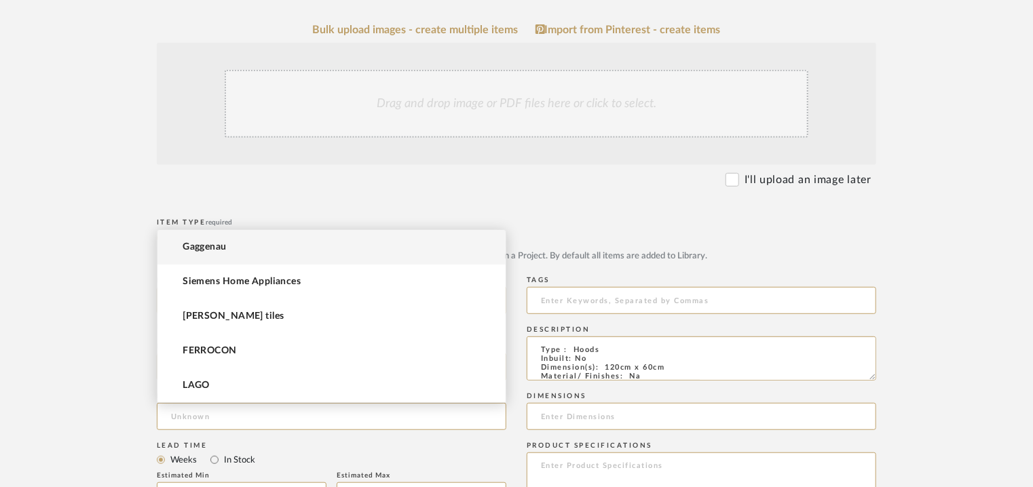
type input "f"
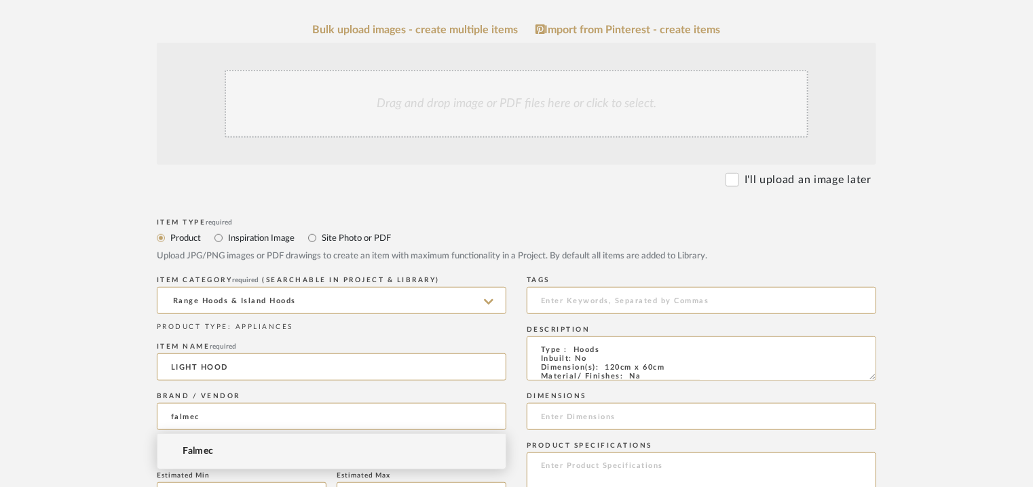
click at [211, 449] on span "Falmec" at bounding box center [198, 452] width 31 height 12
type input "Falmec"
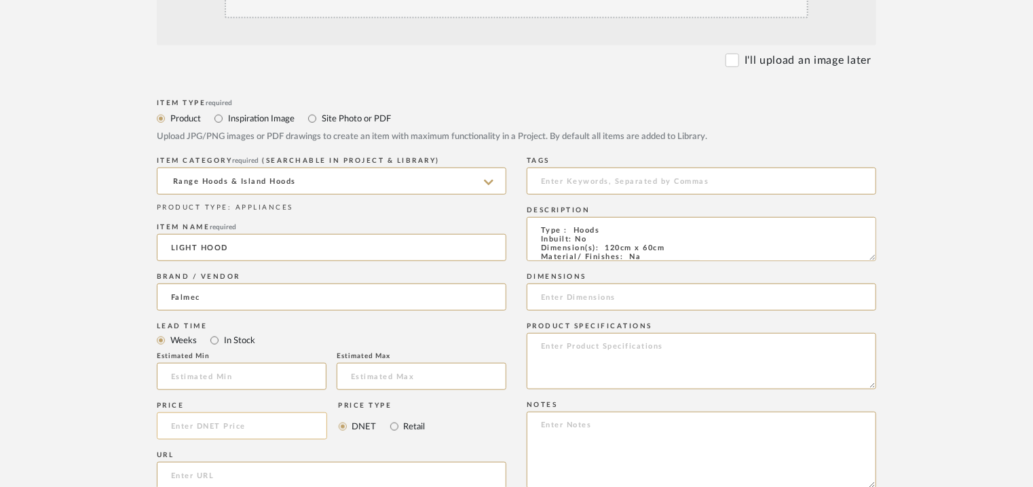
scroll to position [407, 0]
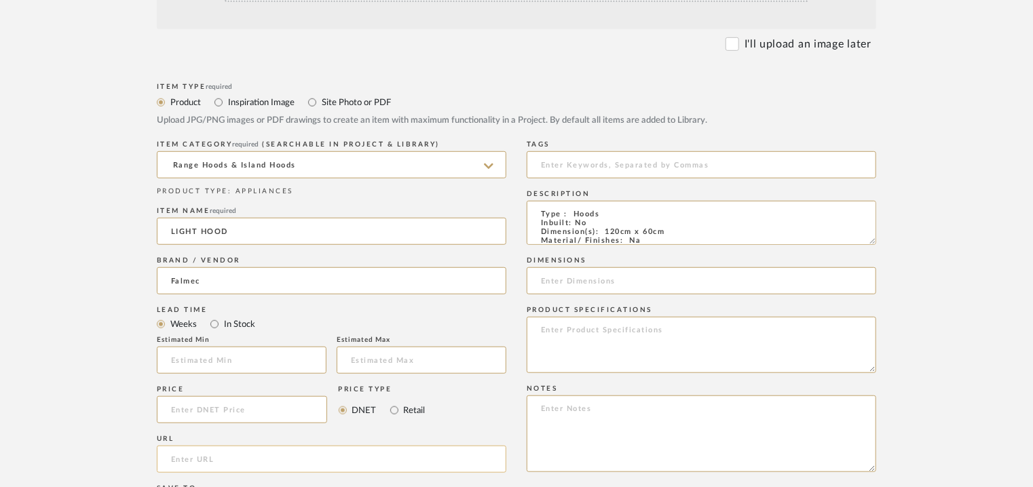
paste input "[URL][DOMAIN_NAME]"
type input "[URL][DOMAIN_NAME]"
click at [631, 163] on input at bounding box center [702, 164] width 350 height 27
type input "H"
type input "hood, kotturpuram,"
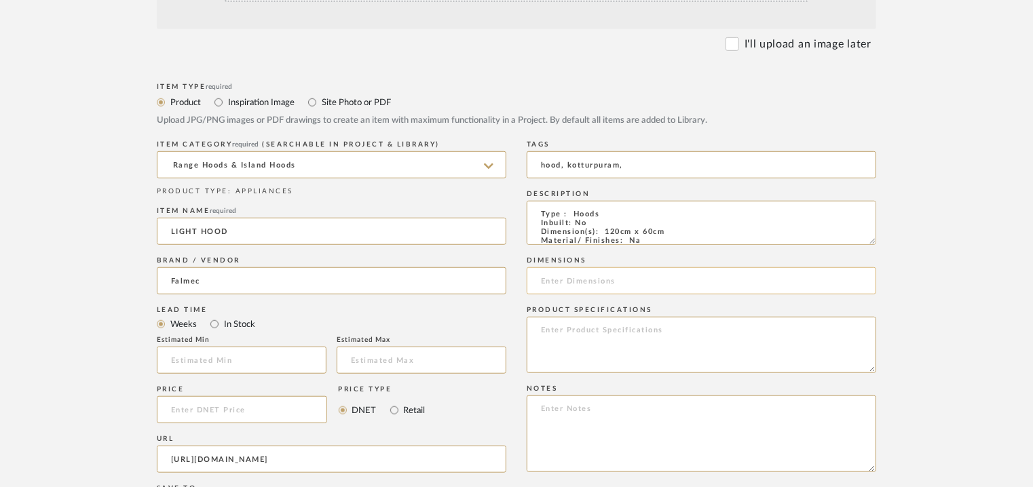
click at [589, 291] on input at bounding box center [702, 280] width 350 height 27
type input "120 x 60cm"
paste textarea "Price: INR4,47,990/- Lead time: on request Customizable: Na 3D available : No B…"
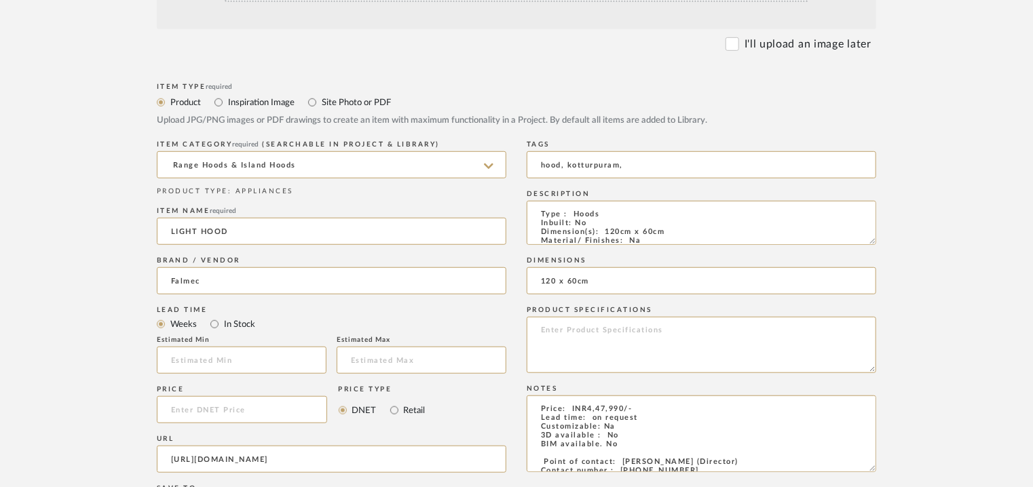
scroll to position [272, 0]
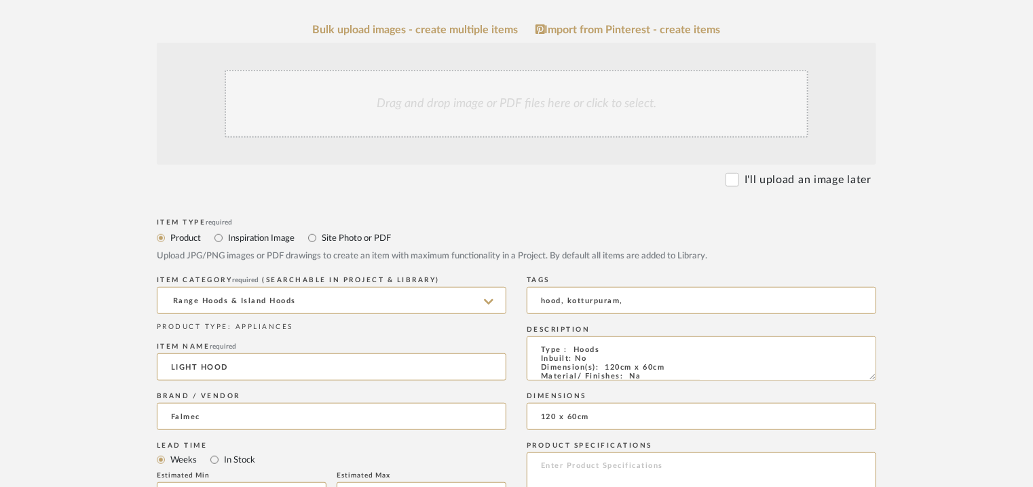
type textarea "Price: INR4,47,990/- Lead time: on request Customizable: Na 3D available : No B…"
click at [478, 109] on div "Drag and drop image or PDF files here or click to select." at bounding box center [517, 104] width 584 height 68
click at [306, 100] on div "Drag and drop image or PDF files here or click to select." at bounding box center [517, 104] width 584 height 68
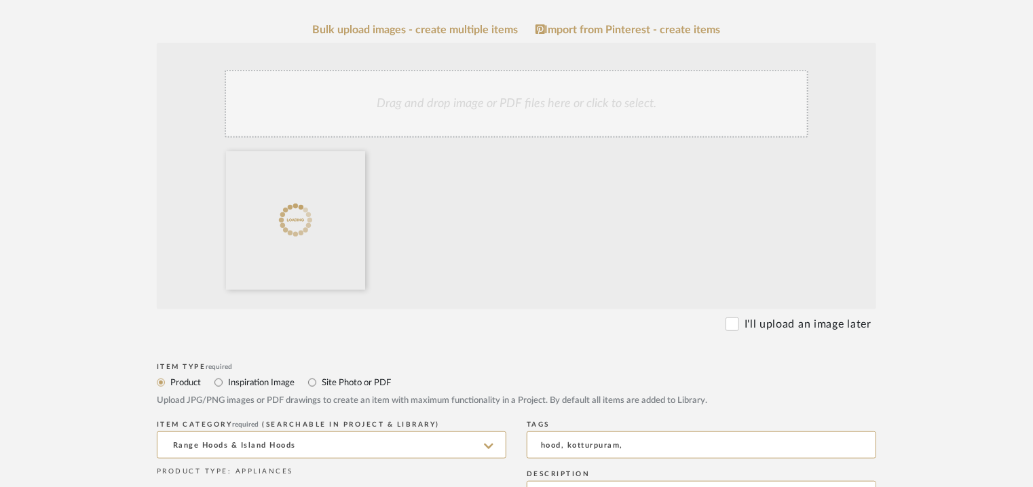
drag, startPoint x: 491, startPoint y: 107, endPoint x: 485, endPoint y: 113, distance: 8.6
click at [489, 108] on div "Drag and drop image or PDF files here or click to select." at bounding box center [517, 104] width 584 height 68
click at [481, 96] on div "Drag and drop image or PDF files here or click to select." at bounding box center [517, 104] width 584 height 68
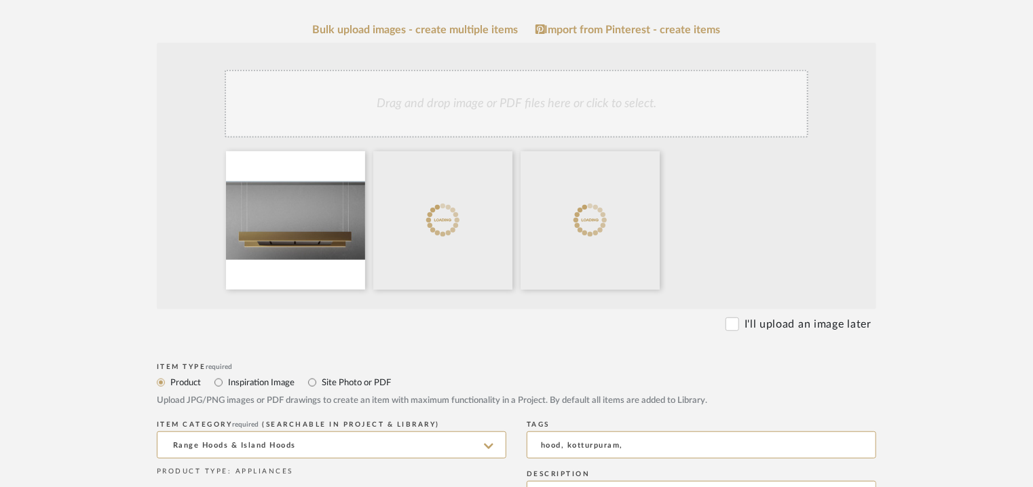
click at [534, 111] on div "Drag and drop image or PDF files here or click to select." at bounding box center [517, 104] width 584 height 68
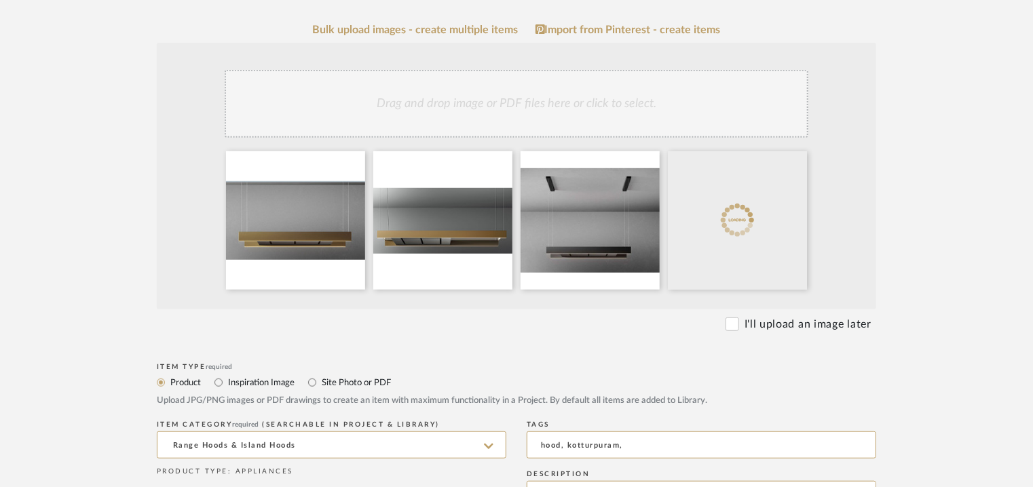
click at [506, 115] on div "Drag and drop image or PDF files here or click to select." at bounding box center [517, 104] width 584 height 68
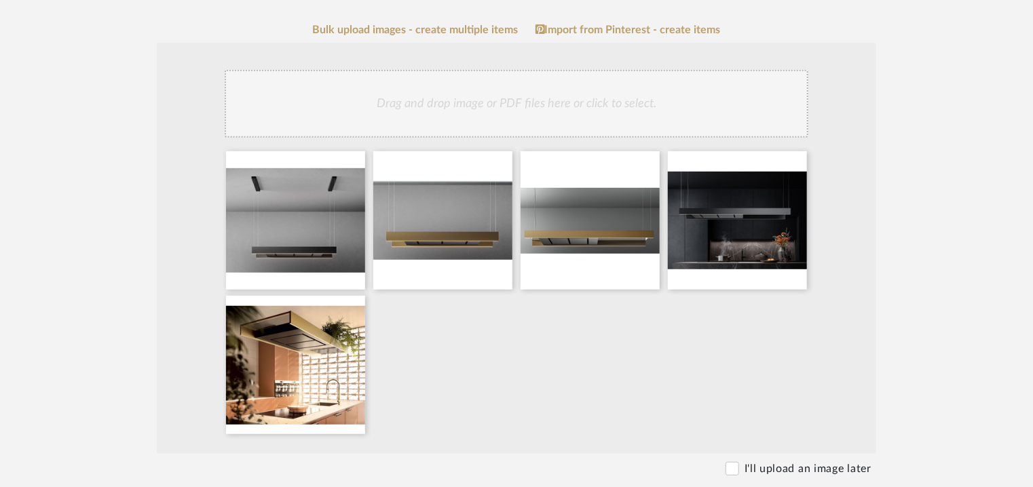
click at [572, 104] on div "Drag and drop image or PDF files here or click to select." at bounding box center [517, 104] width 584 height 68
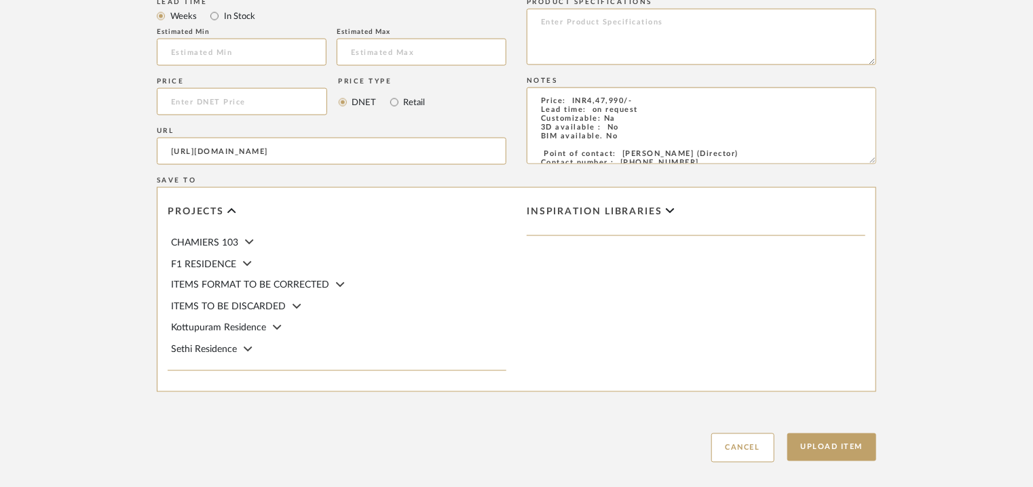
scroll to position [1076, 0]
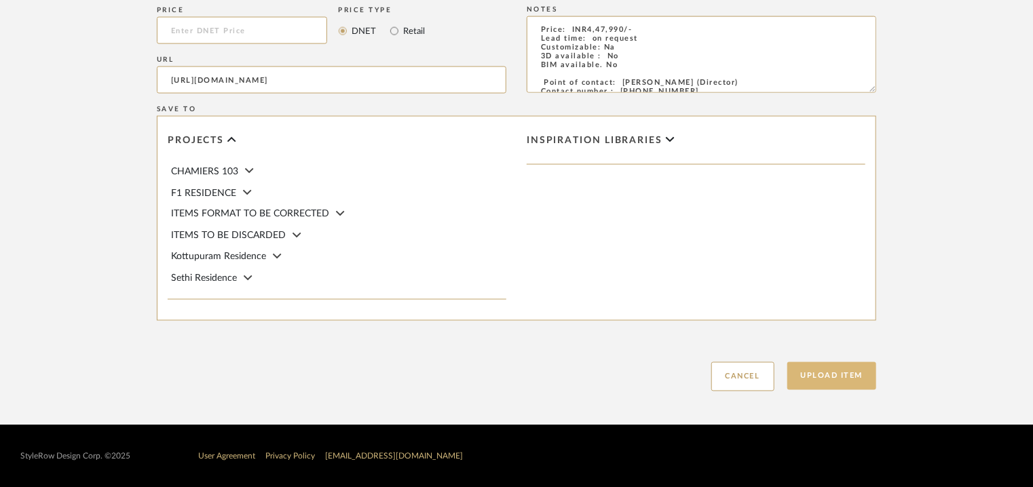
click at [826, 374] on button "Upload Item" at bounding box center [833, 377] width 90 height 28
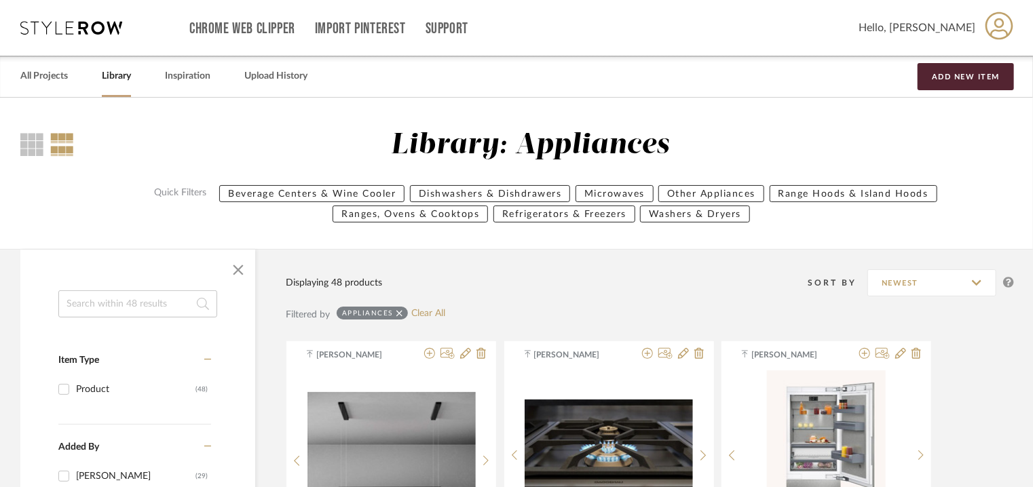
click at [151, 306] on input at bounding box center [137, 304] width 159 height 27
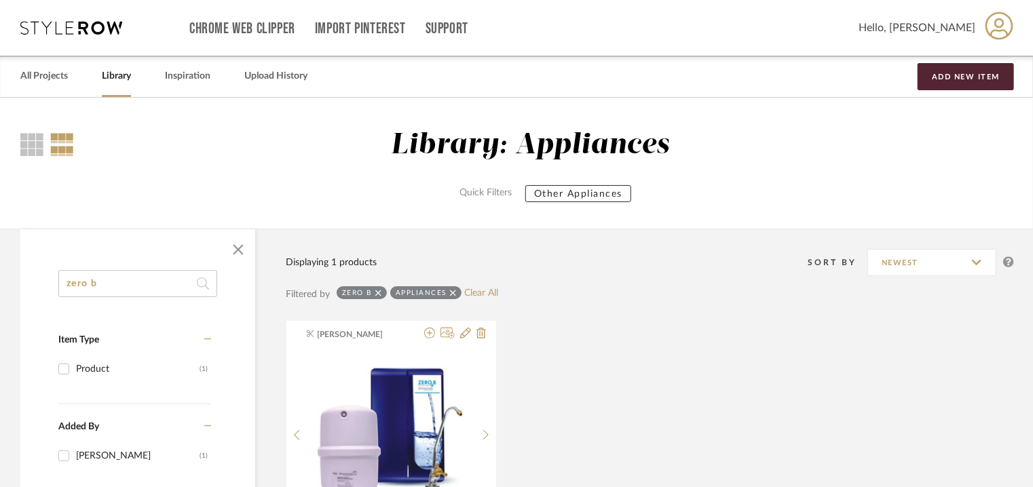
click at [454, 291] on icon at bounding box center [453, 293] width 6 height 6
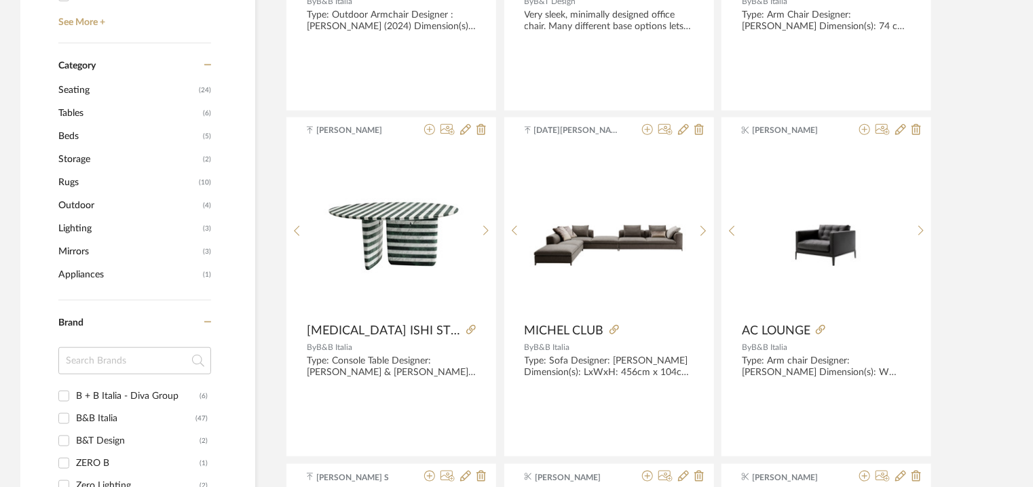
scroll to position [543, 0]
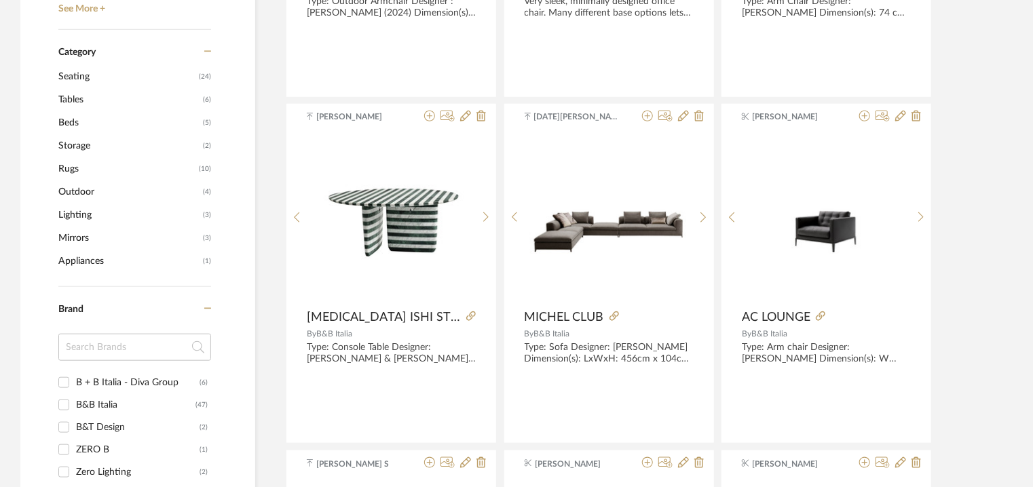
click at [92, 257] on span "Appliances" at bounding box center [128, 261] width 141 height 23
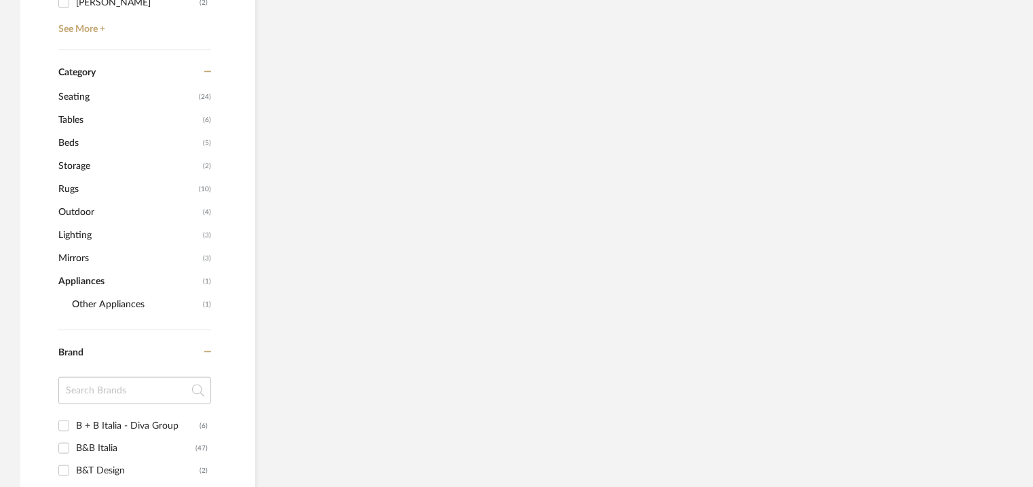
scroll to position [563, 0]
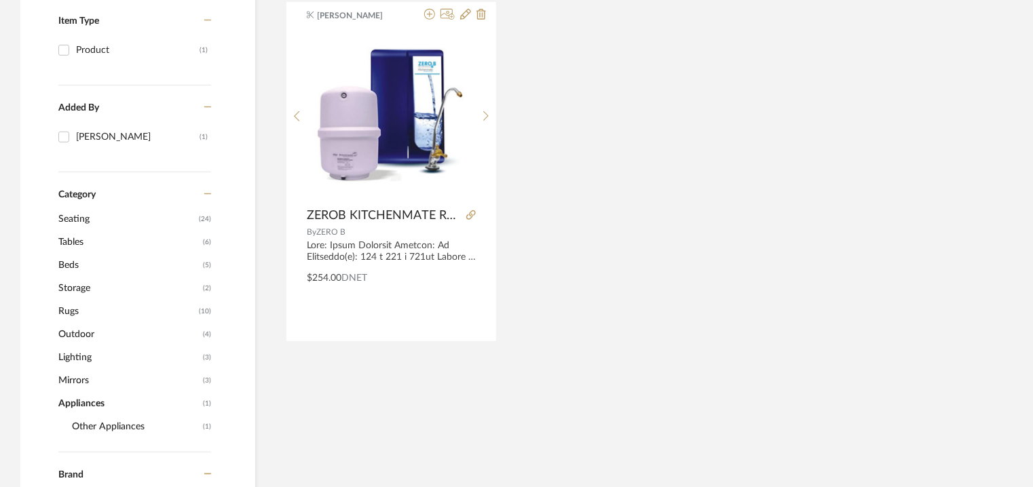
scroll to position [292, 0]
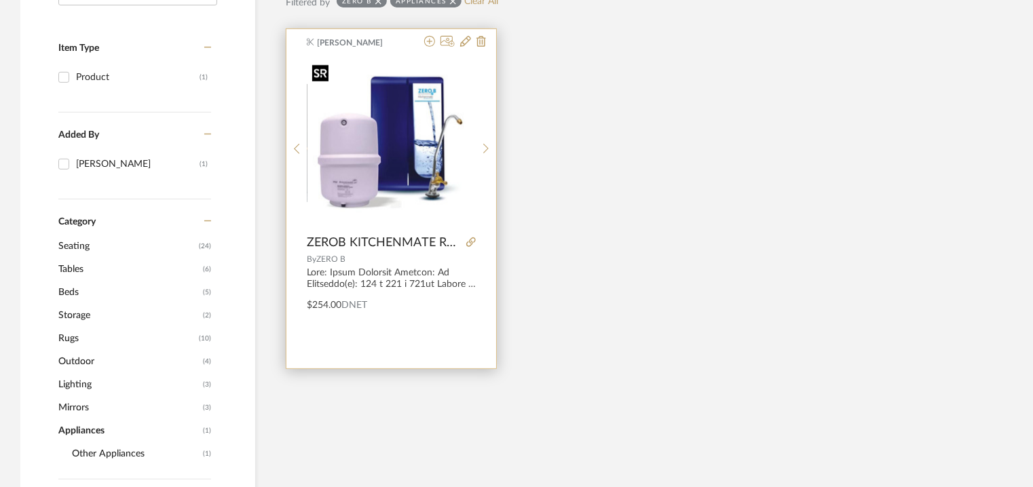
click at [404, 105] on img "0" at bounding box center [392, 143] width 168 height 168
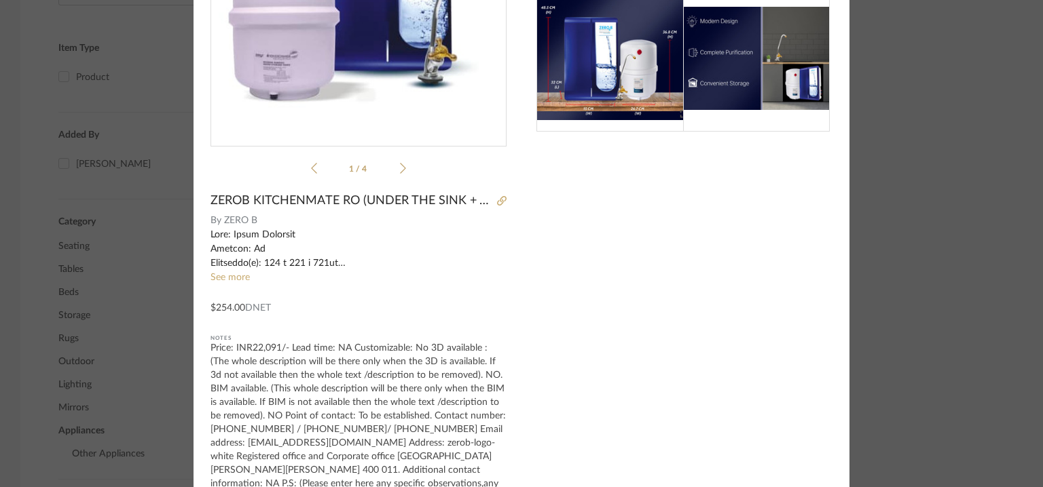
scroll to position [204, 0]
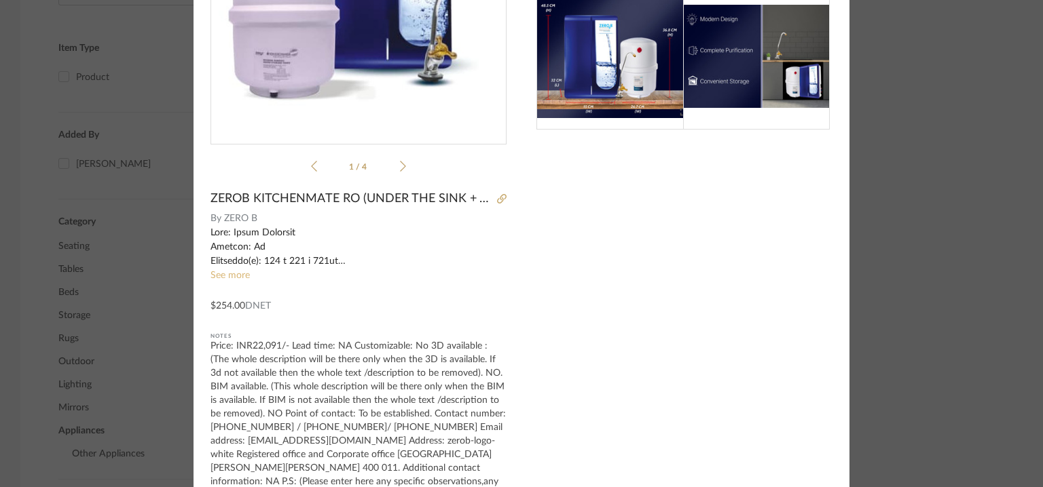
click at [229, 273] on link "See more" at bounding box center [229, 276] width 39 height 10
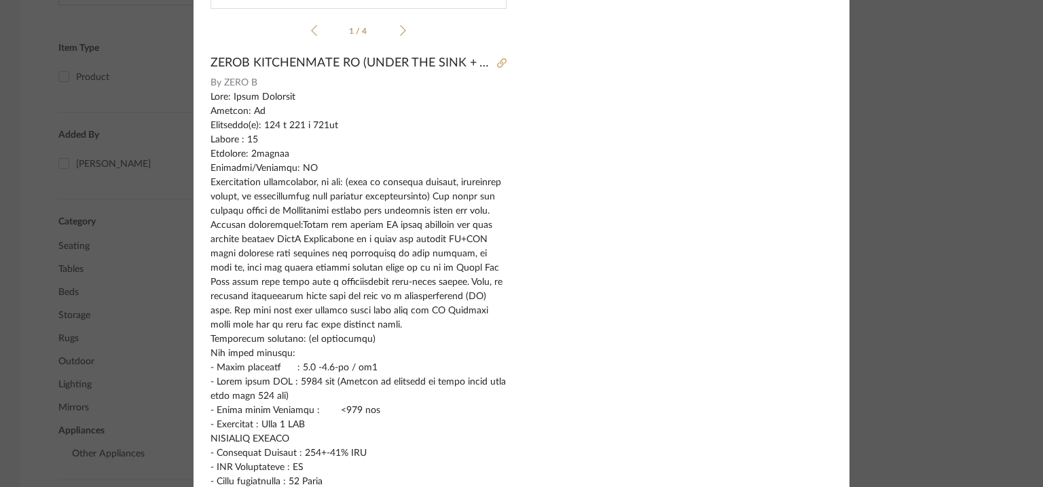
scroll to position [0, 0]
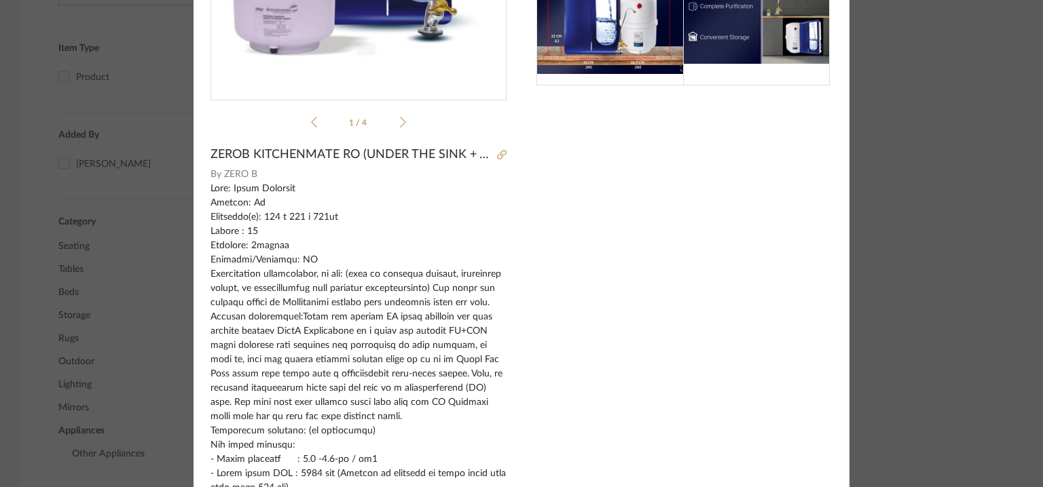
scroll to position [272, 0]
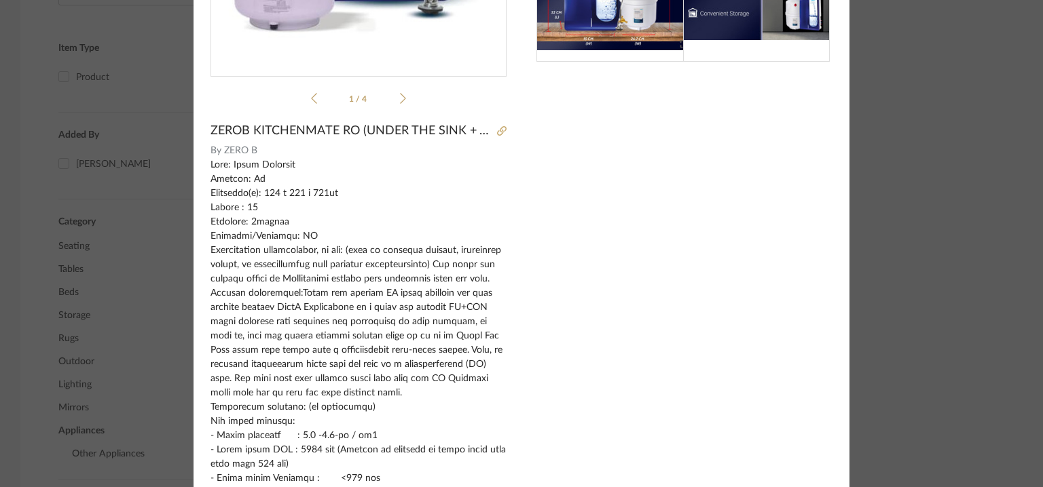
click at [698, 197] on div at bounding box center [684, 400] width 296 height 1264
click at [500, 130] on icon at bounding box center [502, 131] width 10 height 10
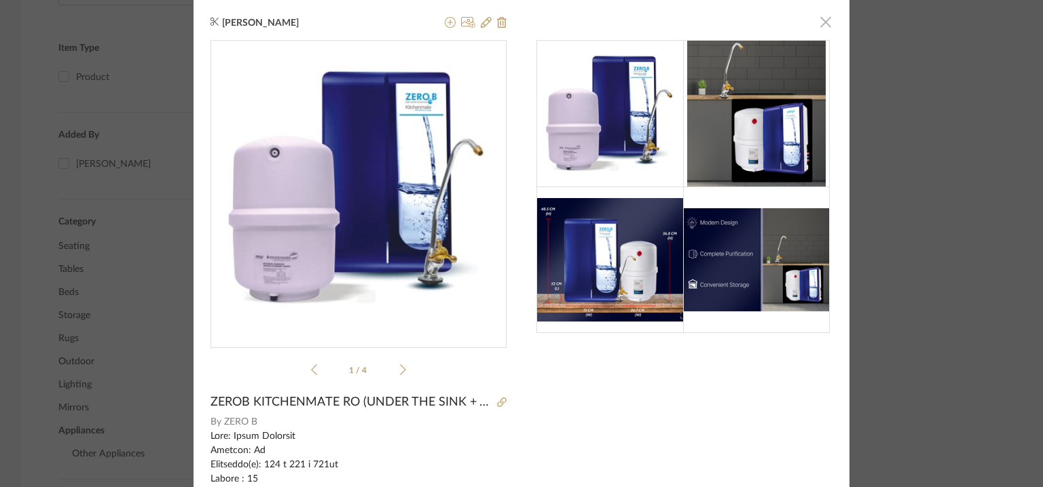
click at [824, 19] on span "button" at bounding box center [825, 21] width 27 height 27
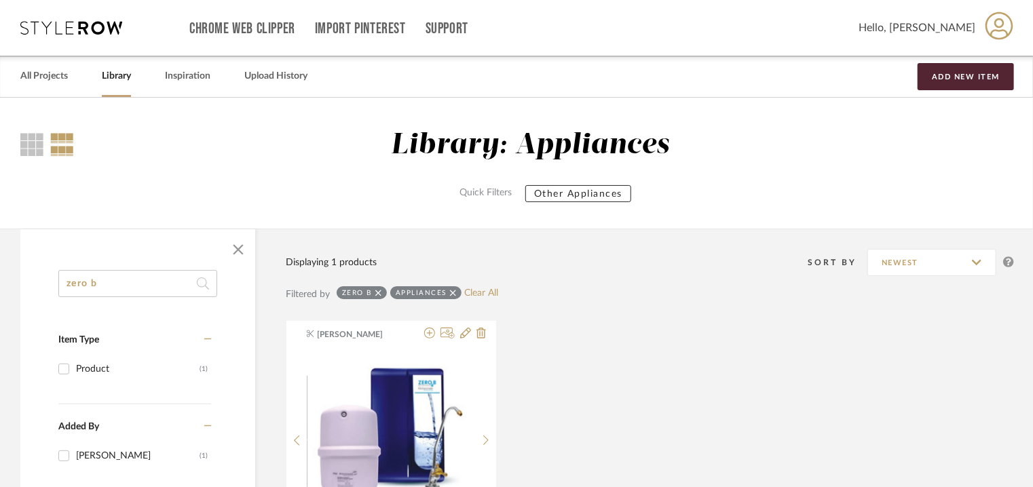
drag, startPoint x: 122, startPoint y: 283, endPoint x: 0, endPoint y: 212, distance: 140.5
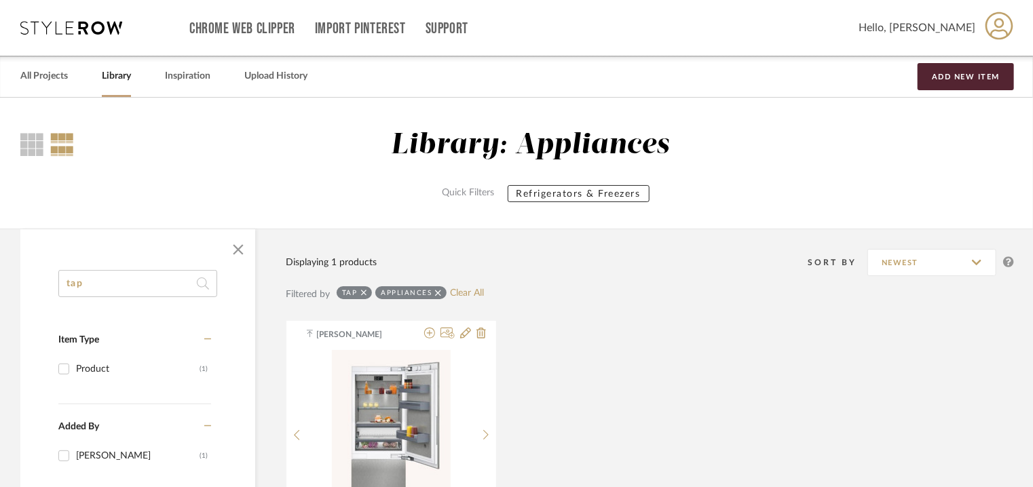
click at [440, 289] on icon at bounding box center [438, 294] width 6 height 10
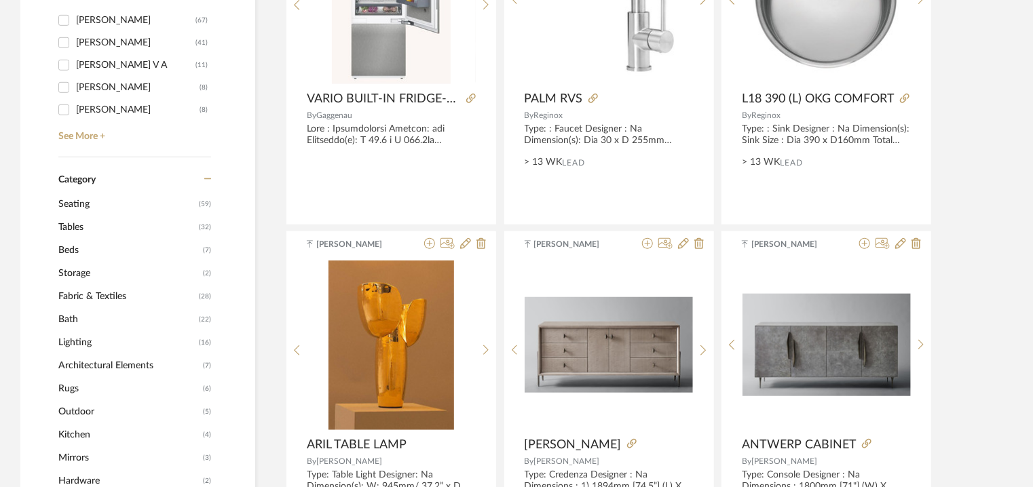
scroll to position [136, 0]
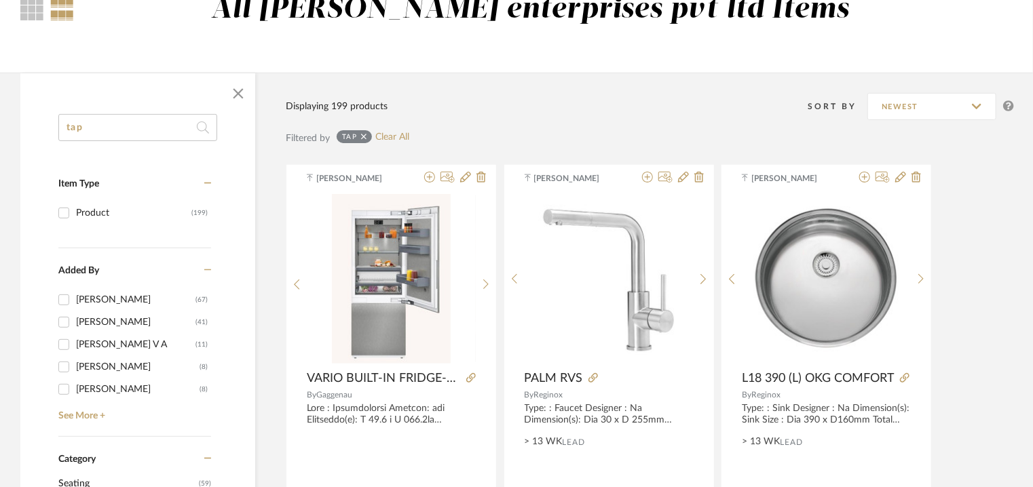
drag, startPoint x: 119, startPoint y: 122, endPoint x: 0, endPoint y: 120, distance: 119.5
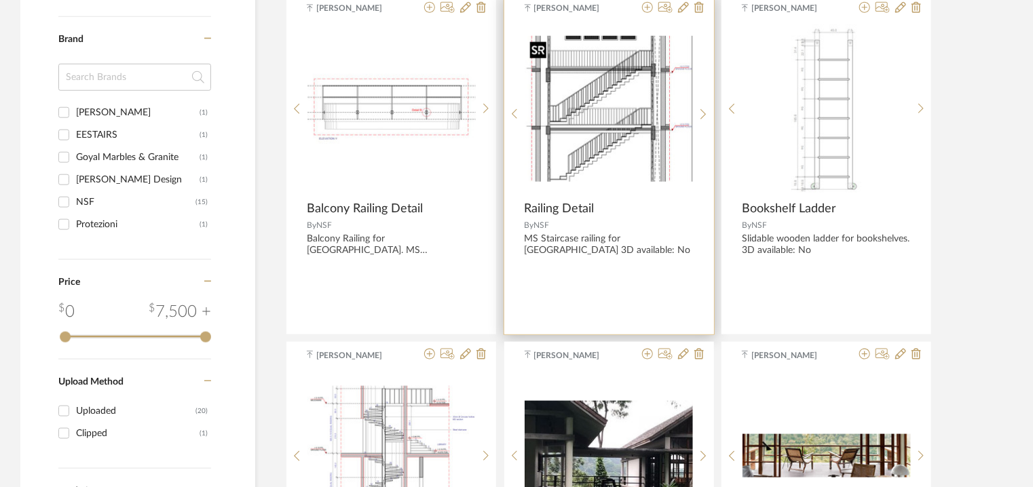
scroll to position [747, 0]
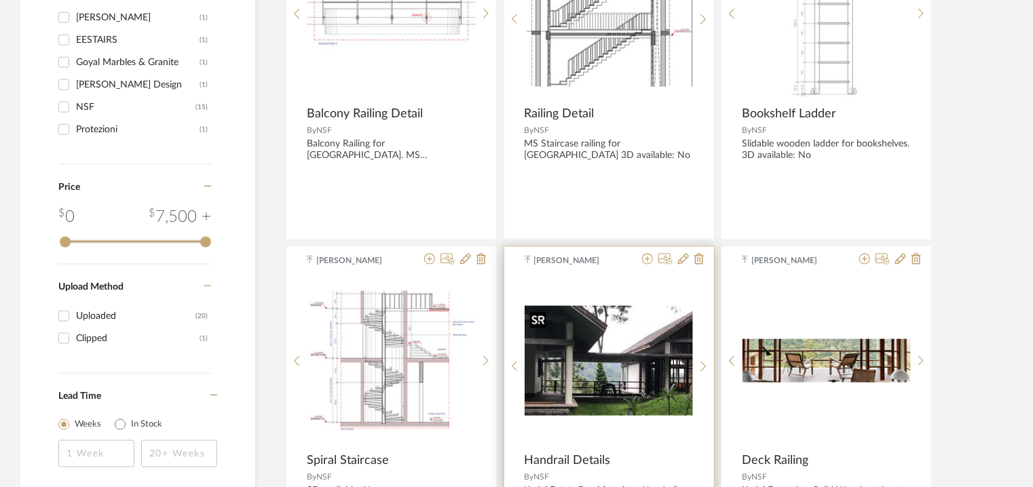
click at [581, 321] on img "0" at bounding box center [609, 361] width 168 height 110
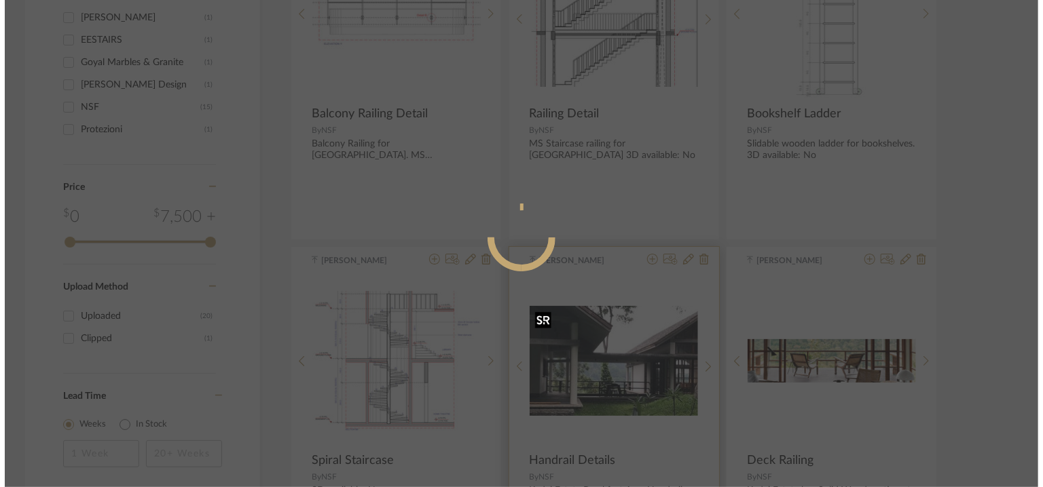
scroll to position [0, 0]
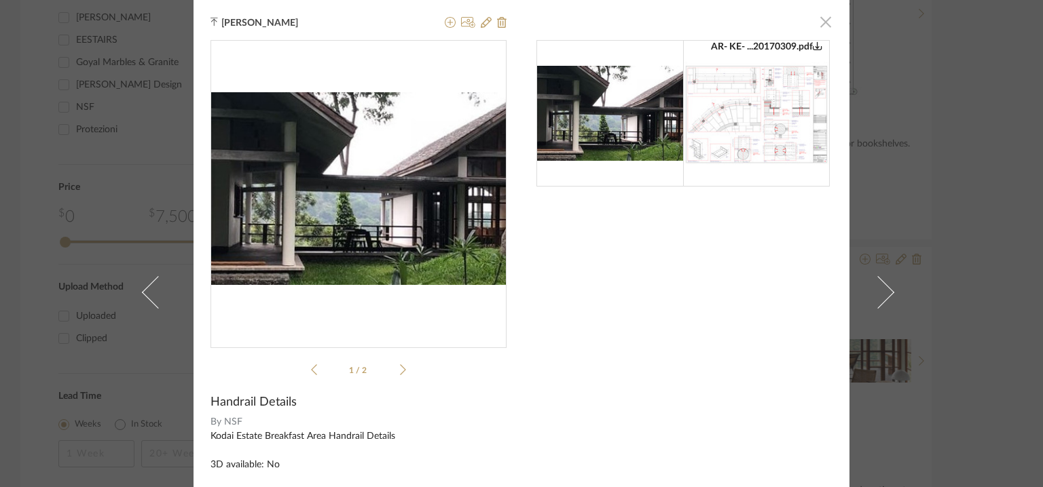
click at [826, 22] on span "button" at bounding box center [825, 21] width 27 height 27
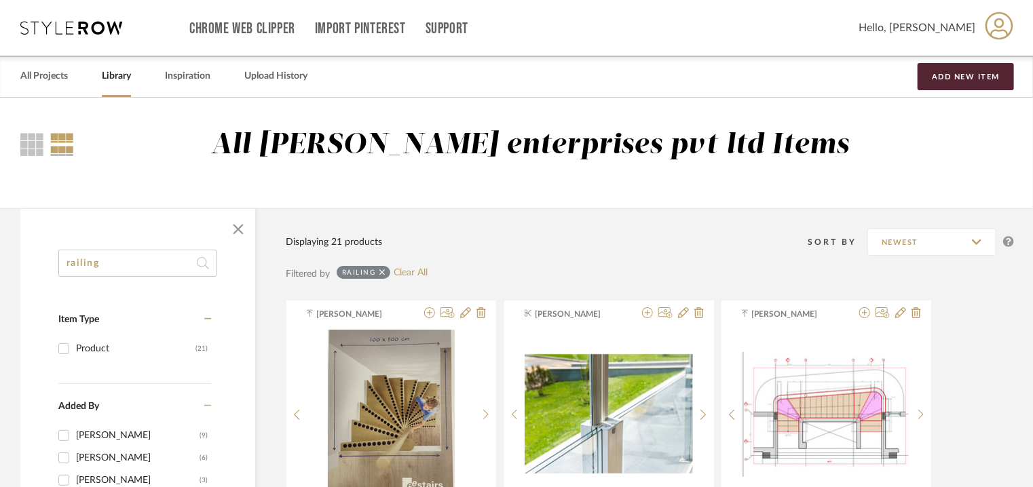
drag, startPoint x: 84, startPoint y: 263, endPoint x: 152, endPoint y: 279, distance: 69.7
click at [149, 276] on input "railing" at bounding box center [137, 263] width 159 height 27
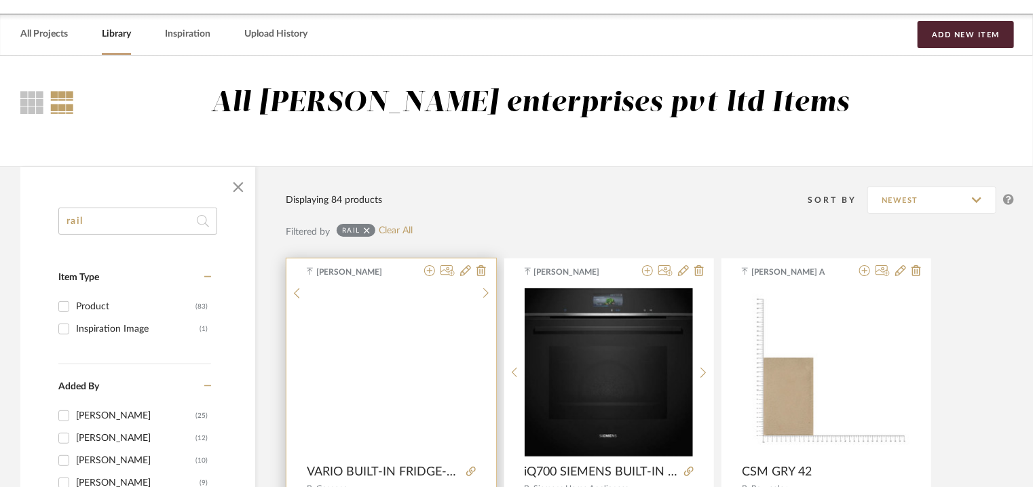
scroll to position [407, 0]
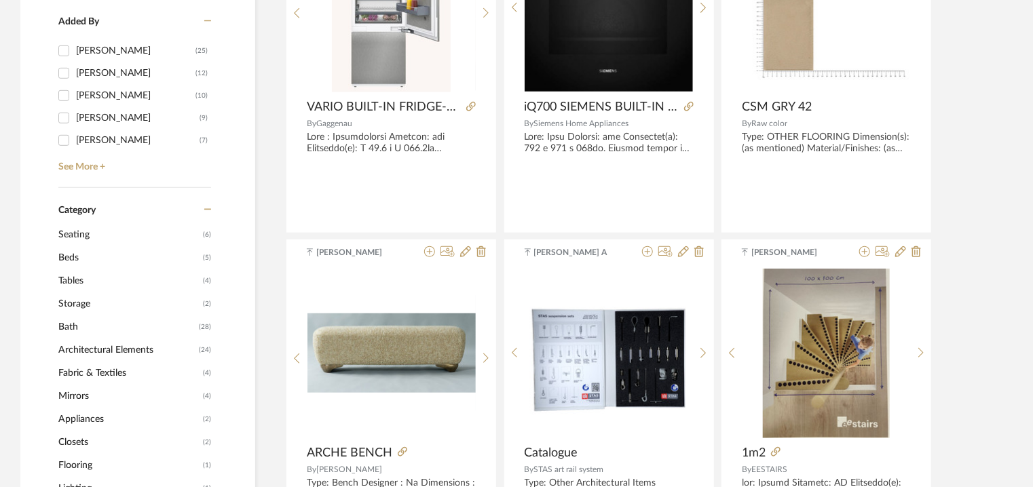
type input "rail"
click at [100, 351] on span "Architectural Elements" at bounding box center [126, 350] width 137 height 23
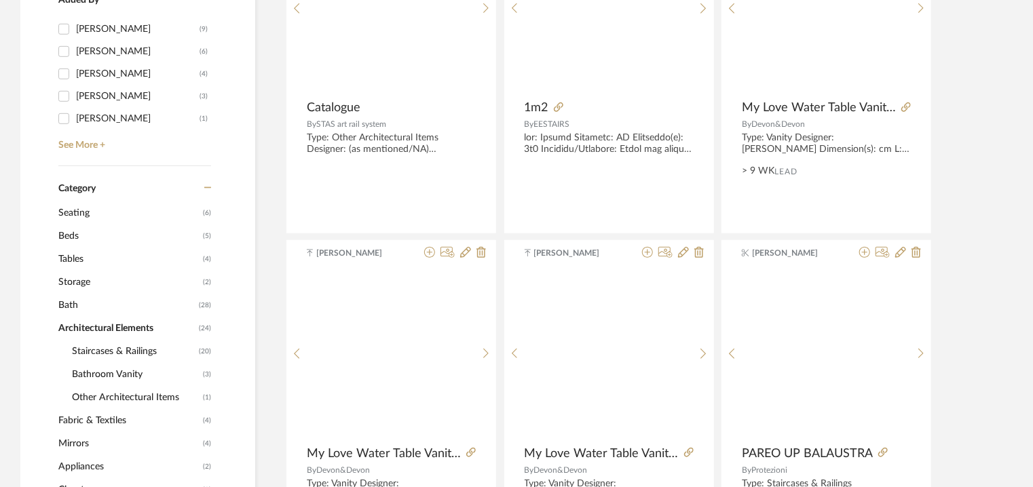
scroll to position [405, 0]
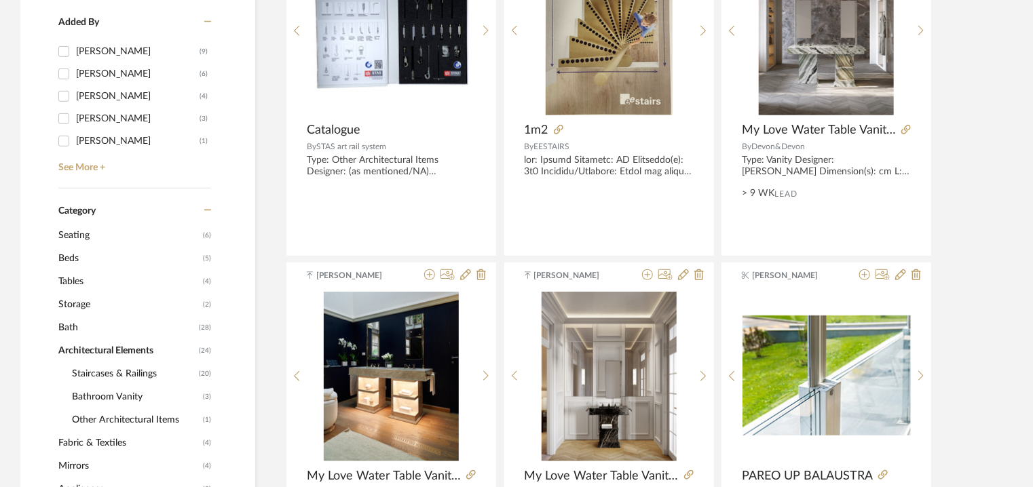
click at [109, 373] on span "Staircases & Railings" at bounding box center [134, 374] width 124 height 23
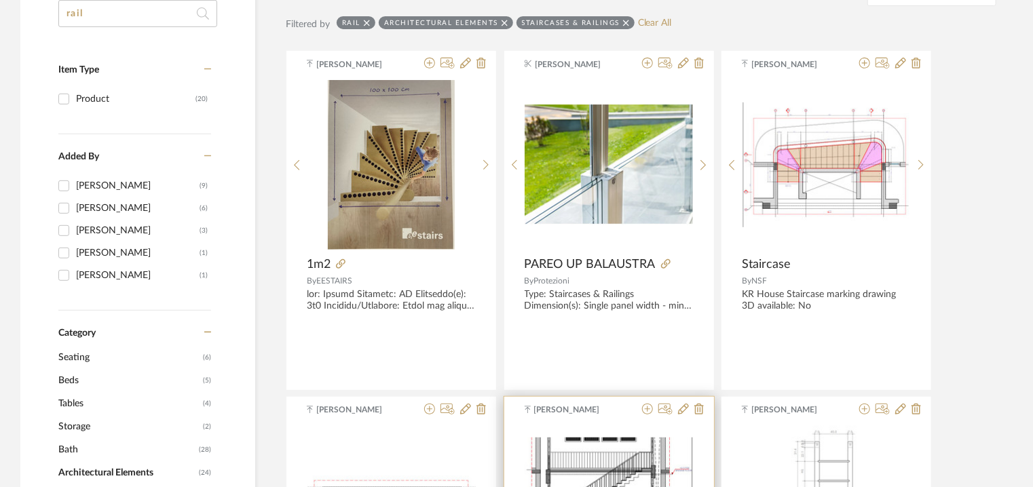
scroll to position [269, 0]
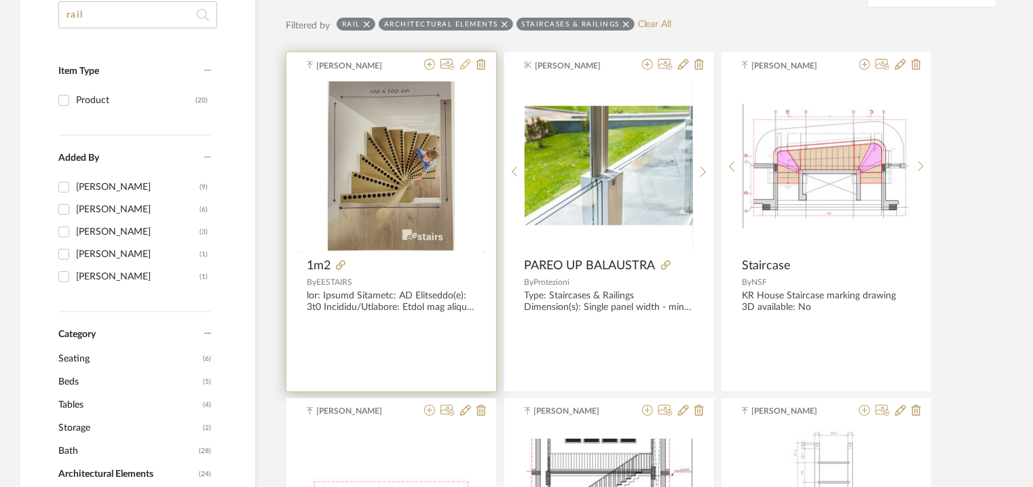
click at [467, 59] on icon at bounding box center [465, 64] width 11 height 11
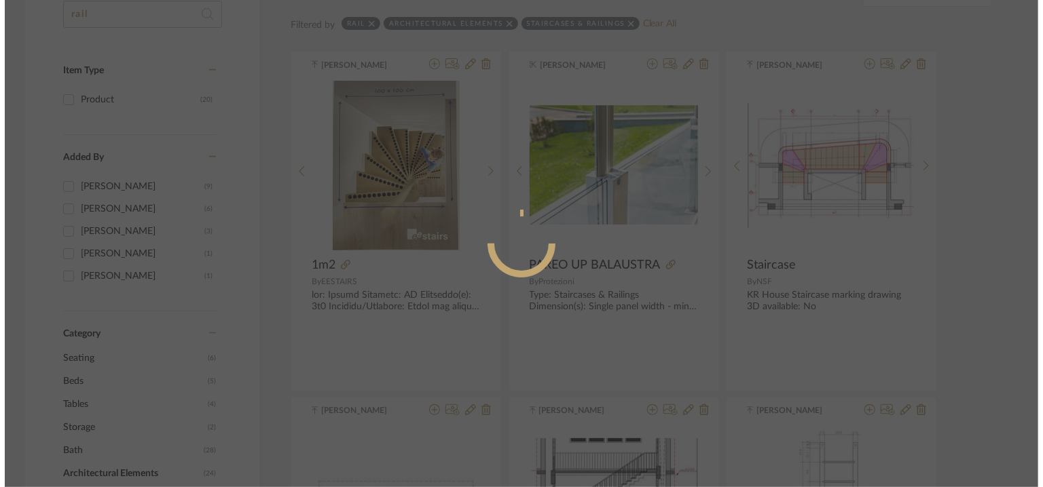
scroll to position [0, 0]
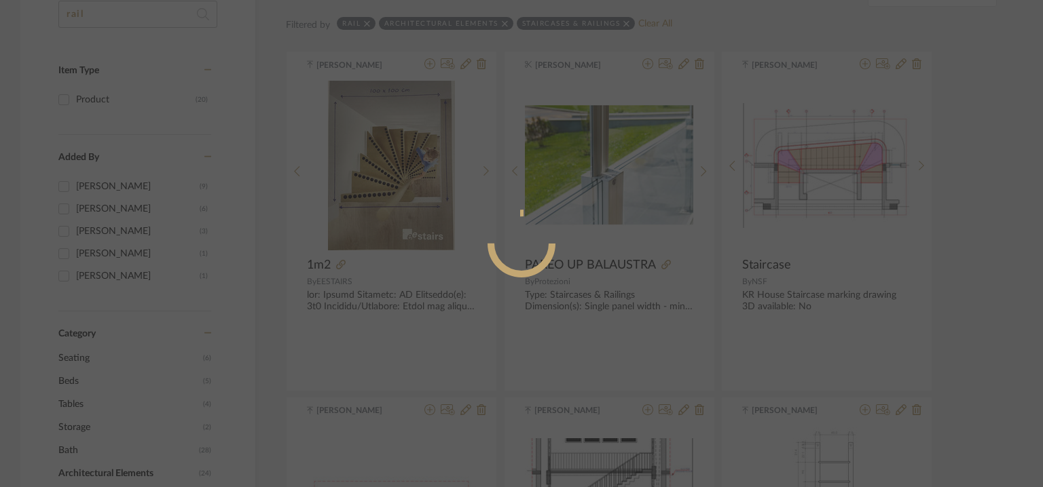
radio input "true"
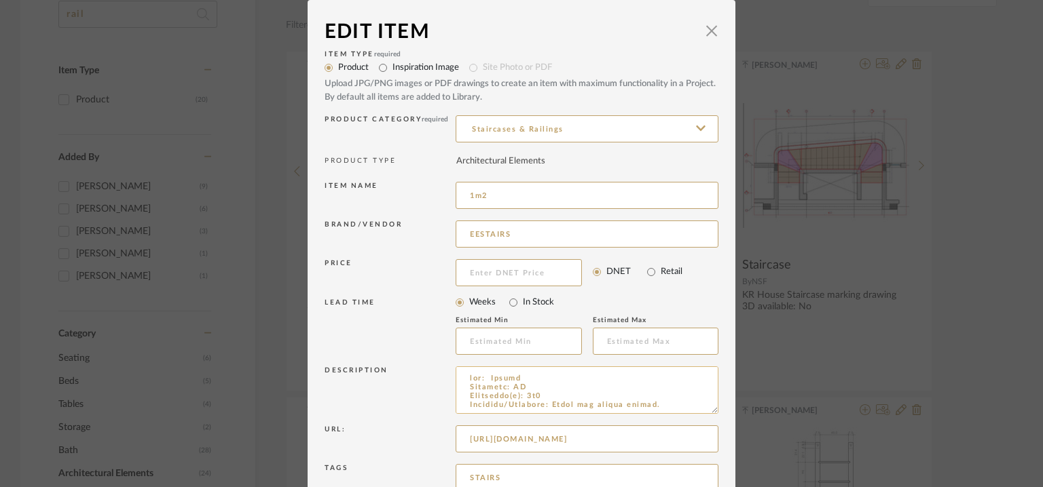
click at [464, 377] on textarea at bounding box center [587, 391] width 263 height 48
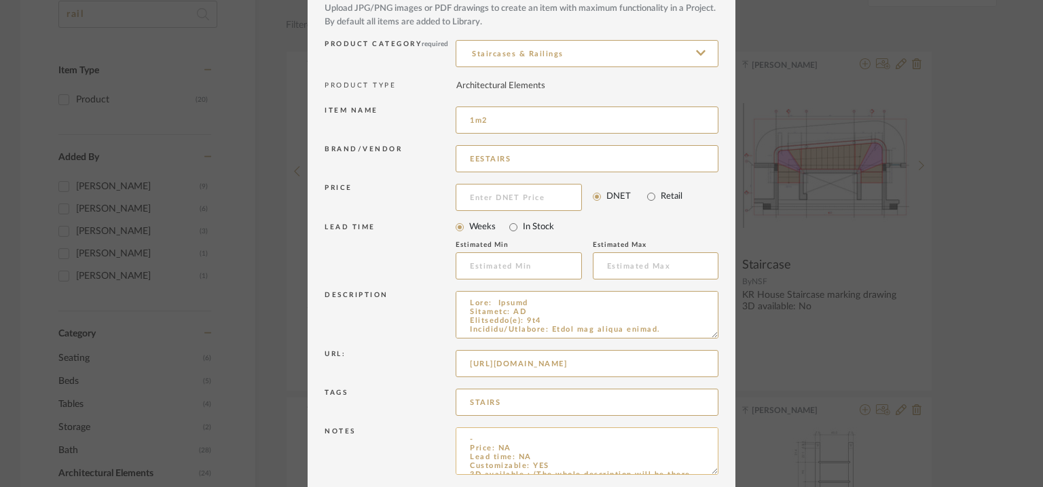
scroll to position [130, 0]
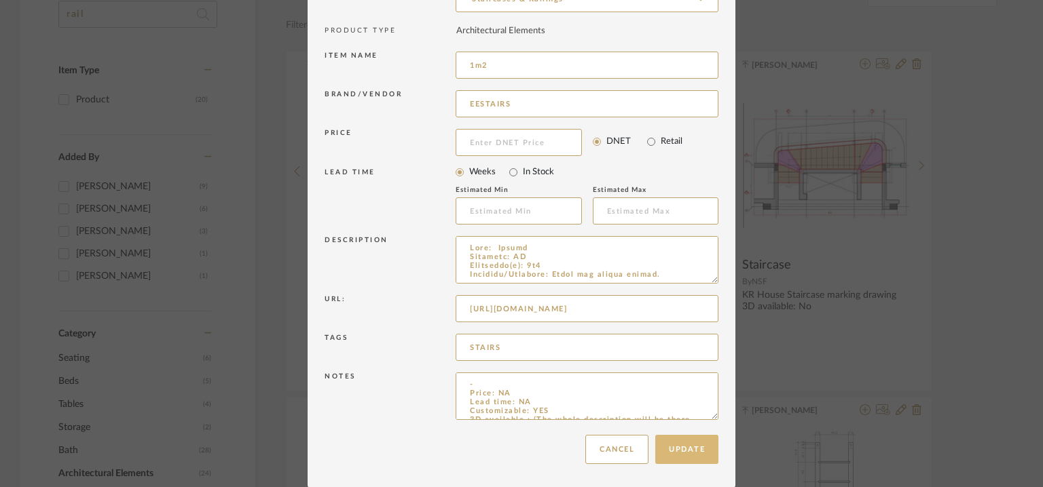
type textarea "Lore: Ipsumd Sitametc: AD Elitseddo(e): 4t9 Incididu/Utlabore: Etdol mag aliqua…"
click at [692, 449] on button "Update" at bounding box center [686, 449] width 63 height 29
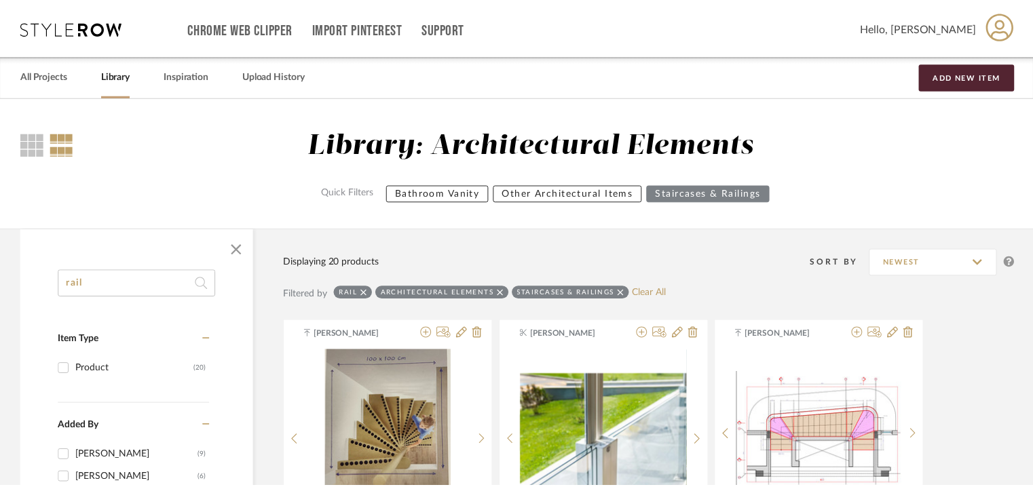
scroll to position [269, 0]
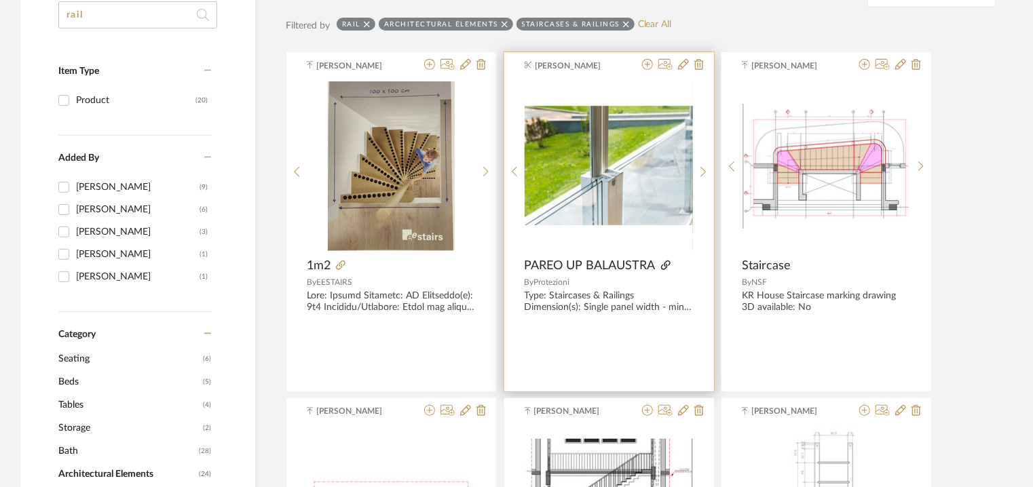
click at [665, 262] on icon at bounding box center [666, 266] width 10 height 10
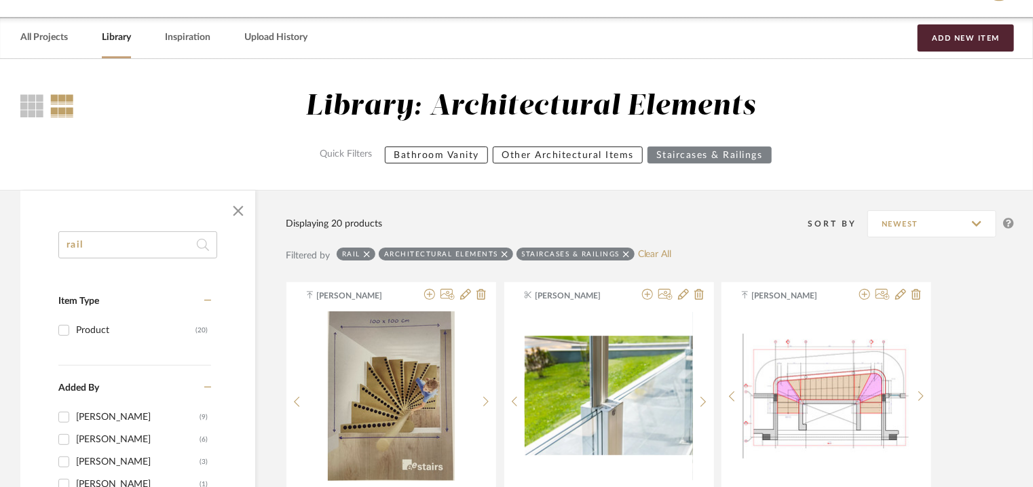
scroll to position [0, 0]
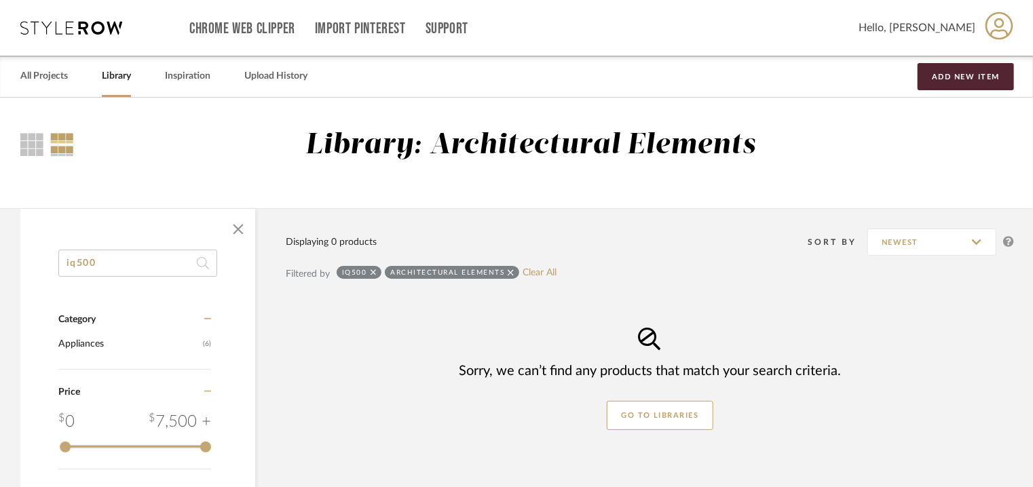
type input "iq500"
click at [508, 276] on icon at bounding box center [511, 273] width 6 height 10
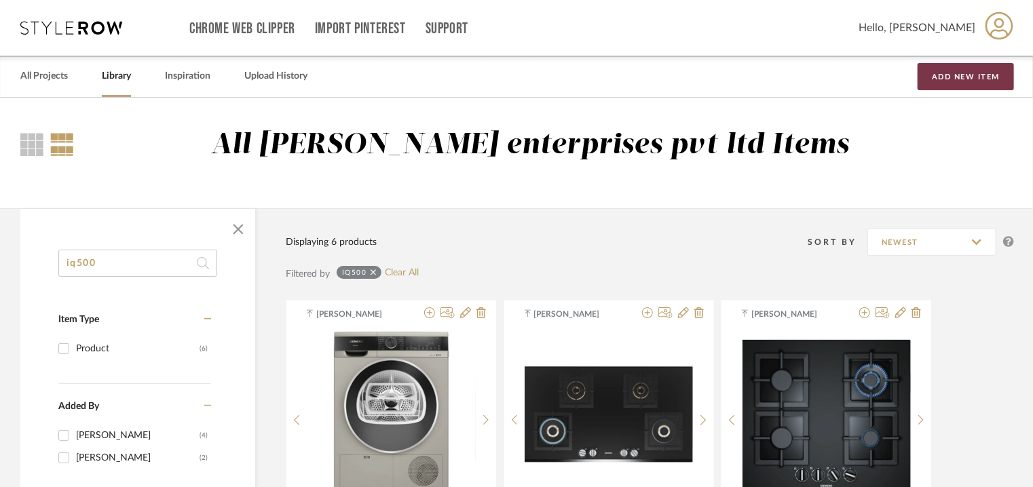
drag, startPoint x: 972, startPoint y: 71, endPoint x: 948, endPoint y: 88, distance: 30.1
click at [972, 71] on button "Add New Item" at bounding box center [966, 76] width 96 height 27
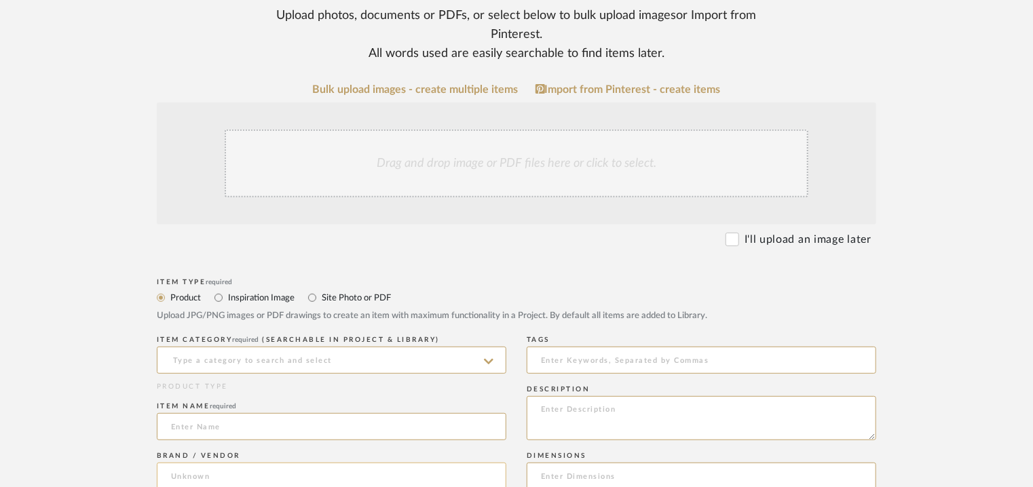
scroll to position [475, 0]
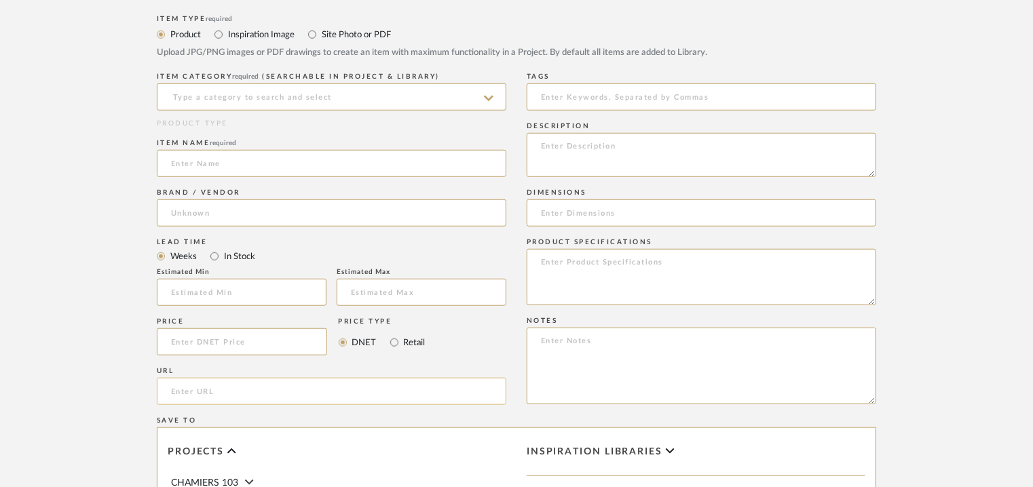
click at [190, 386] on input "url" at bounding box center [332, 391] width 350 height 27
paste input "[URL][DOMAIN_NAME]"
type input "[URL][DOMAIN_NAME]"
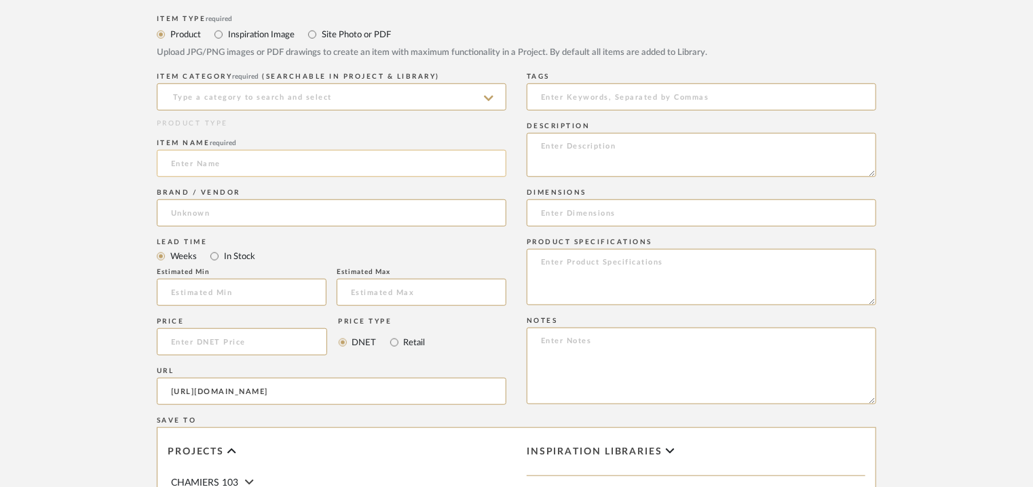
click at [189, 161] on input at bounding box center [332, 163] width 350 height 27
paste input "Q700 fully-integrated dishwasher 60 cm varioHinge"
click at [198, 158] on input "Q700 fully-integrated dishwasher 60 cm varioHinge" at bounding box center [332, 163] width 350 height 27
type input "IQ700 FULLY INTEGRATED DISHWASHER 60cm VARIO HINGE"
click at [194, 204] on input at bounding box center [332, 213] width 350 height 27
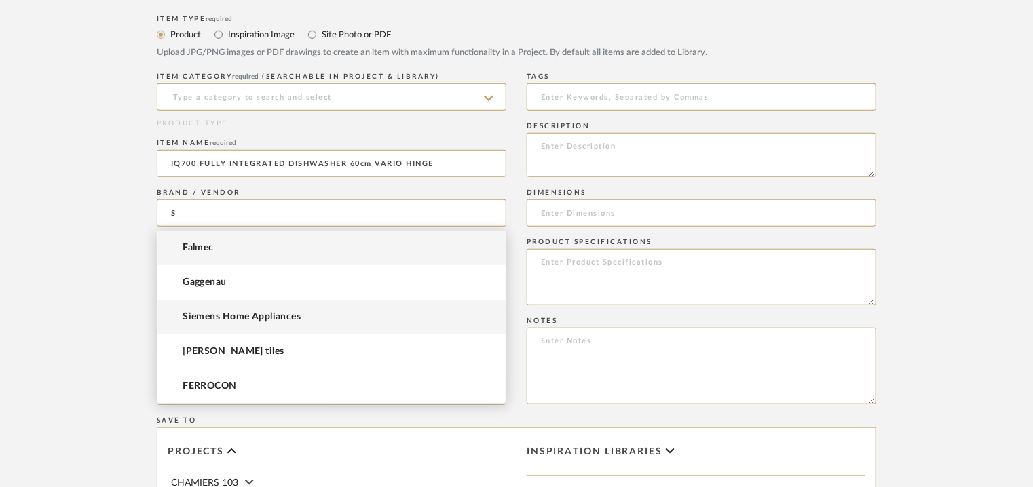
click at [239, 310] on mat-option "Siemens Home Appliances" at bounding box center [332, 317] width 348 height 35
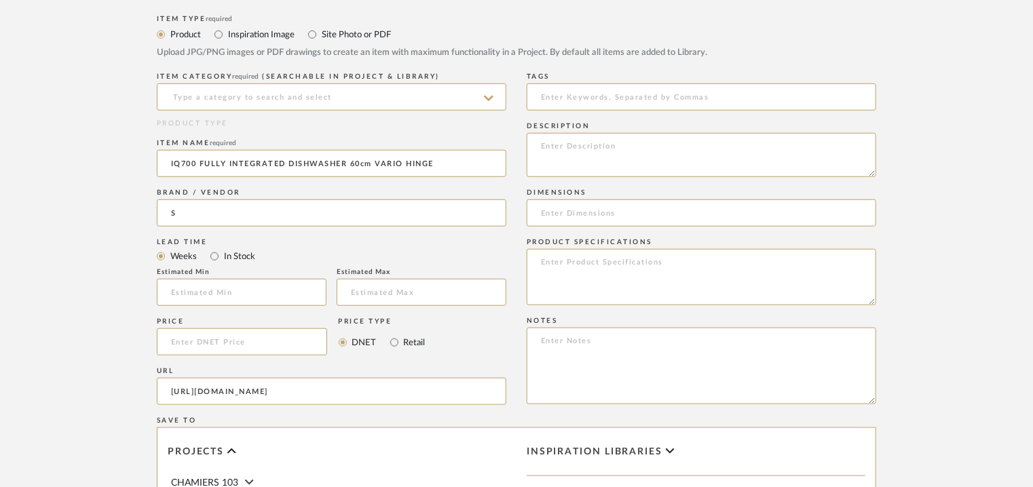
type input "Siemens Home Appliances"
click at [237, 98] on input at bounding box center [332, 97] width 350 height 27
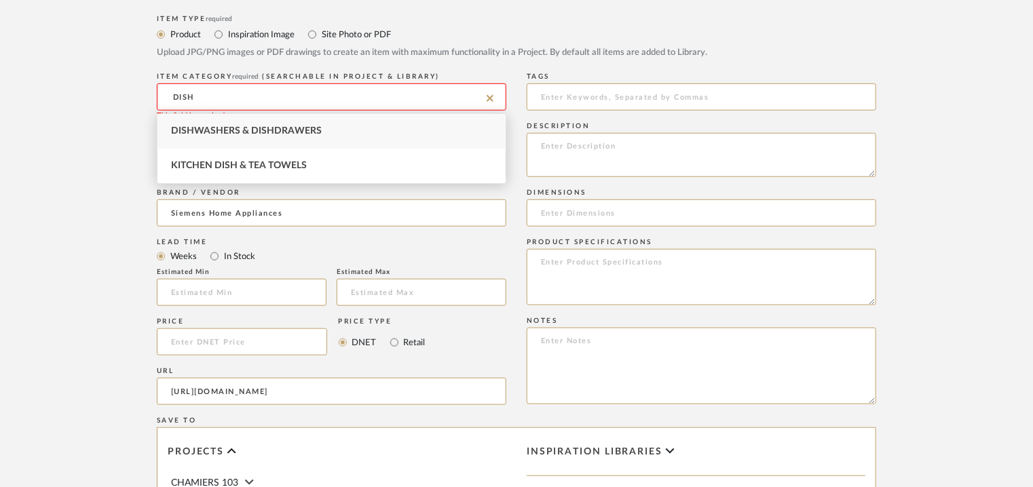
click at [299, 131] on span "Dishwashers & Dishdrawers" at bounding box center [246, 131] width 151 height 10
type input "Dishwashers & Dishdrawers"
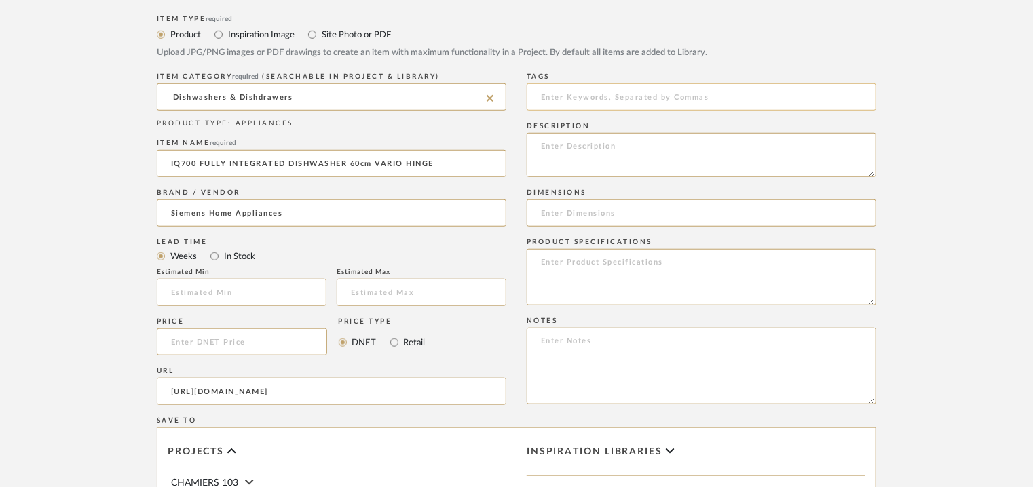
click at [598, 103] on input at bounding box center [702, 97] width 350 height 27
type input "dishwasher, LP residence"
click at [554, 151] on textarea at bounding box center [702, 155] width 350 height 44
paste textarea "Type : Dishwasher Inbuilt: yes Dimension(s): 815 x 598 x 550 mm Depth with open…"
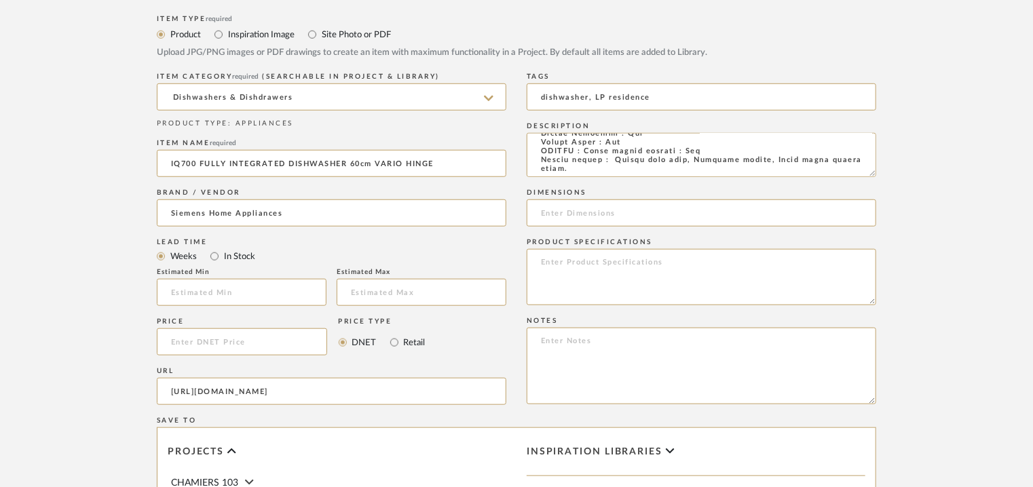
type textarea "Type : Dishwasher Inbuilt: yes Dimension(s): 815 x 598 x 550 mm Depth with open…"
click at [552, 224] on input at bounding box center [702, 213] width 350 height 27
paste input "815 x 598 x 550mm"
type input "815 x 598 x 550mm"
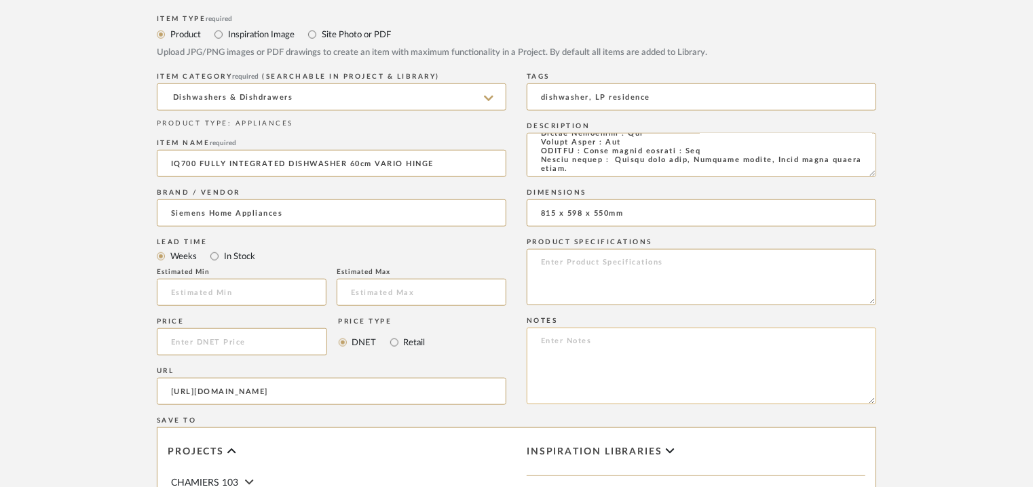
paste textarea "Price: INR2.04.990/- Lead time: on request Customizable: Na 3D available : No B…"
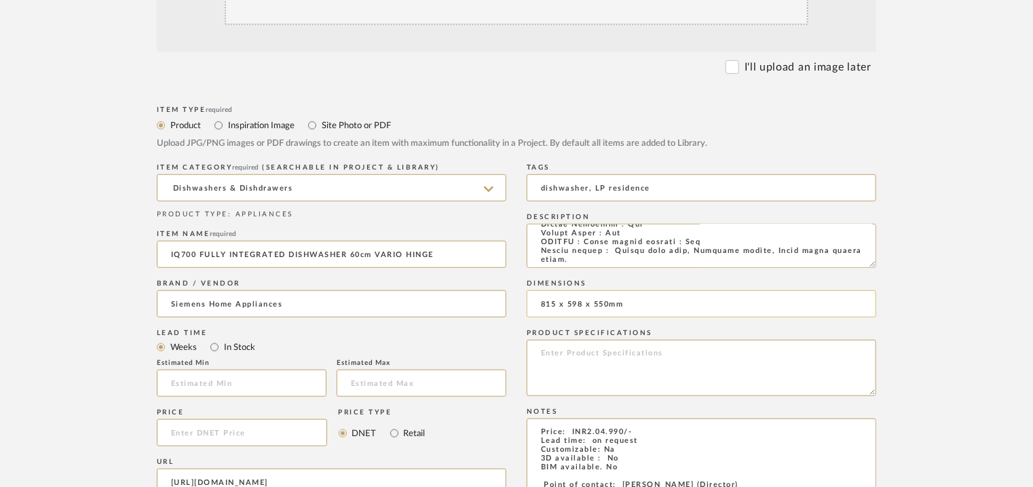
scroll to position [339, 0]
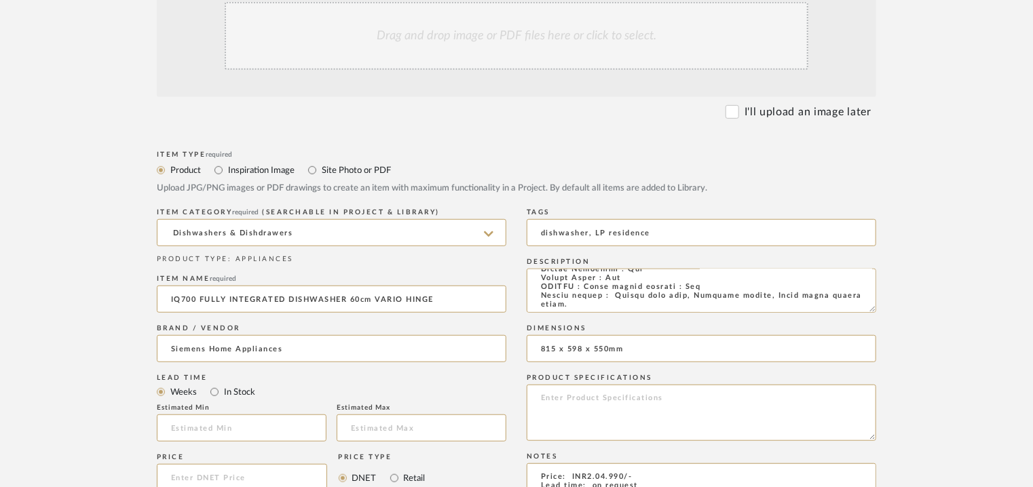
type textarea "Price: INR2.04.990/- Lead time: on request Customizable: Na 3D available : No B…"
click at [501, 33] on div "Drag and drop image or PDF files here or click to select." at bounding box center [517, 36] width 584 height 68
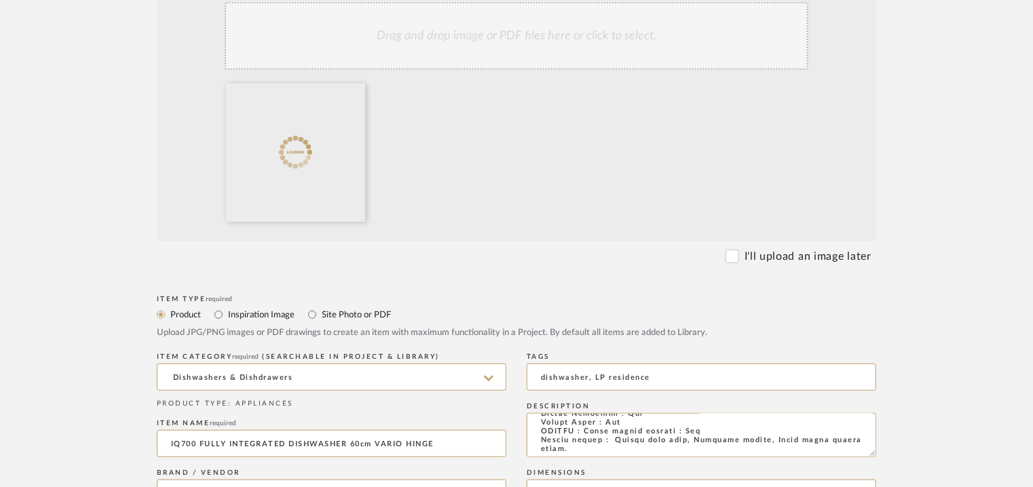
click at [517, 50] on div "Drag and drop image or PDF files here or click to select." at bounding box center [517, 36] width 584 height 68
click at [468, 52] on div "Drag and drop image or PDF files here or click to select." at bounding box center [517, 36] width 584 height 68
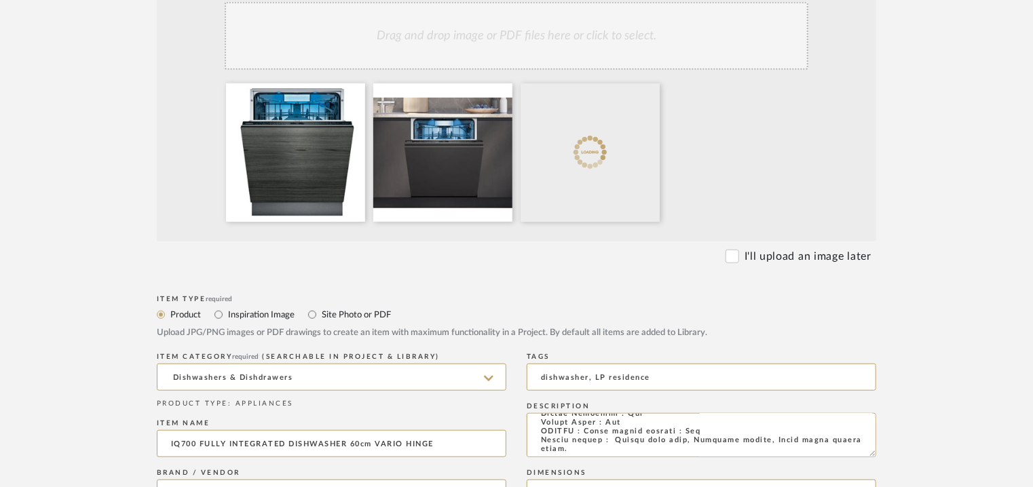
click at [554, 52] on div "Drag and drop image or PDF files here or click to select." at bounding box center [517, 36] width 584 height 68
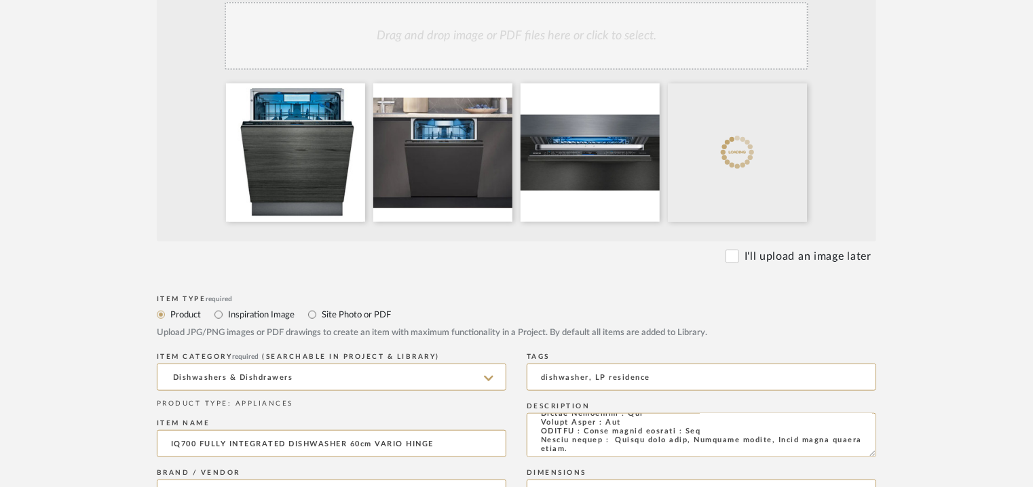
click at [594, 47] on div "Drag and drop image or PDF files here or click to select." at bounding box center [517, 36] width 584 height 68
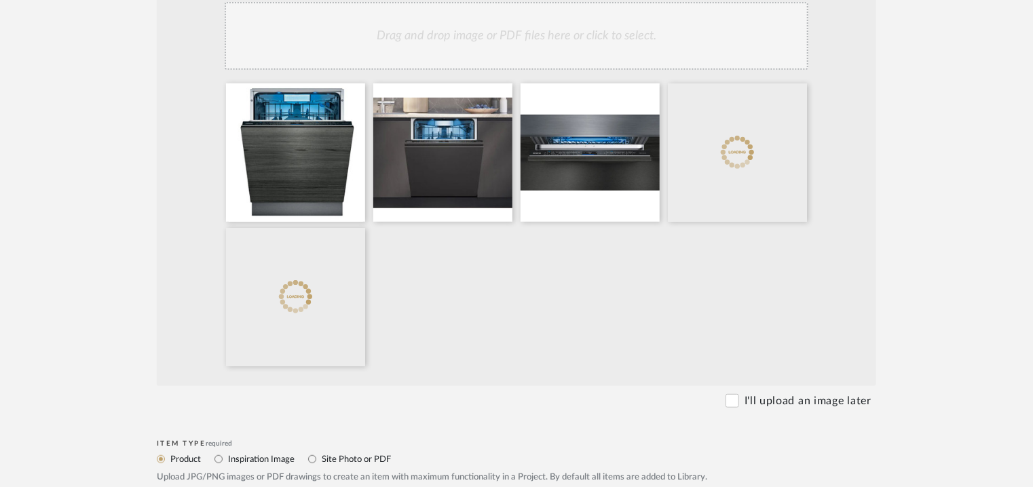
click at [682, 44] on div "Drag and drop image or PDF files here or click to select." at bounding box center [517, 36] width 584 height 68
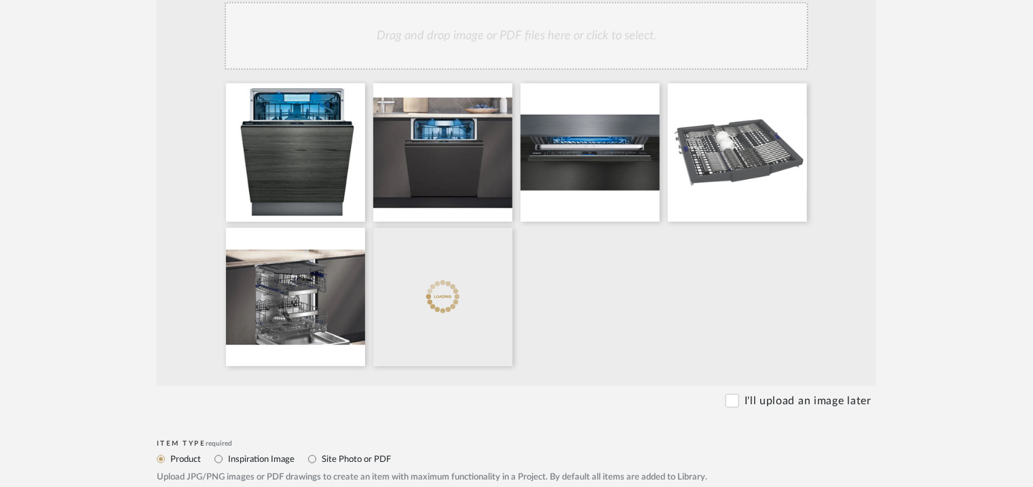
click at [627, 58] on div "Drag and drop image or PDF files here or click to select." at bounding box center [517, 36] width 584 height 68
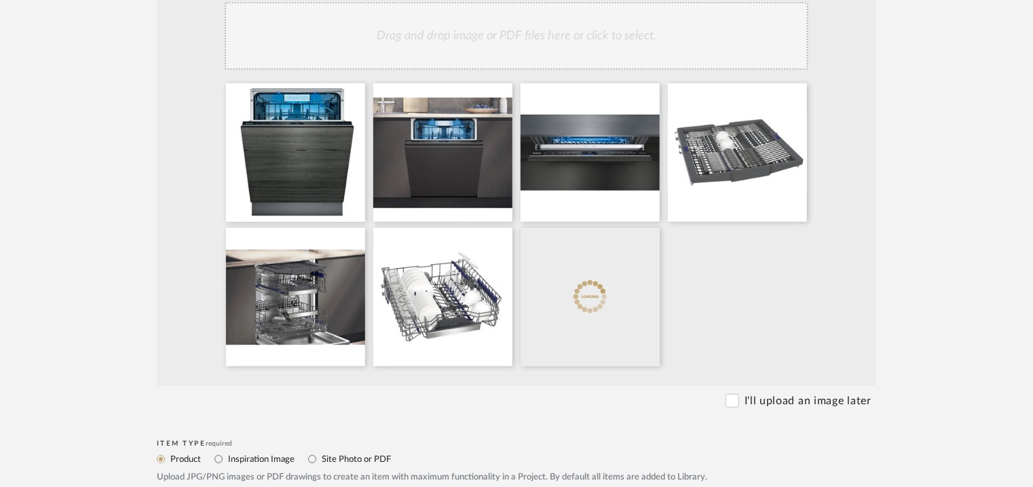
click at [610, 55] on div "Drag and drop image or PDF files here or click to select." at bounding box center [517, 36] width 584 height 68
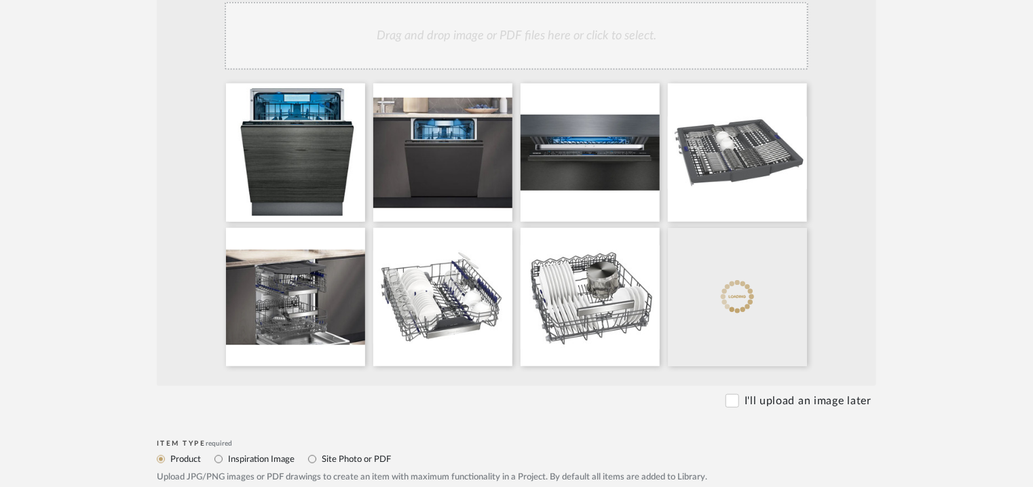
click at [667, 47] on div "Drag and drop image or PDF files here or click to select." at bounding box center [517, 36] width 584 height 68
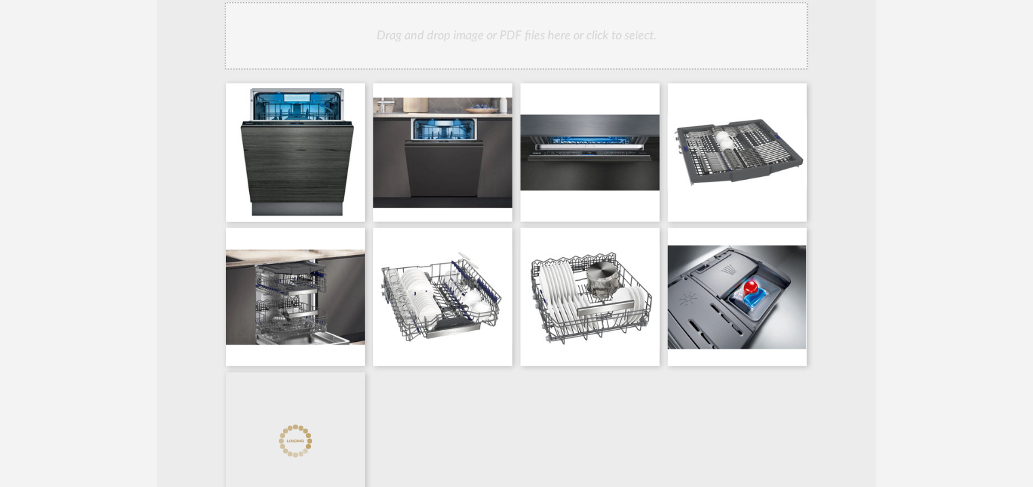
click at [599, 41] on div "Drag and drop image or PDF files here or click to select." at bounding box center [517, 36] width 584 height 68
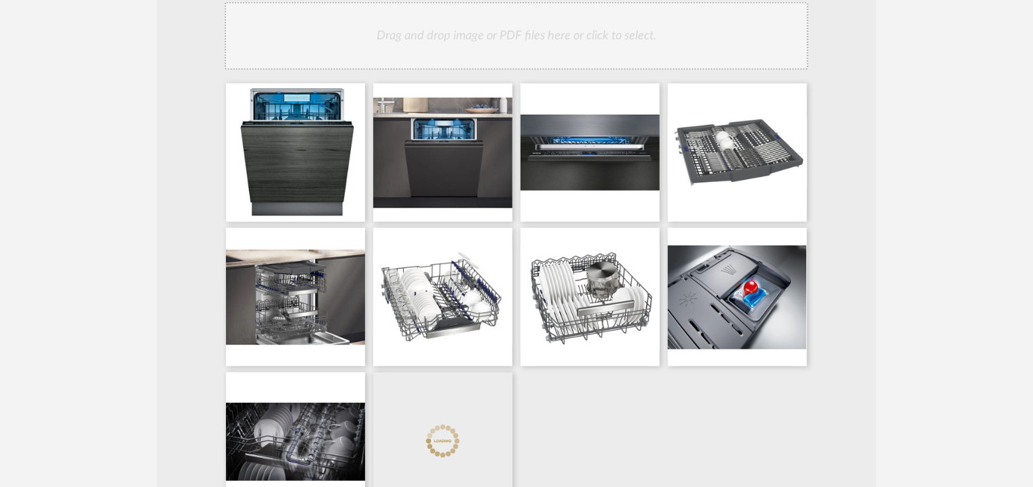
click at [570, 58] on div "Drag and drop image or PDF files here or click to select." at bounding box center [517, 36] width 584 height 68
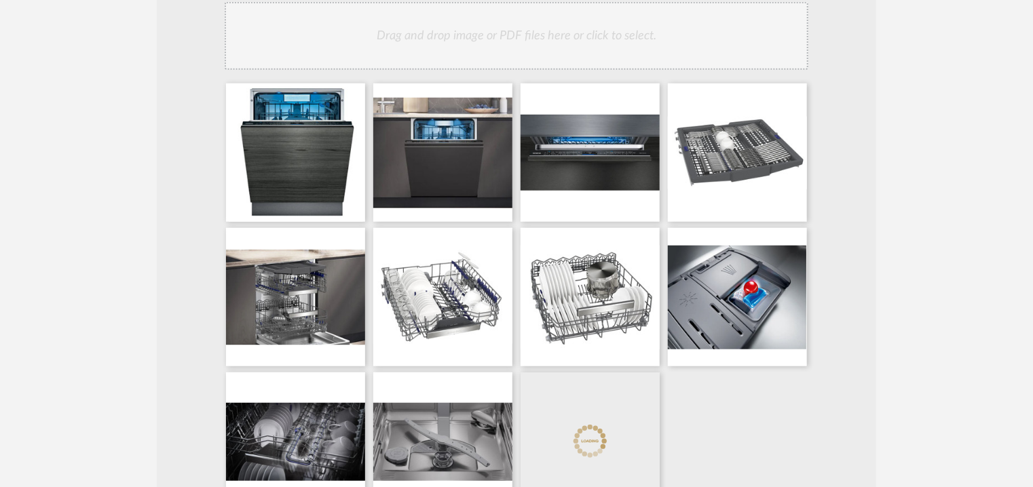
click at [563, 55] on div "Drag and drop image or PDF files here or click to select." at bounding box center [517, 36] width 584 height 68
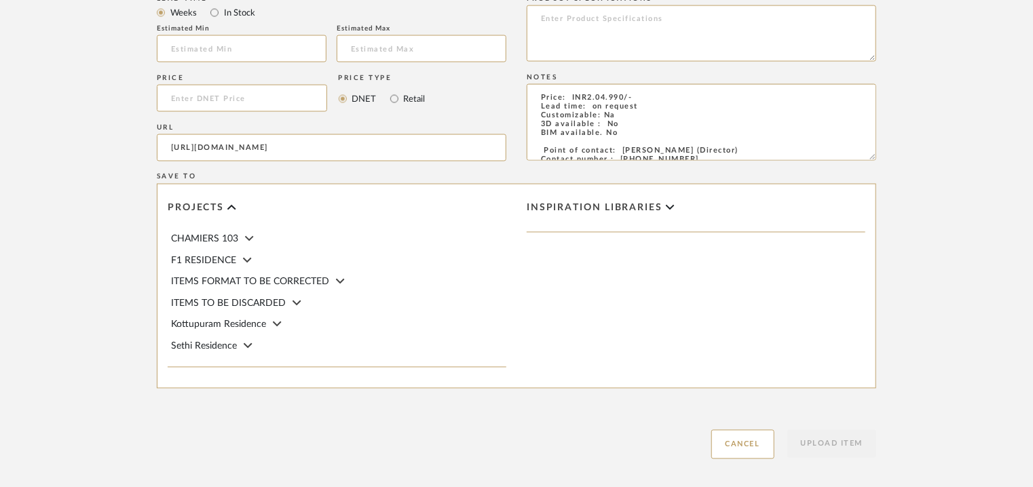
scroll to position [1221, 0]
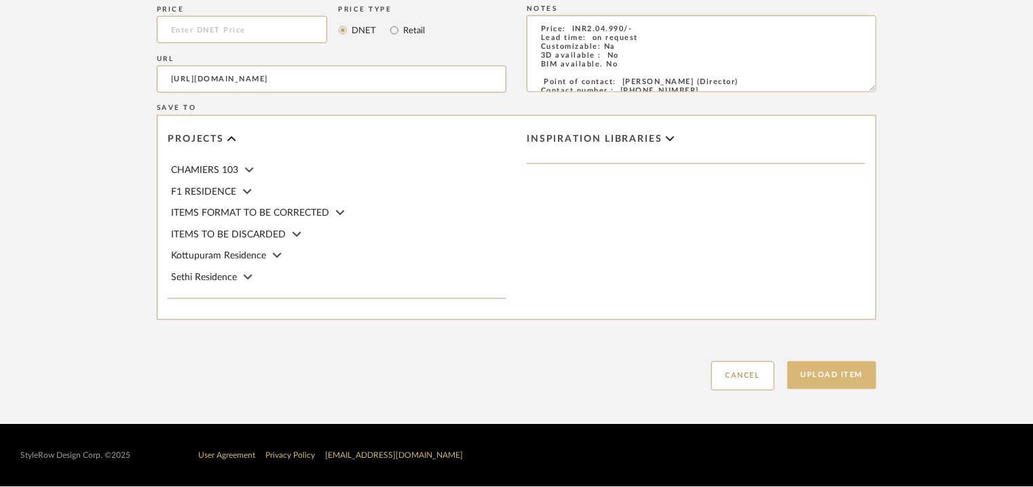
click at [834, 380] on button "Upload Item" at bounding box center [833, 376] width 90 height 28
